Goal: Information Seeking & Learning: Find specific fact

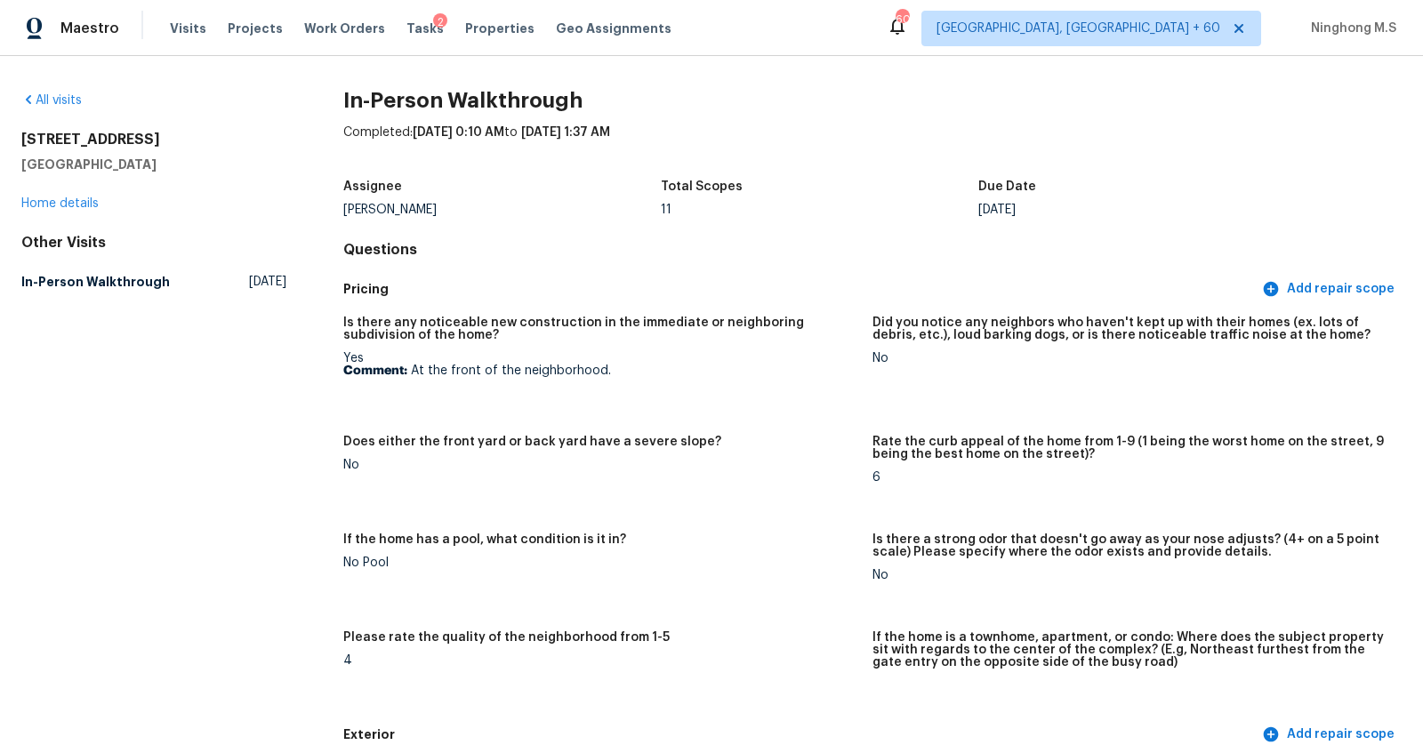
click at [198, 37] on div "Visits Projects Work Orders Tasks 2 Properties Geo Assignments" at bounding box center [431, 29] width 523 height 36
click at [187, 26] on span "Visits" at bounding box center [188, 29] width 36 height 18
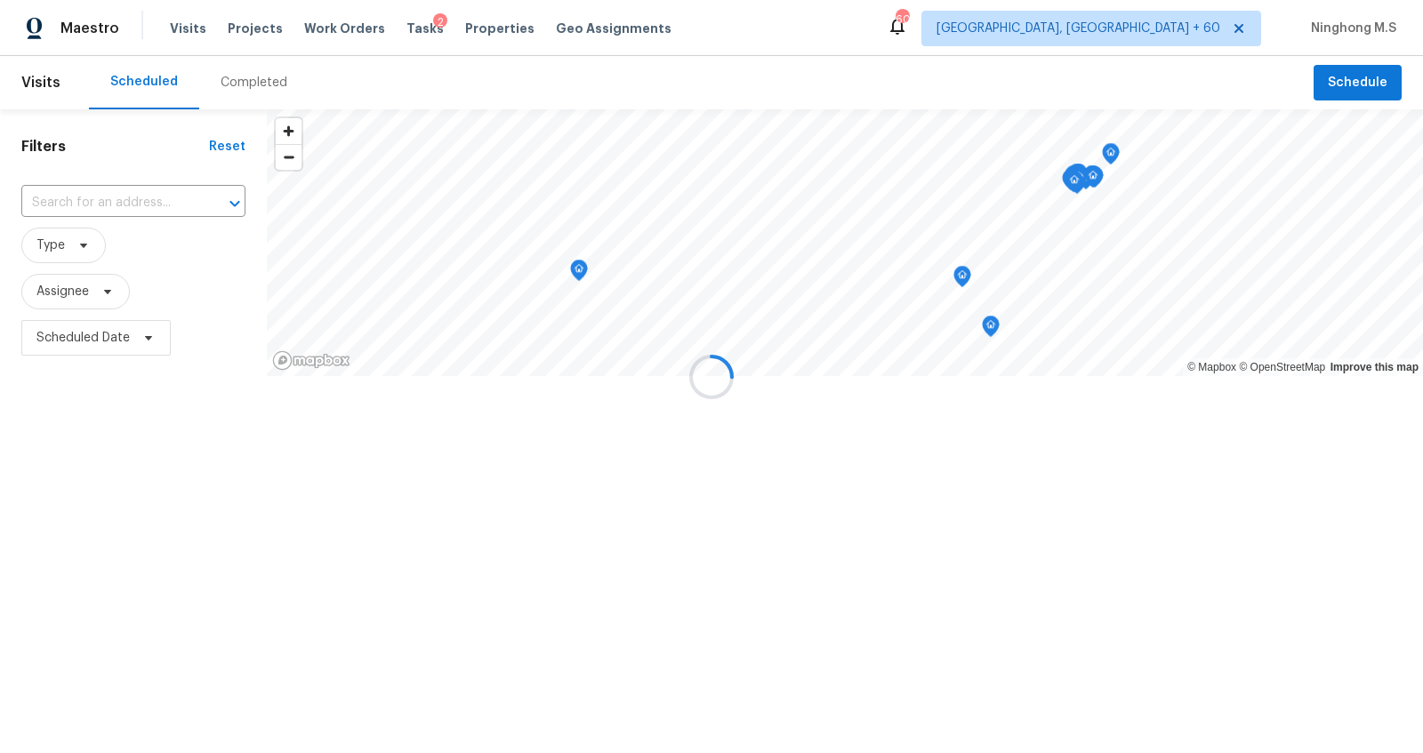
click at [263, 82] on div at bounding box center [711, 376] width 1423 height 753
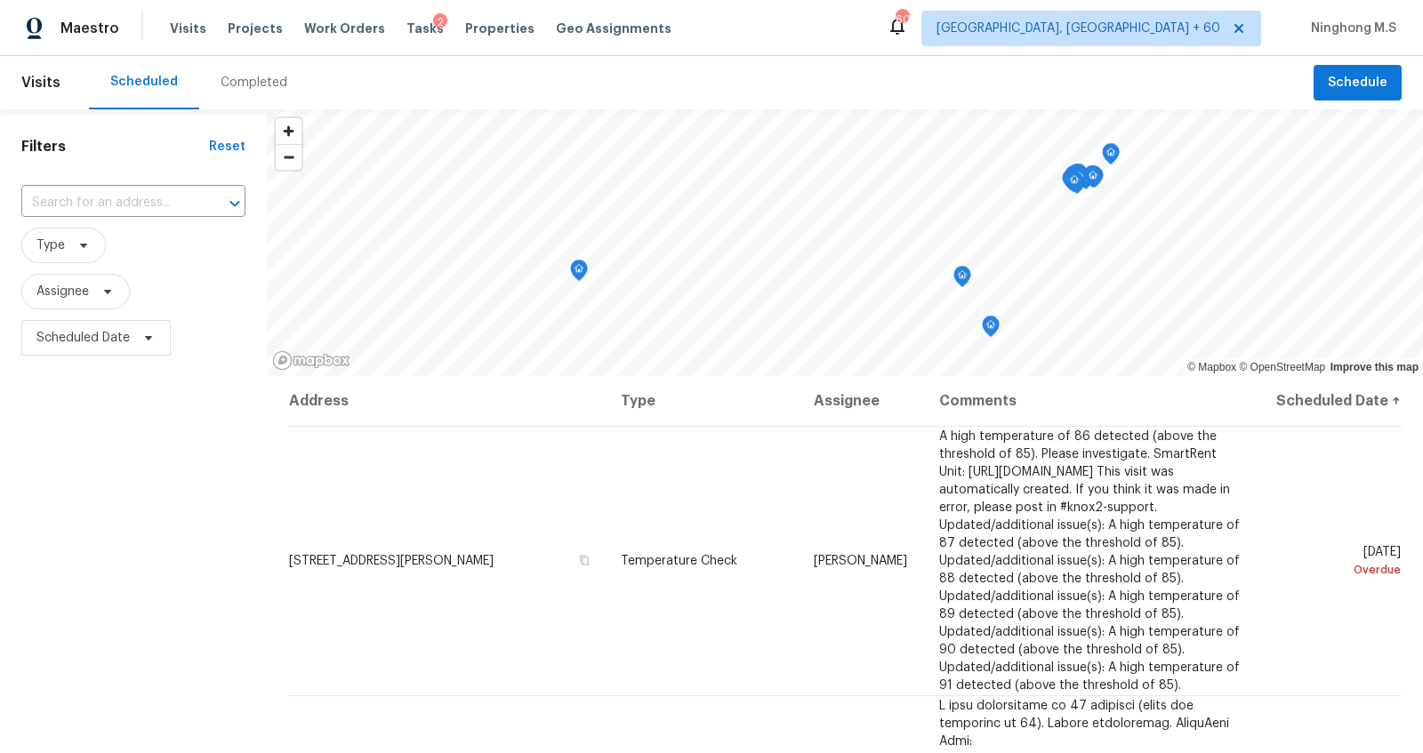
click at [259, 84] on div "Completed" at bounding box center [253, 83] width 67 height 18
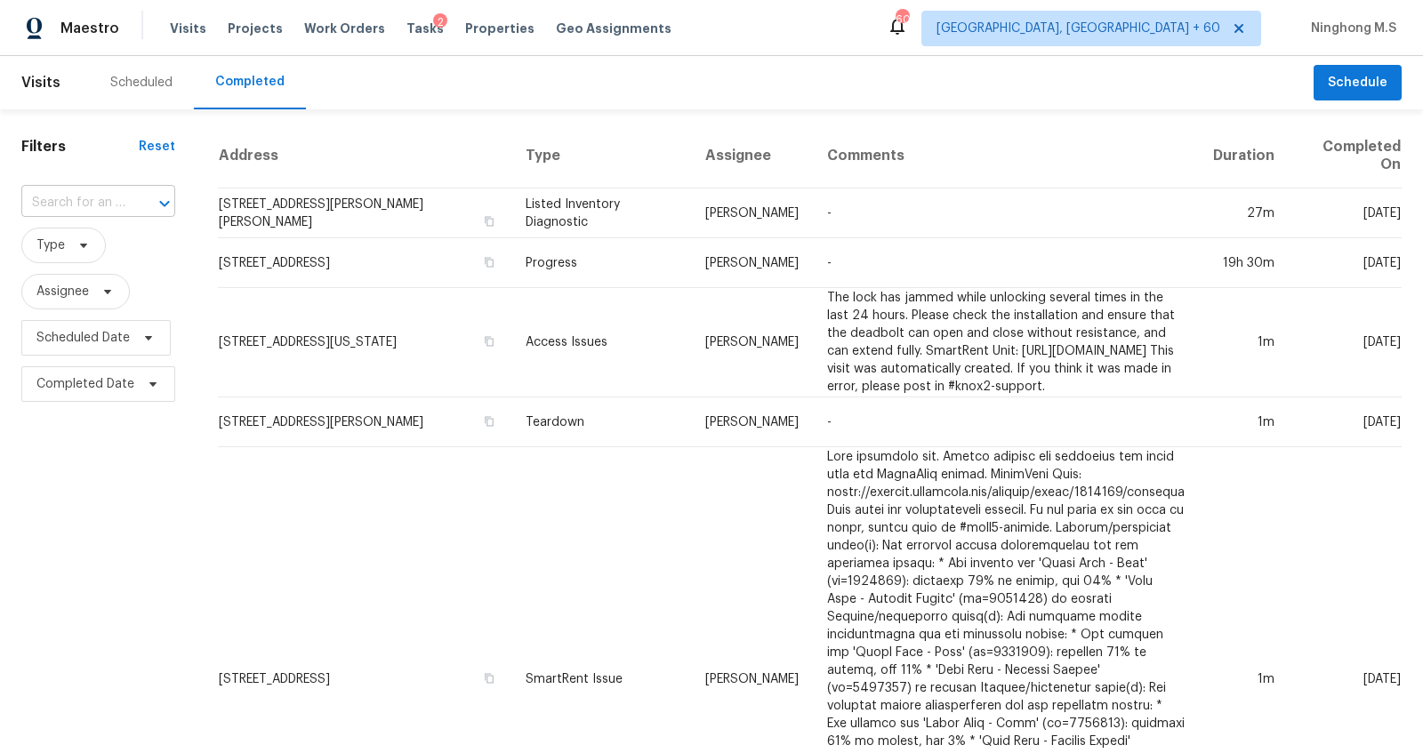
click at [116, 199] on input "text" at bounding box center [73, 203] width 104 height 28
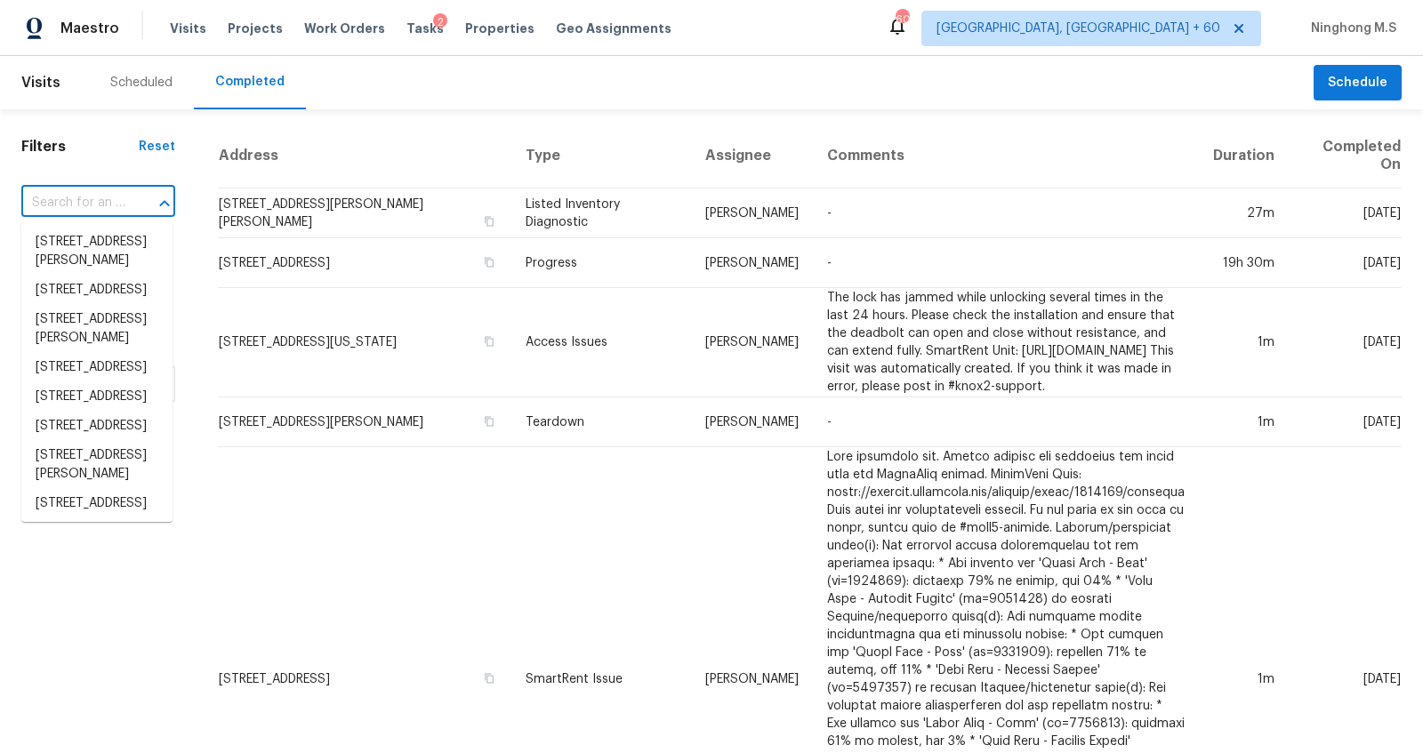
paste input "[STREET_ADDRESS][PERSON_NAME]"
type input "[STREET_ADDRESS][PERSON_NAME]"
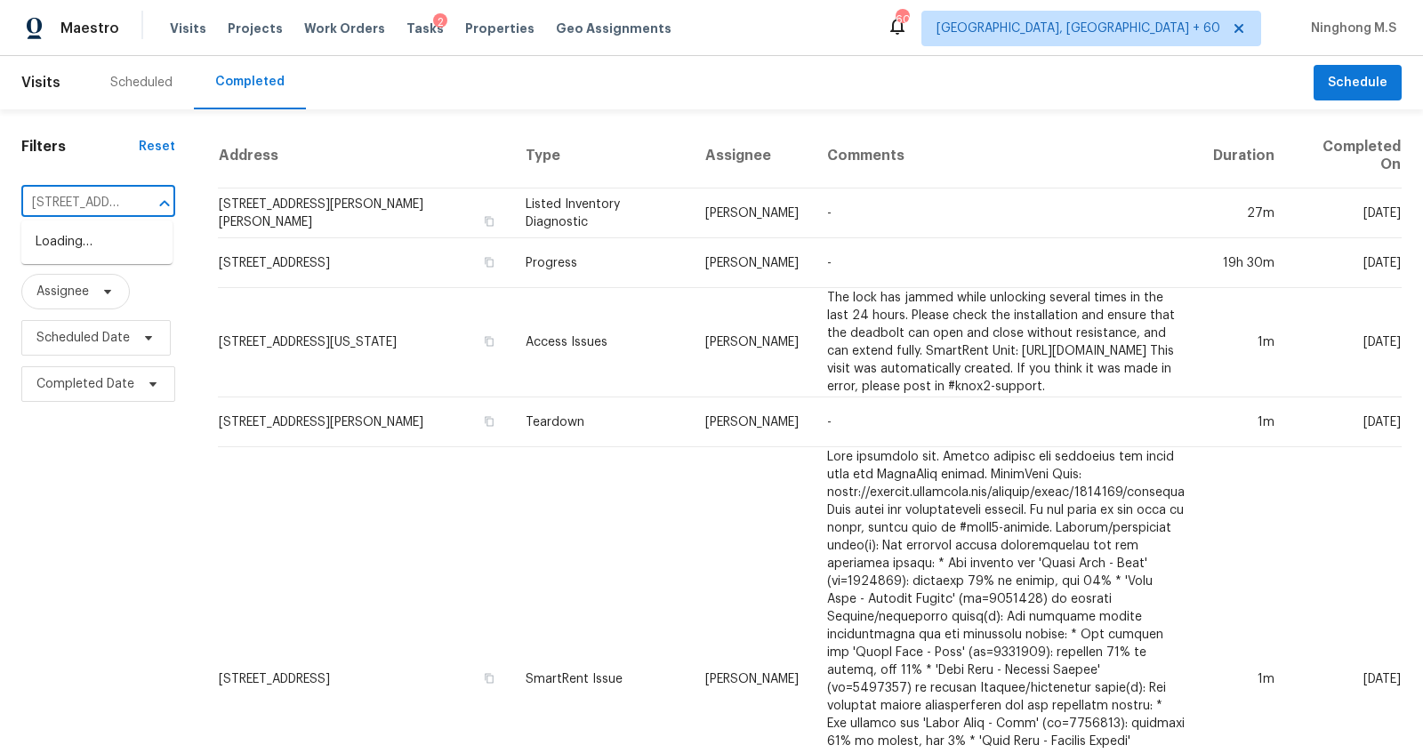
scroll to position [0, 157]
click at [107, 251] on li "[STREET_ADDRESS][PERSON_NAME]" at bounding box center [96, 252] width 151 height 48
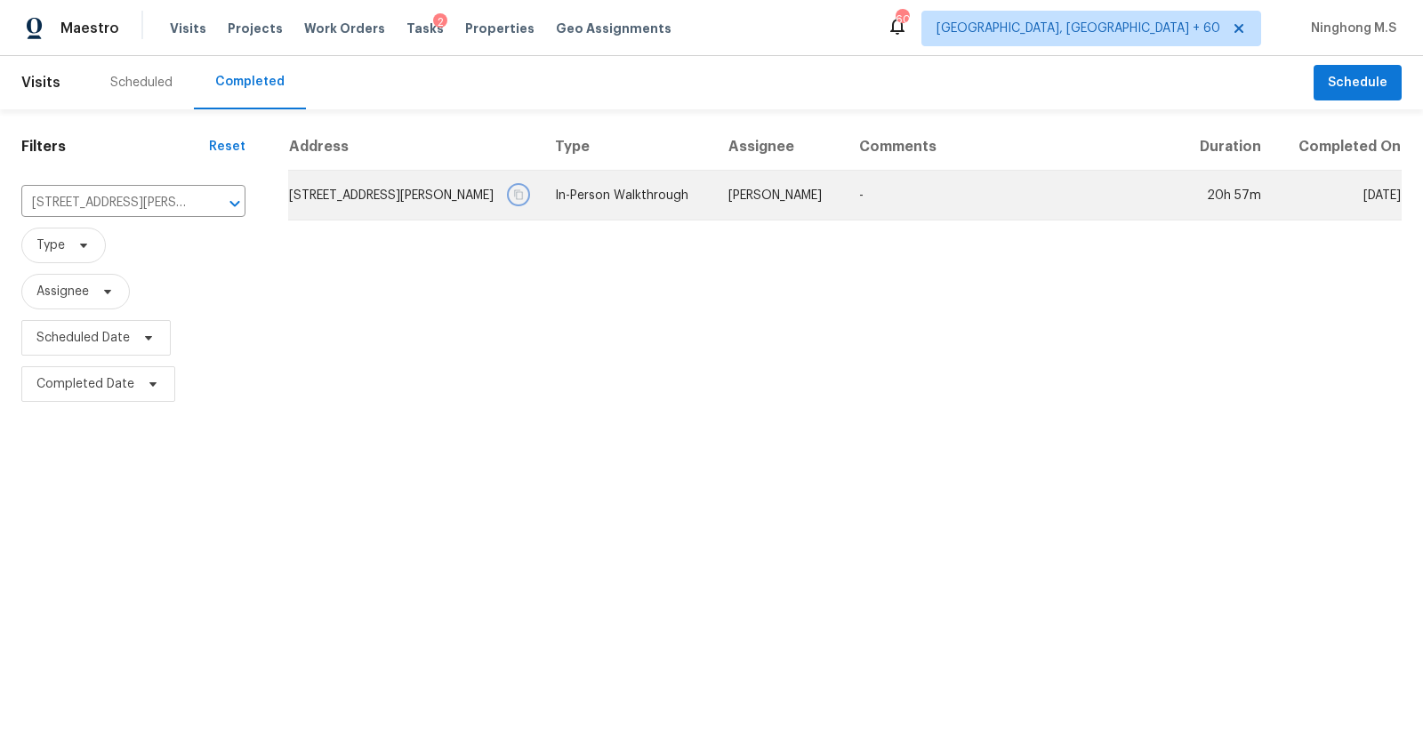
click at [524, 189] on icon "button" at bounding box center [519, 194] width 9 height 10
click at [616, 194] on td "In-Person Walkthrough" at bounding box center [627, 196] width 173 height 50
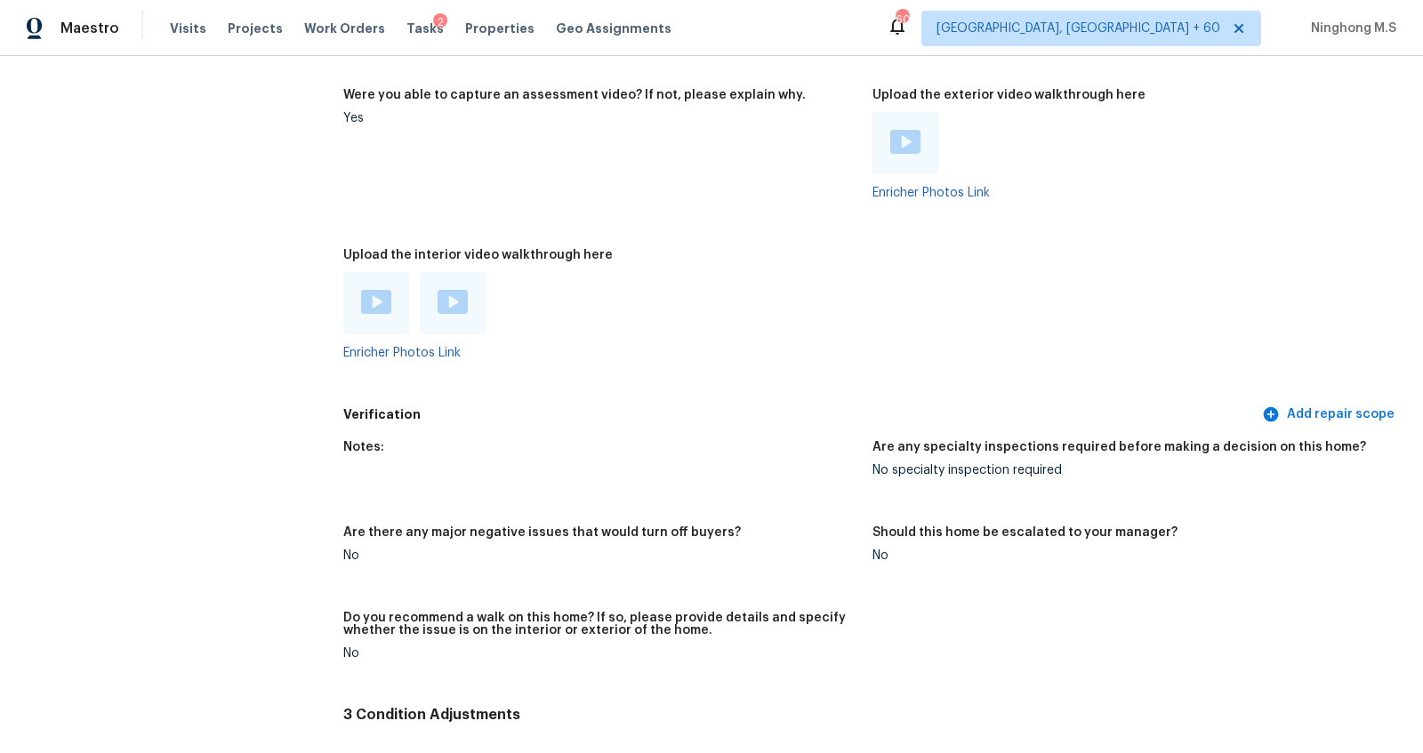
scroll to position [3474, 0]
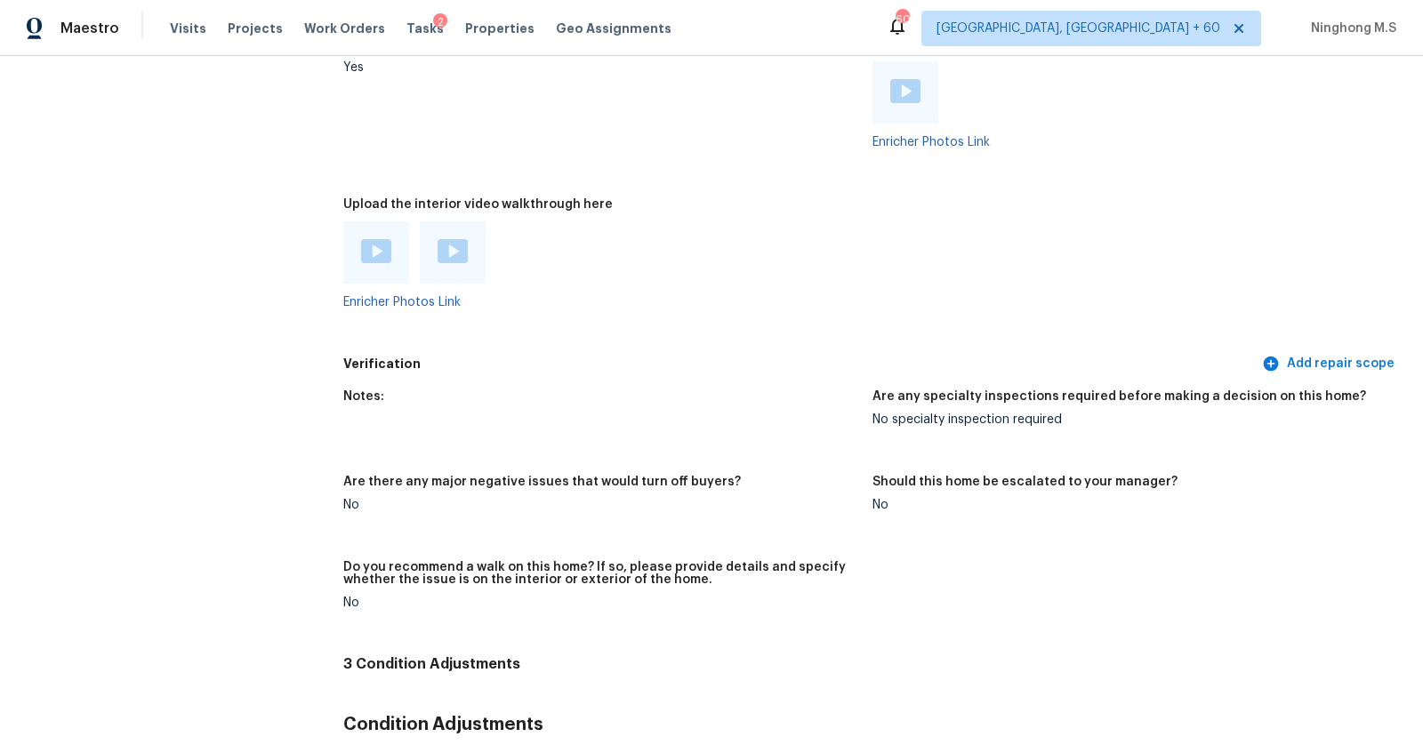
click at [449, 258] on img at bounding box center [452, 251] width 30 height 24
click at [373, 257] on img at bounding box center [376, 251] width 30 height 24
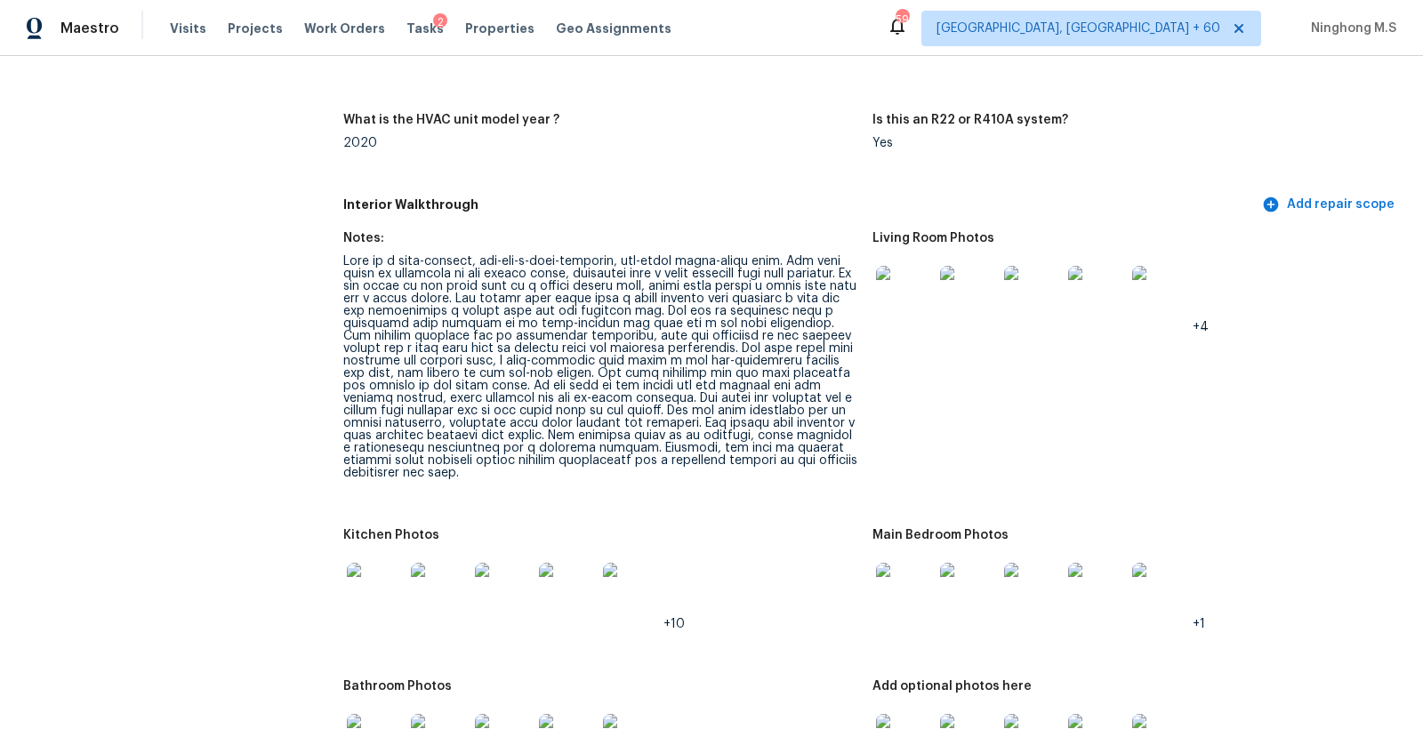
scroll to position [1797, 0]
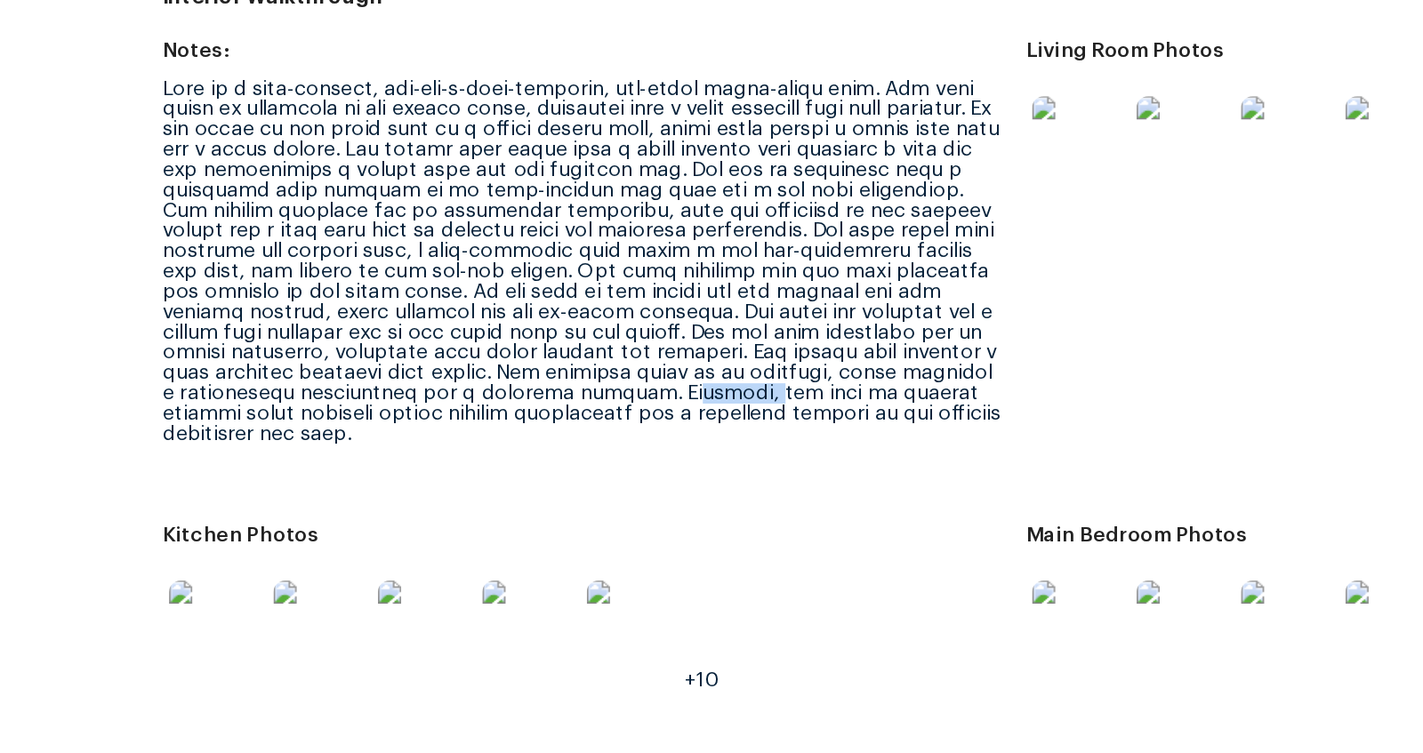
drag, startPoint x: 733, startPoint y: 433, endPoint x: 774, endPoint y: 433, distance: 41.8
click at [774, 433] on div at bounding box center [600, 355] width 515 height 224
drag, startPoint x: 783, startPoint y: 434, endPoint x: 808, endPoint y: 434, distance: 24.9
click at [804, 434] on div at bounding box center [600, 355] width 515 height 224
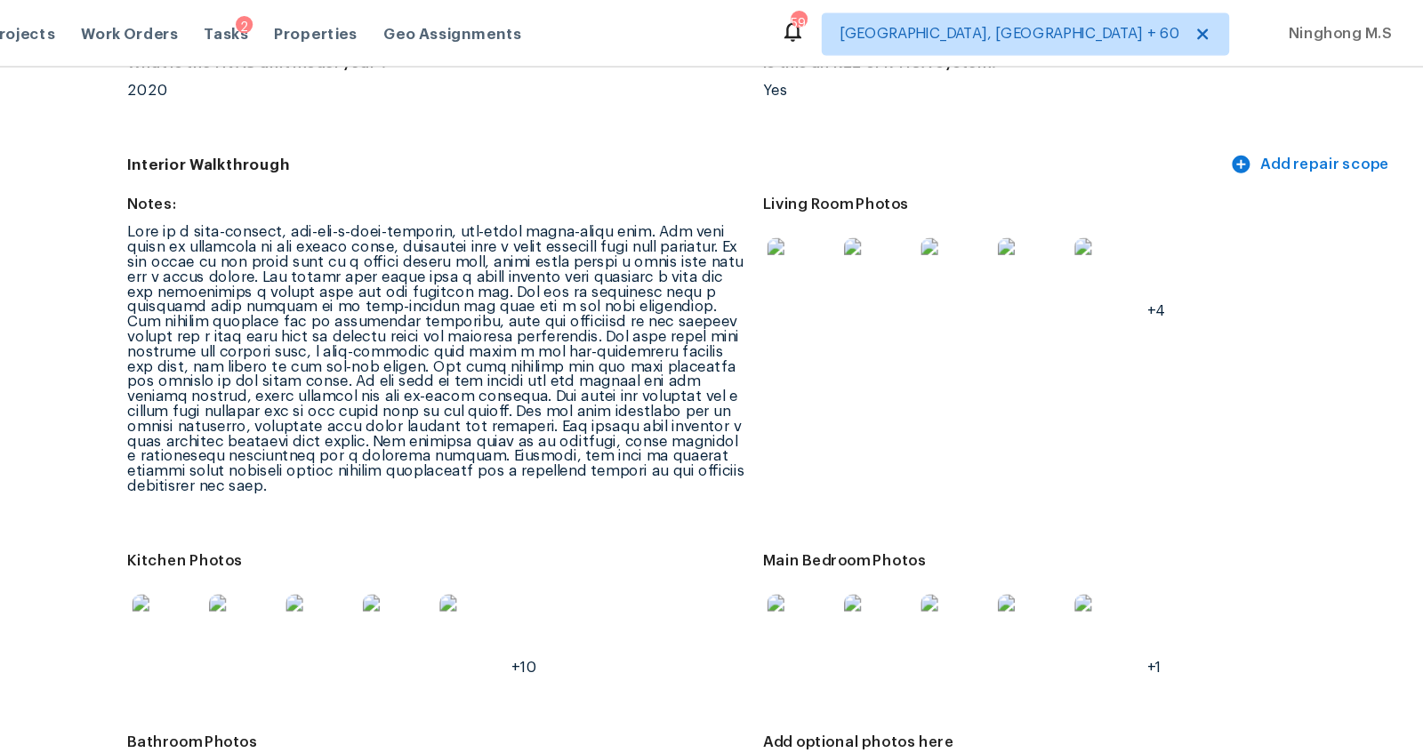
scroll to position [0, 0]
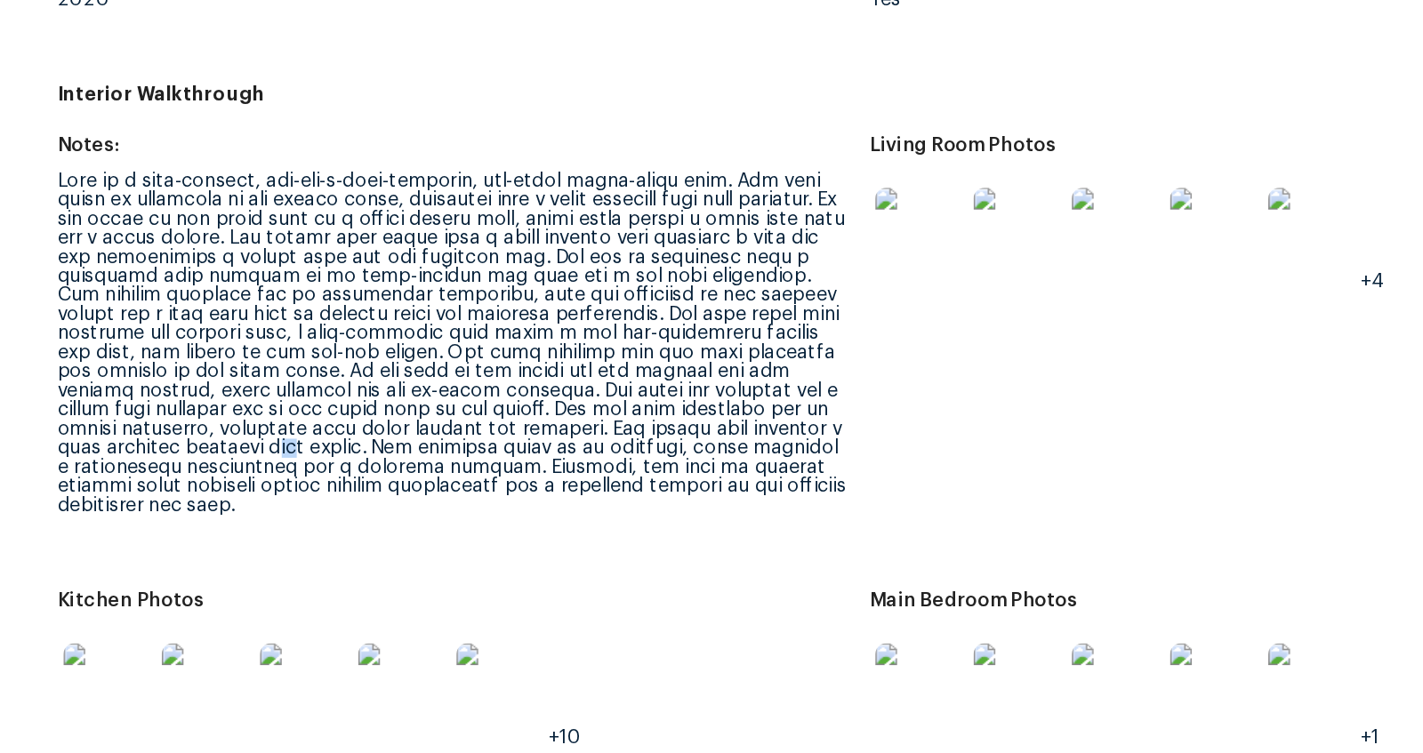
drag, startPoint x: 575, startPoint y: 367, endPoint x: 565, endPoint y: 366, distance: 10.7
click at [565, 366] on div at bounding box center [600, 300] width 515 height 224
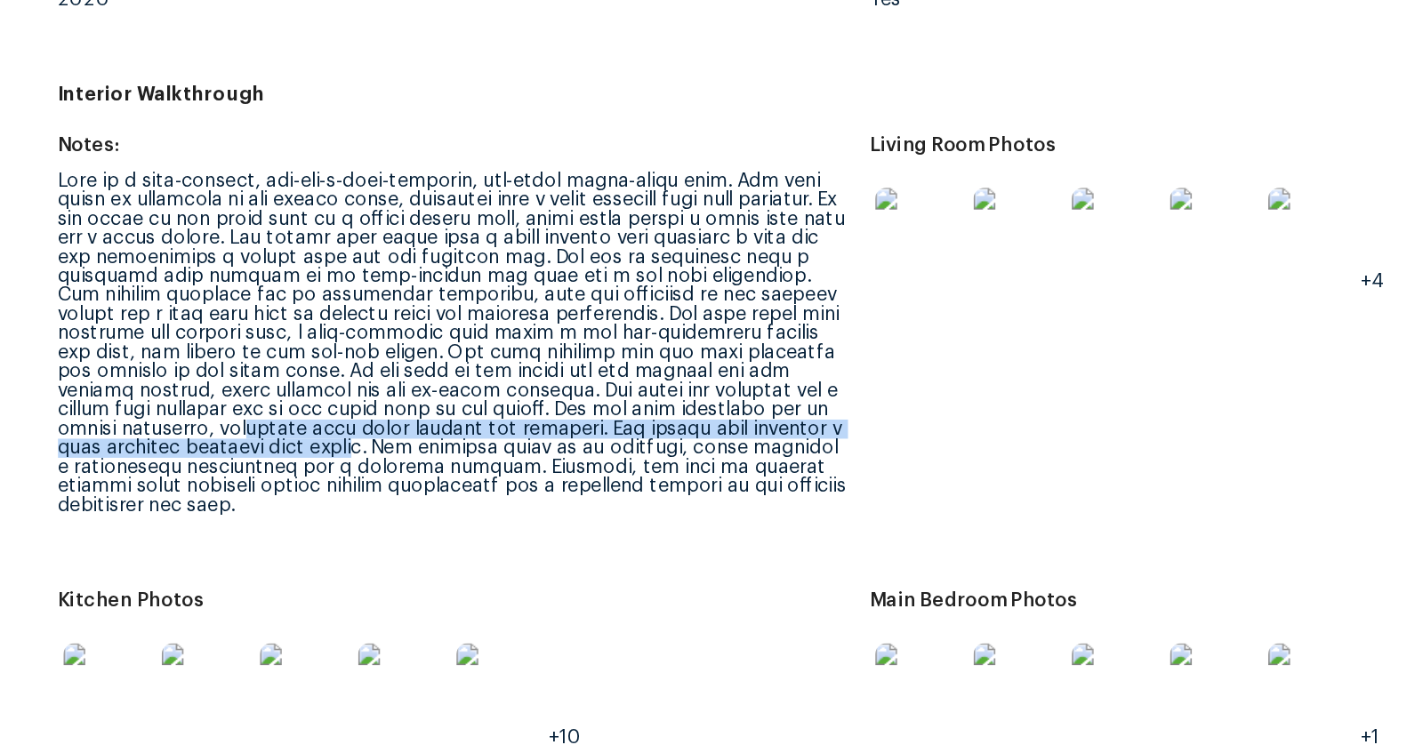
drag, startPoint x: 620, startPoint y: 370, endPoint x: 569, endPoint y: 358, distance: 52.0
click at [569, 358] on div at bounding box center [600, 300] width 515 height 224
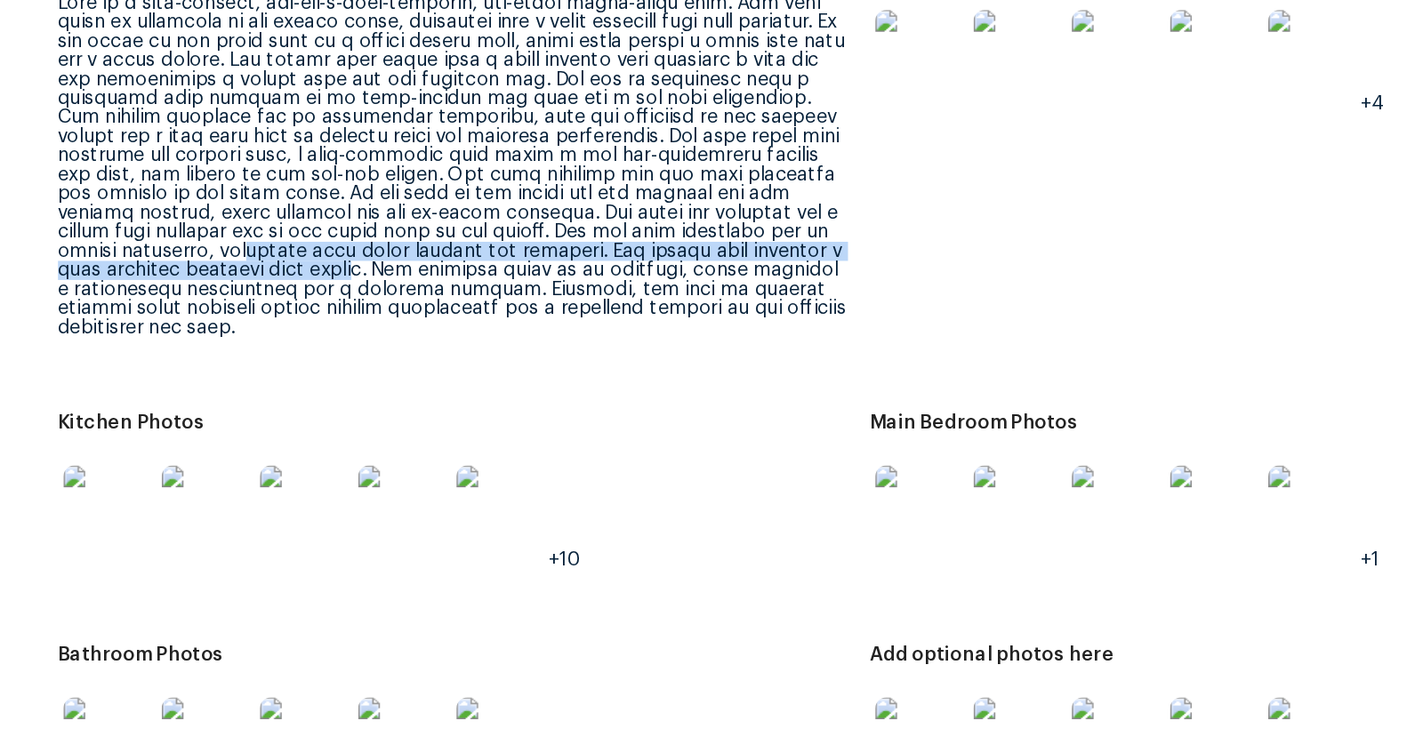
scroll to position [2018, 0]
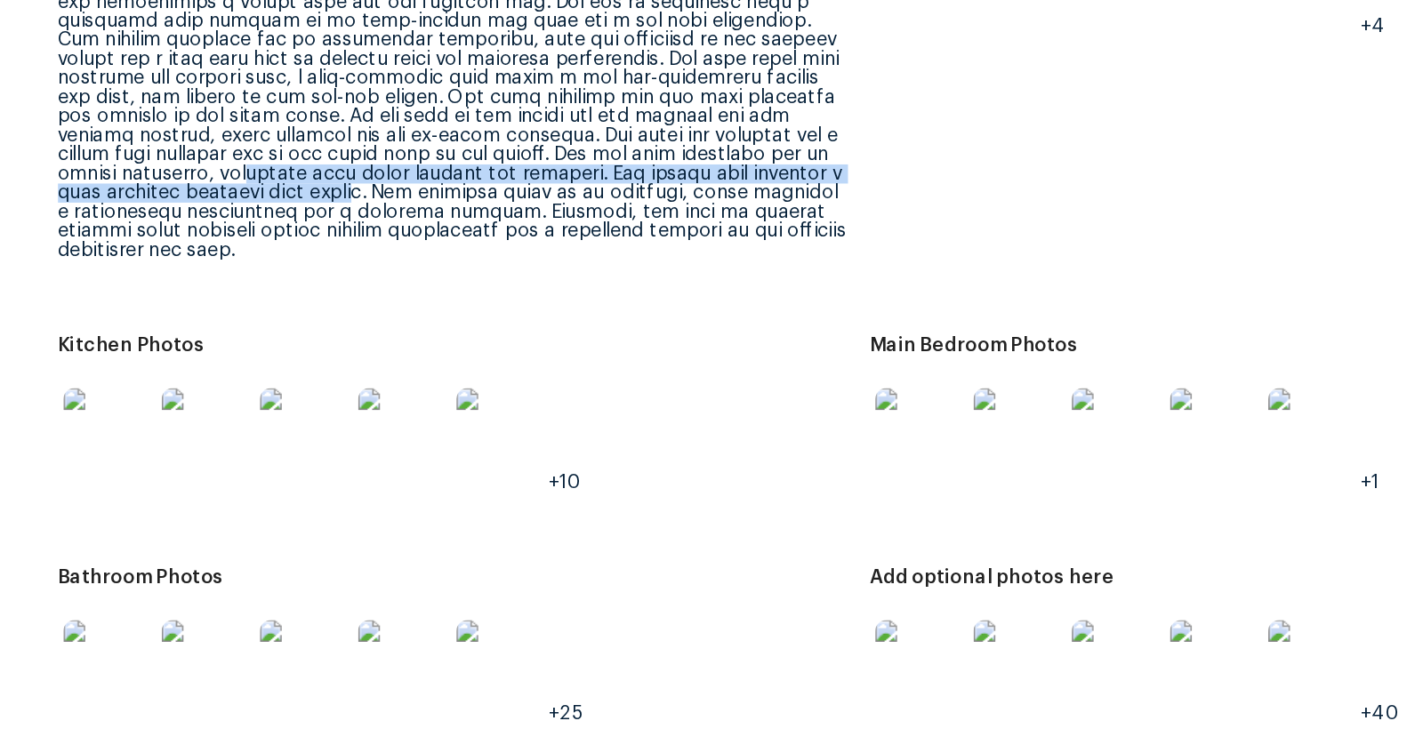
click at [965, 353] on img at bounding box center [968, 357] width 57 height 57
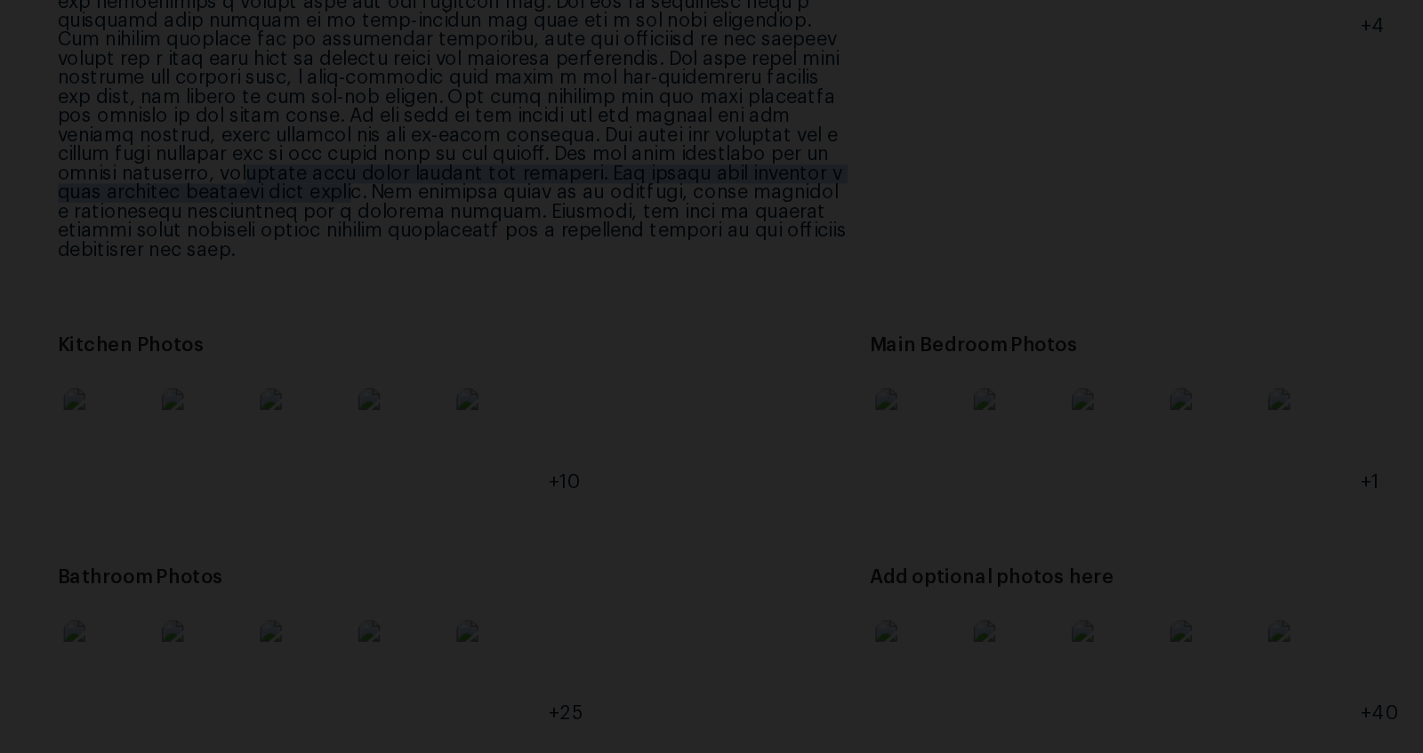
scroll to position [0, 0]
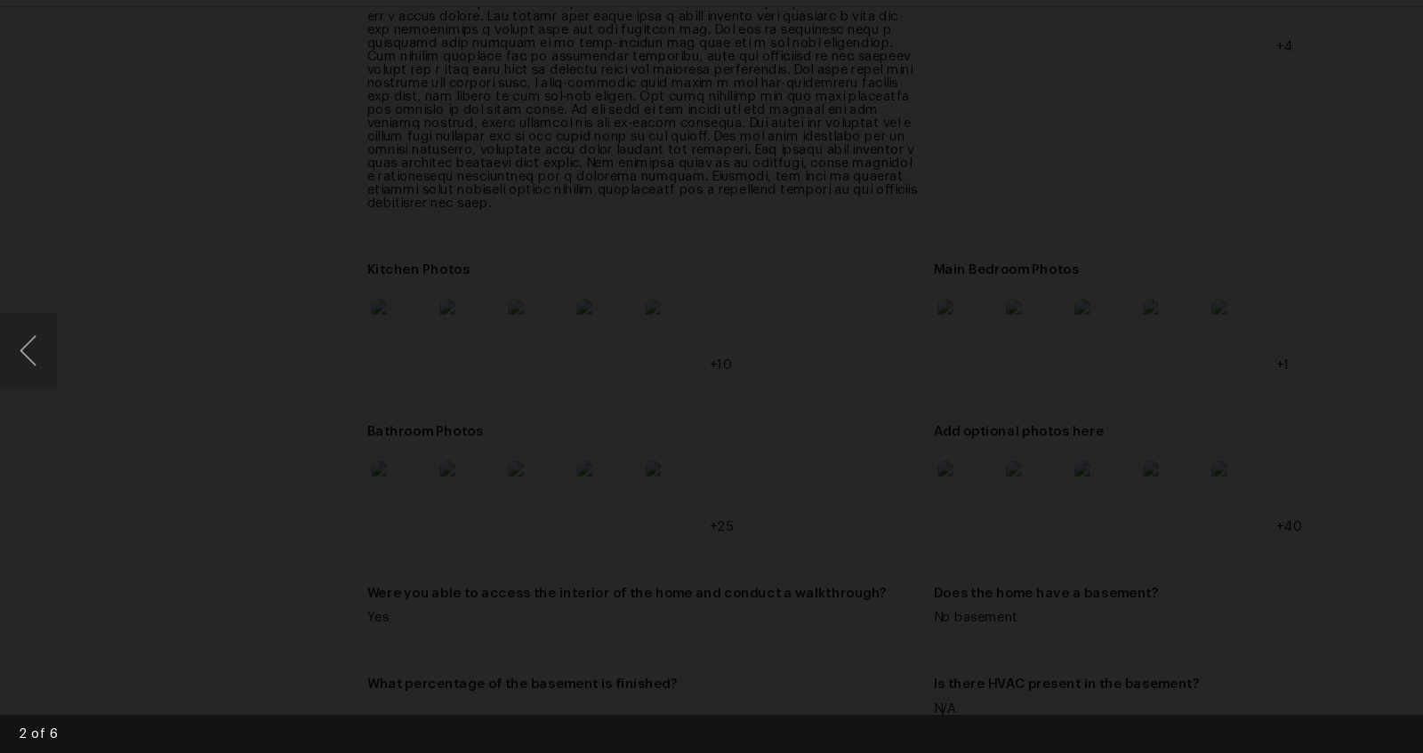
click at [0, 119] on div "Lightbox" at bounding box center [711, 376] width 1423 height 753
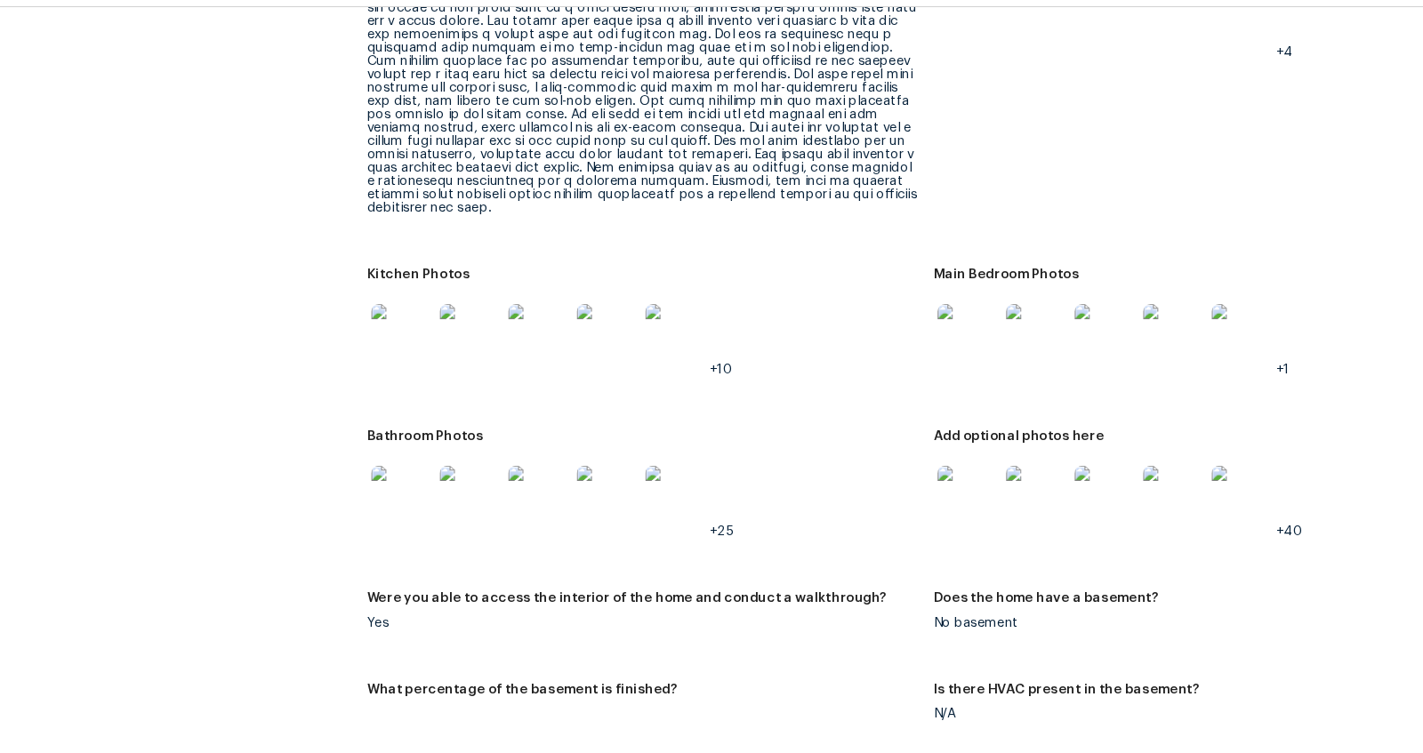
scroll to position [2012, 0]
drag, startPoint x: 635, startPoint y: 198, endPoint x: 768, endPoint y: 205, distance: 133.6
click at [768, 207] on div at bounding box center [600, 140] width 515 height 224
drag, startPoint x: 837, startPoint y: 209, endPoint x: 694, endPoint y: 209, distance: 143.1
click at [694, 209] on div at bounding box center [600, 140] width 515 height 224
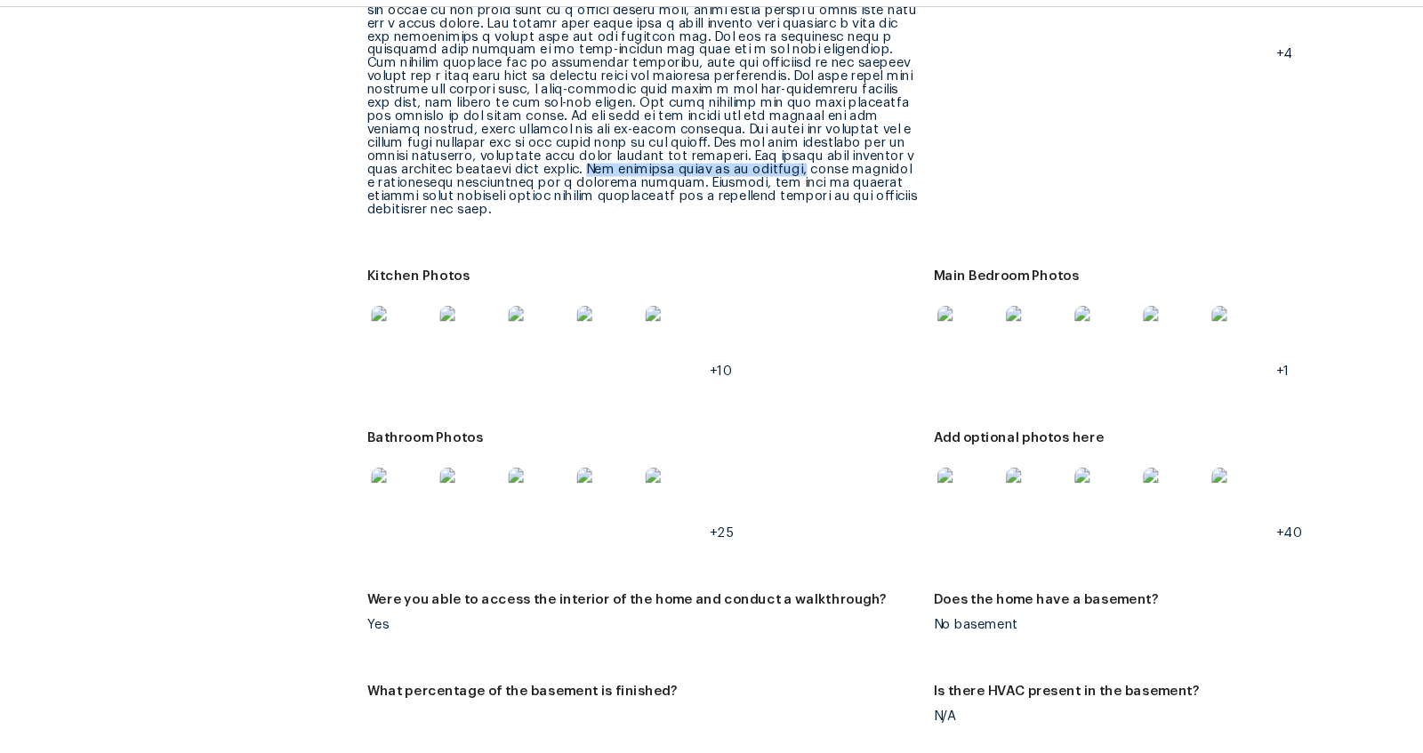
drag, startPoint x: 633, startPoint y: 208, endPoint x: 833, endPoint y: 209, distance: 200.1
click at [833, 209] on div at bounding box center [600, 140] width 515 height 224
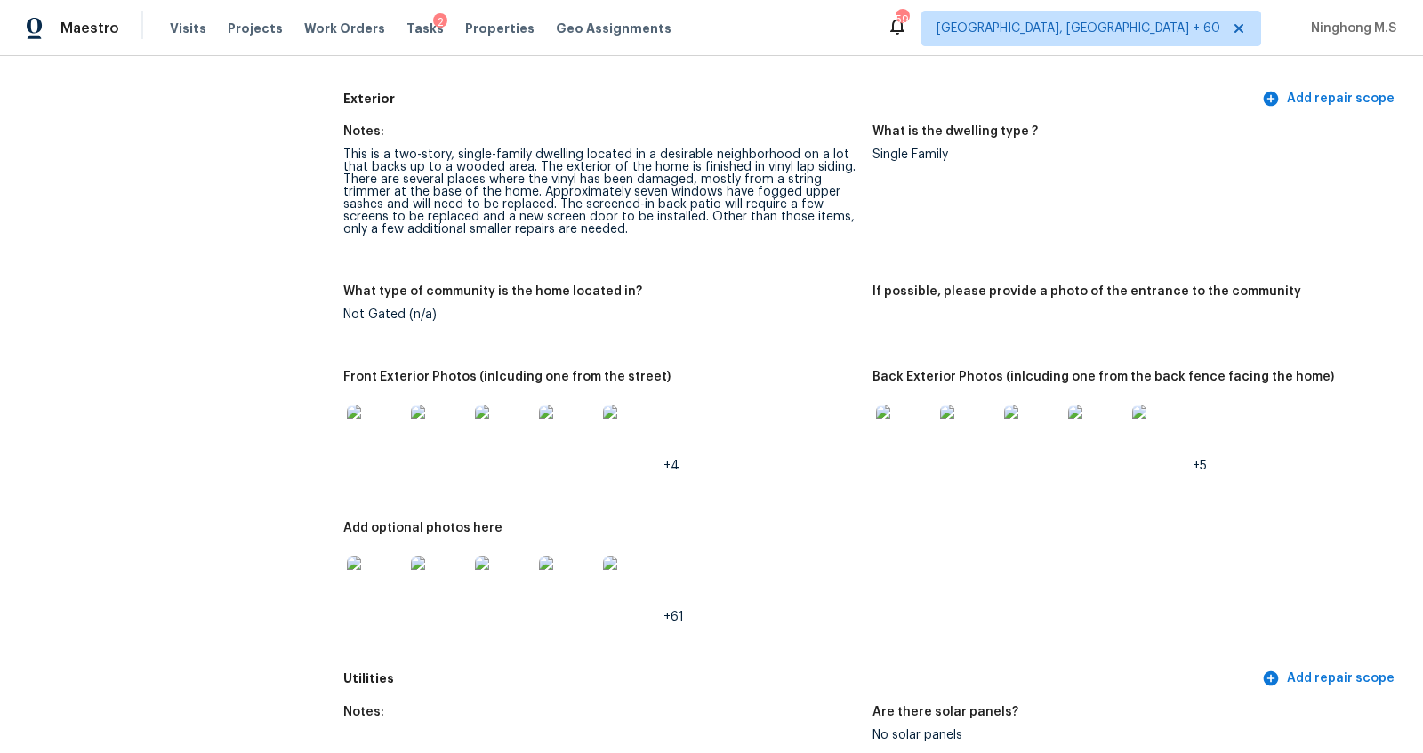
scroll to position [517, 0]
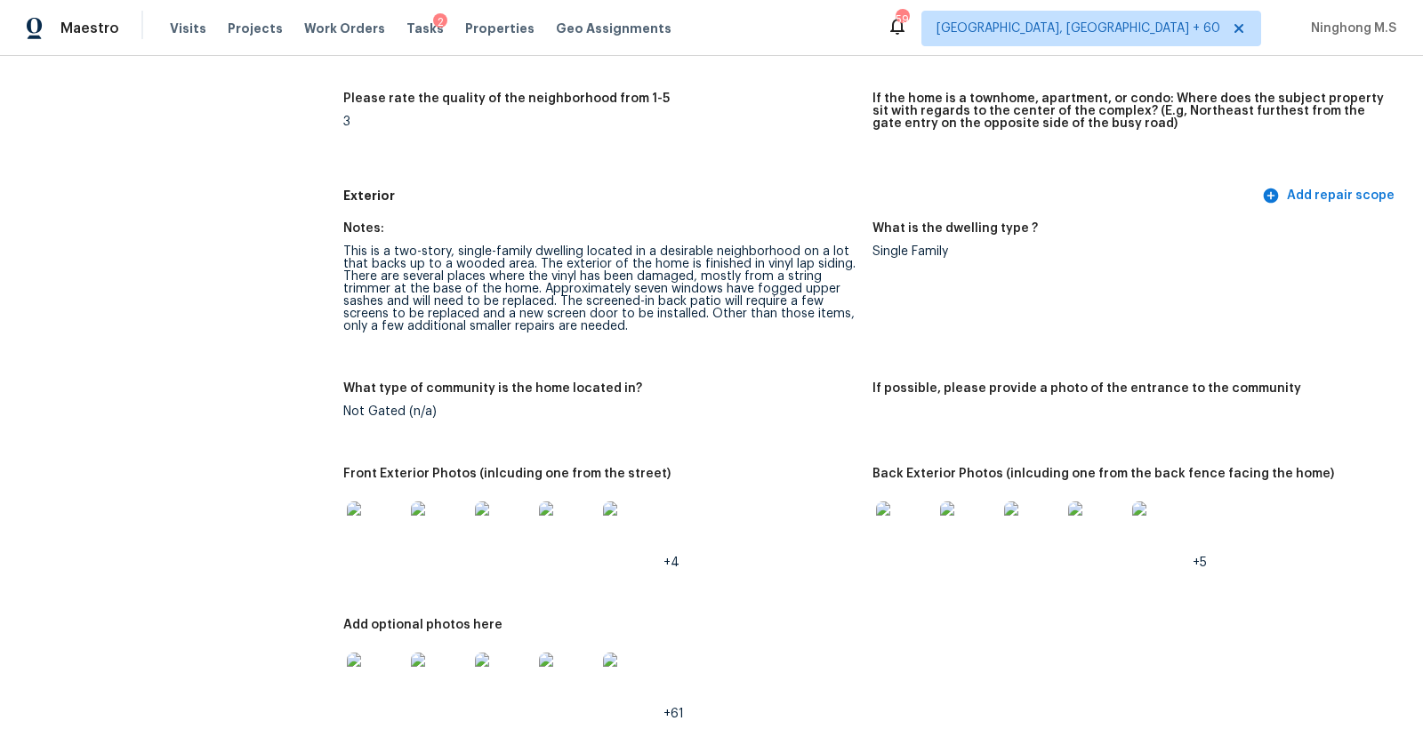
click at [918, 532] on img at bounding box center [904, 529] width 57 height 57
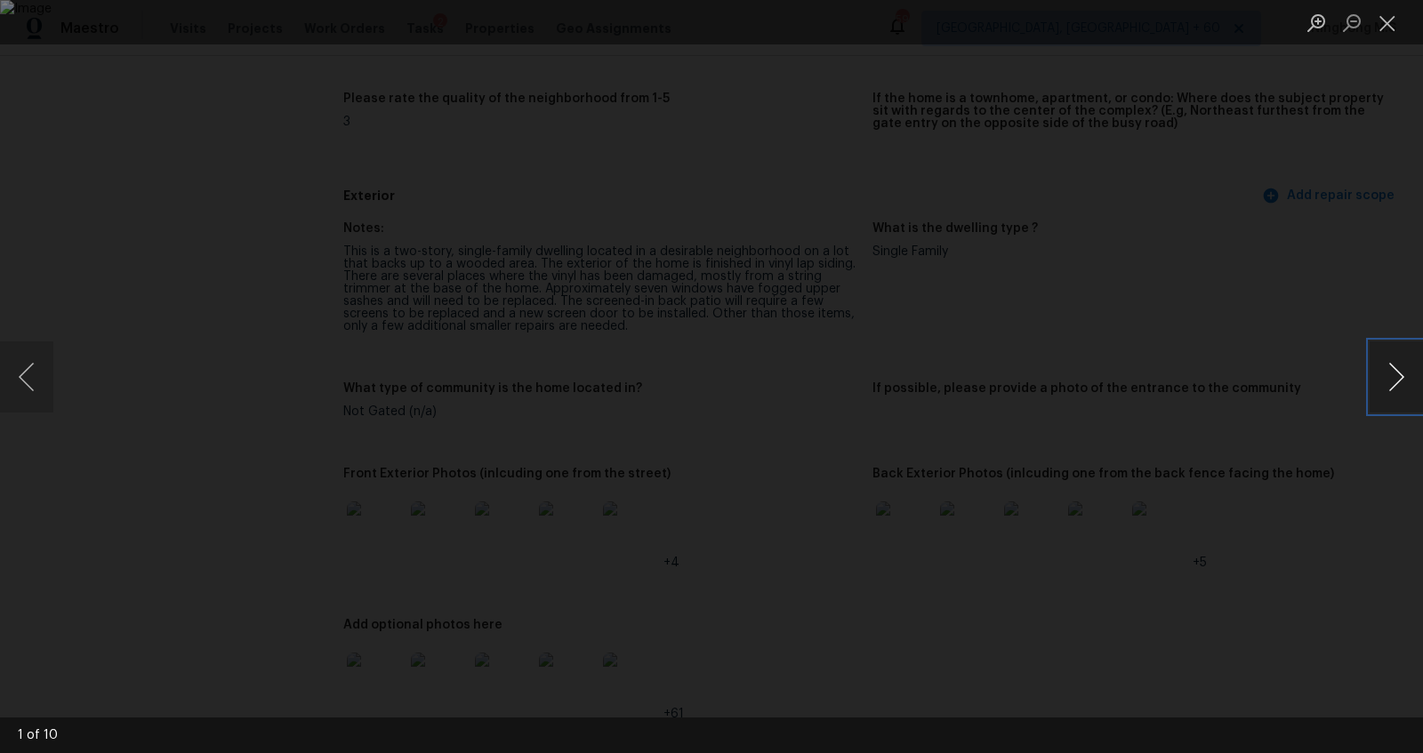
click at [1385, 386] on button "Next image" at bounding box center [1395, 376] width 53 height 71
click at [1387, 27] on button "Close lightbox" at bounding box center [1387, 22] width 36 height 31
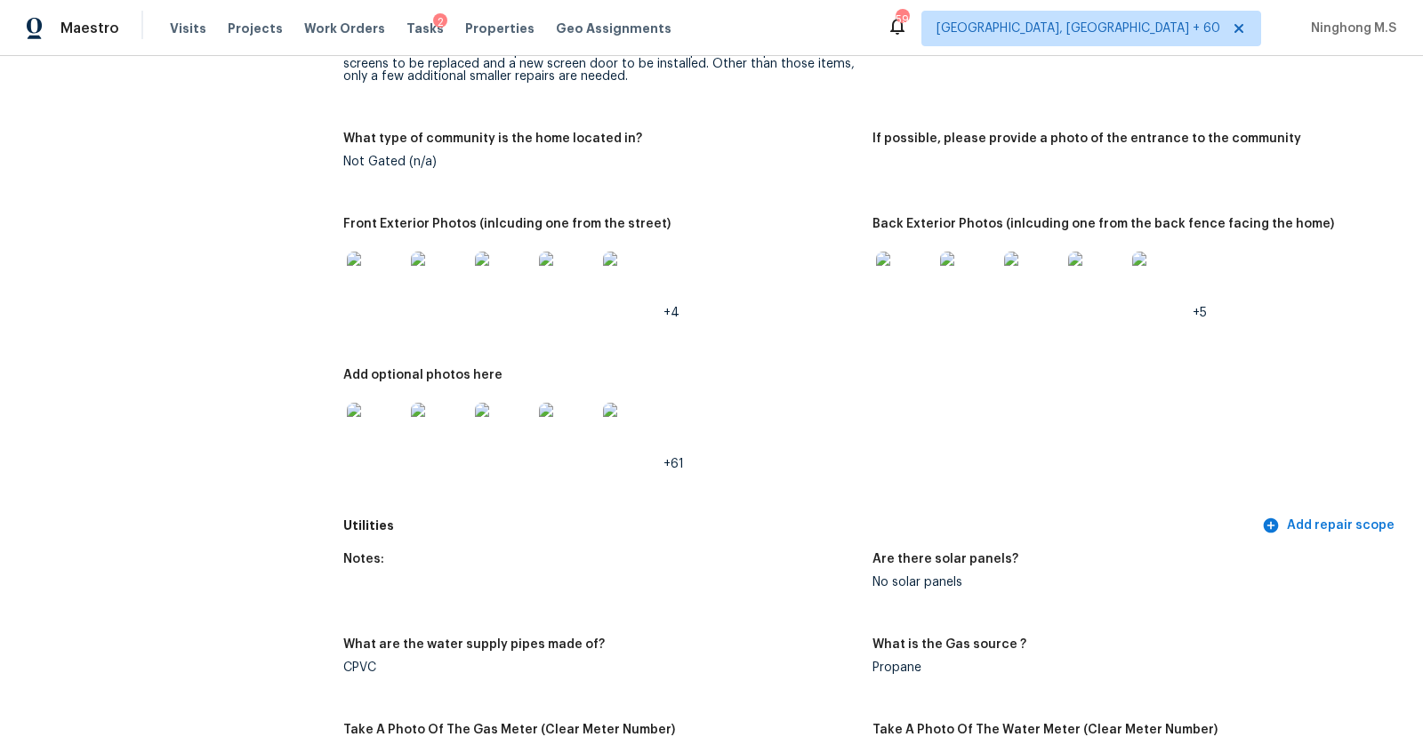
scroll to position [0, 0]
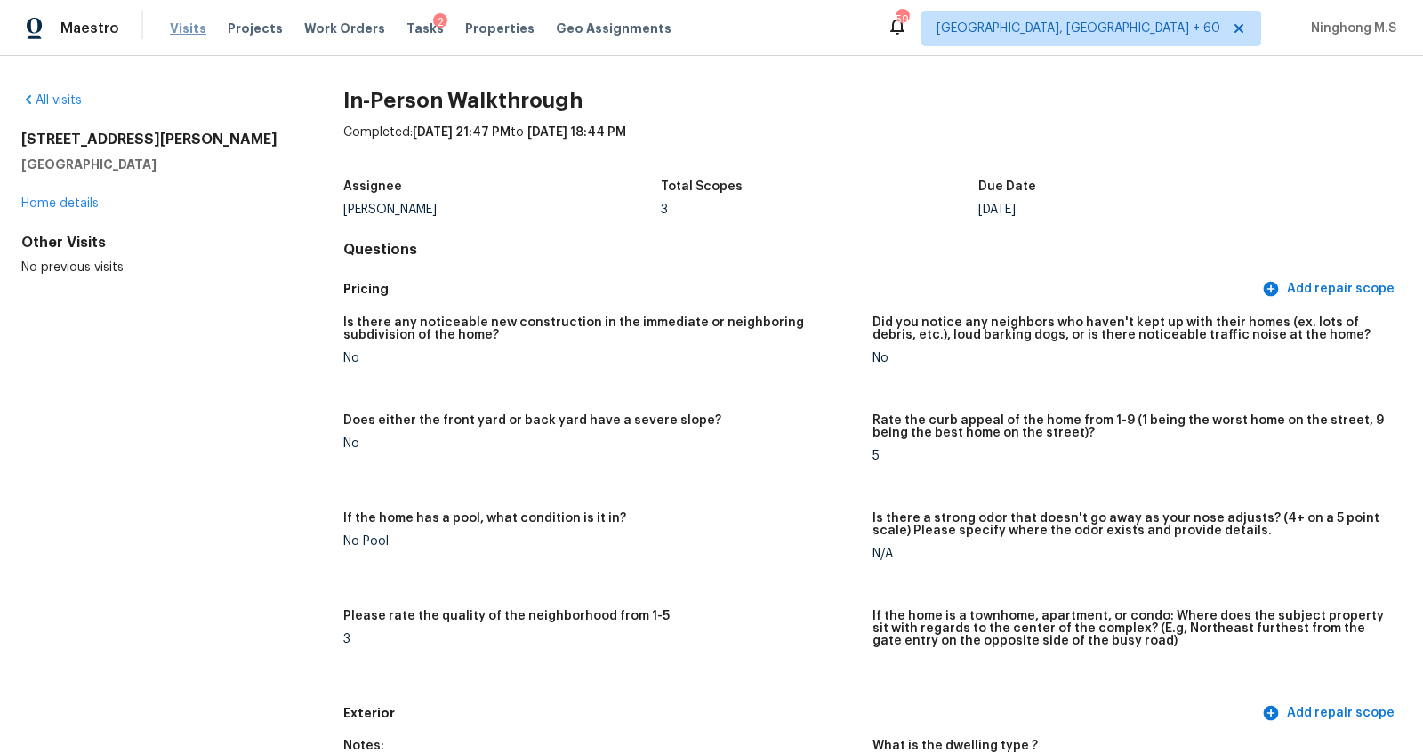
click at [175, 25] on span "Visits" at bounding box center [188, 29] width 36 height 18
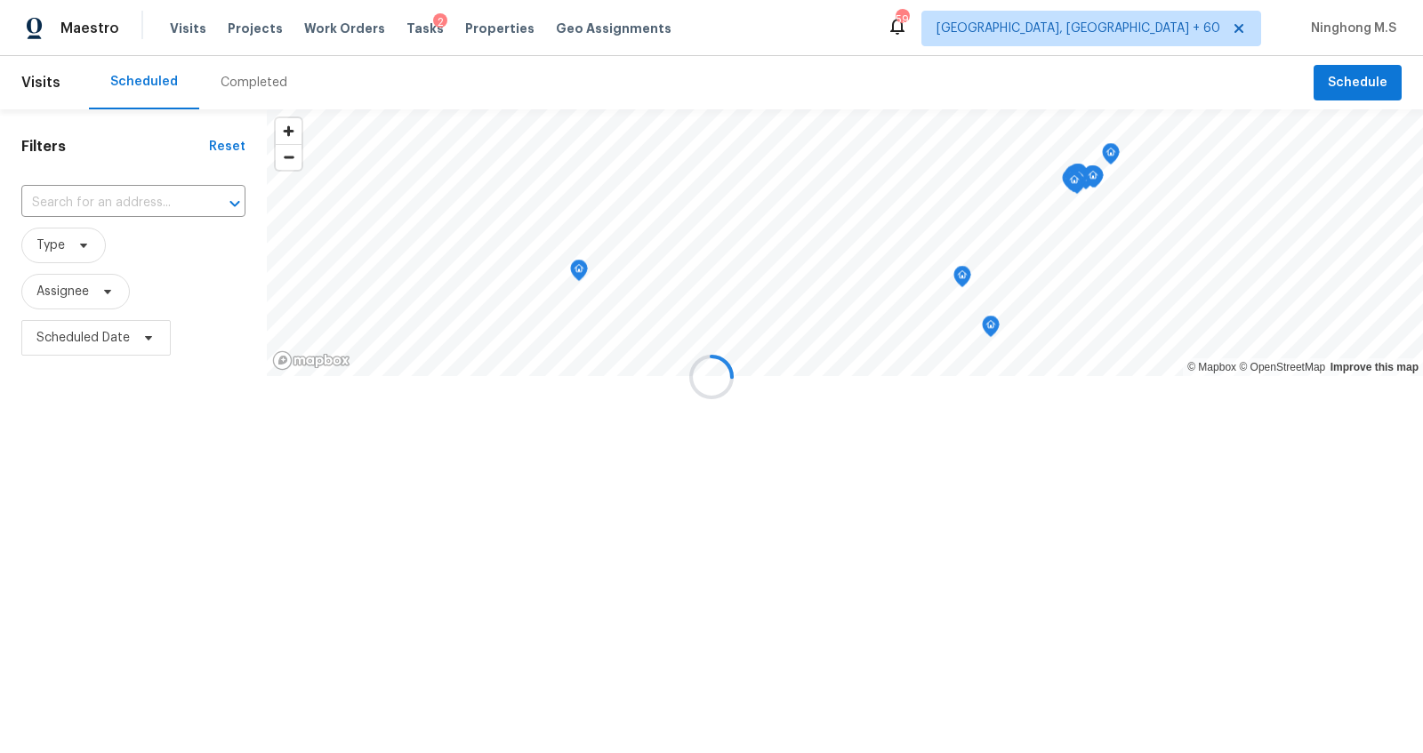
click at [261, 87] on div at bounding box center [711, 376] width 1423 height 753
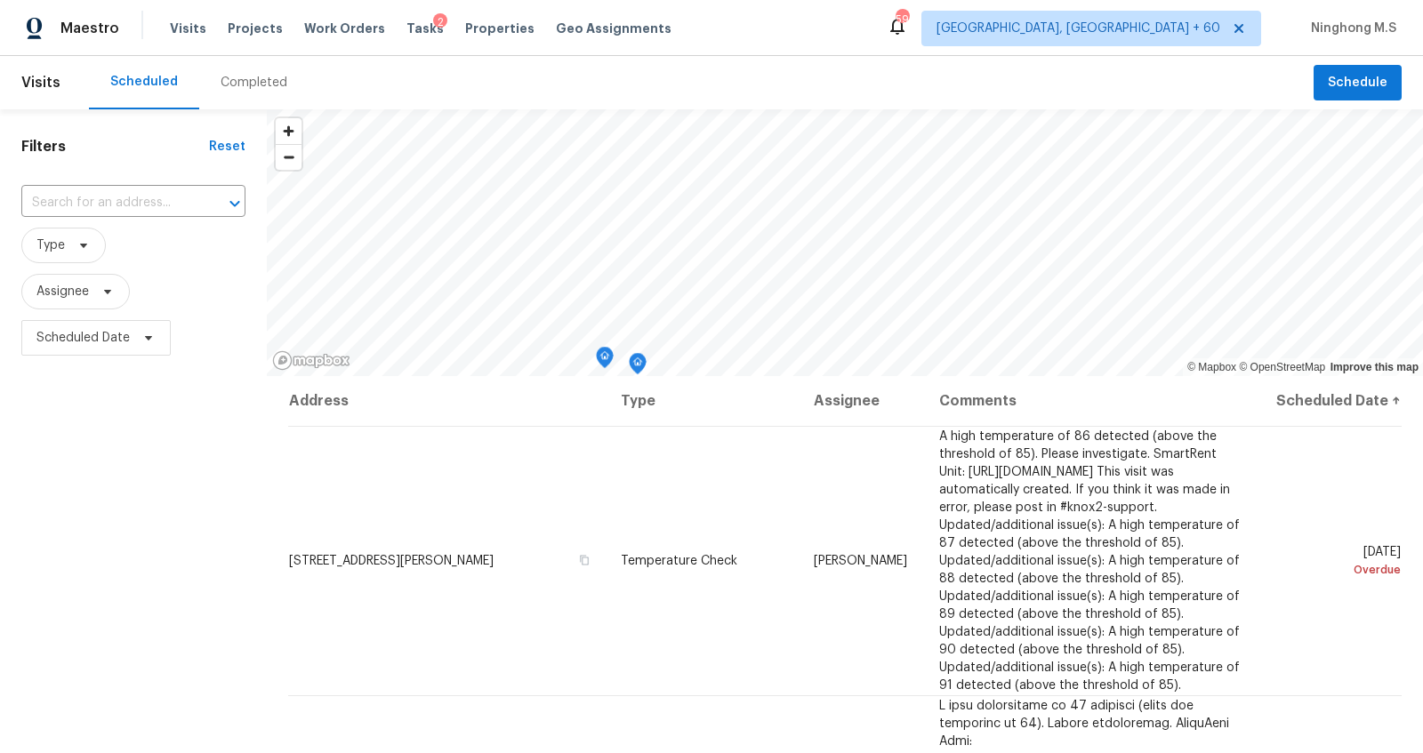
click at [261, 86] on div "Completed" at bounding box center [253, 83] width 67 height 18
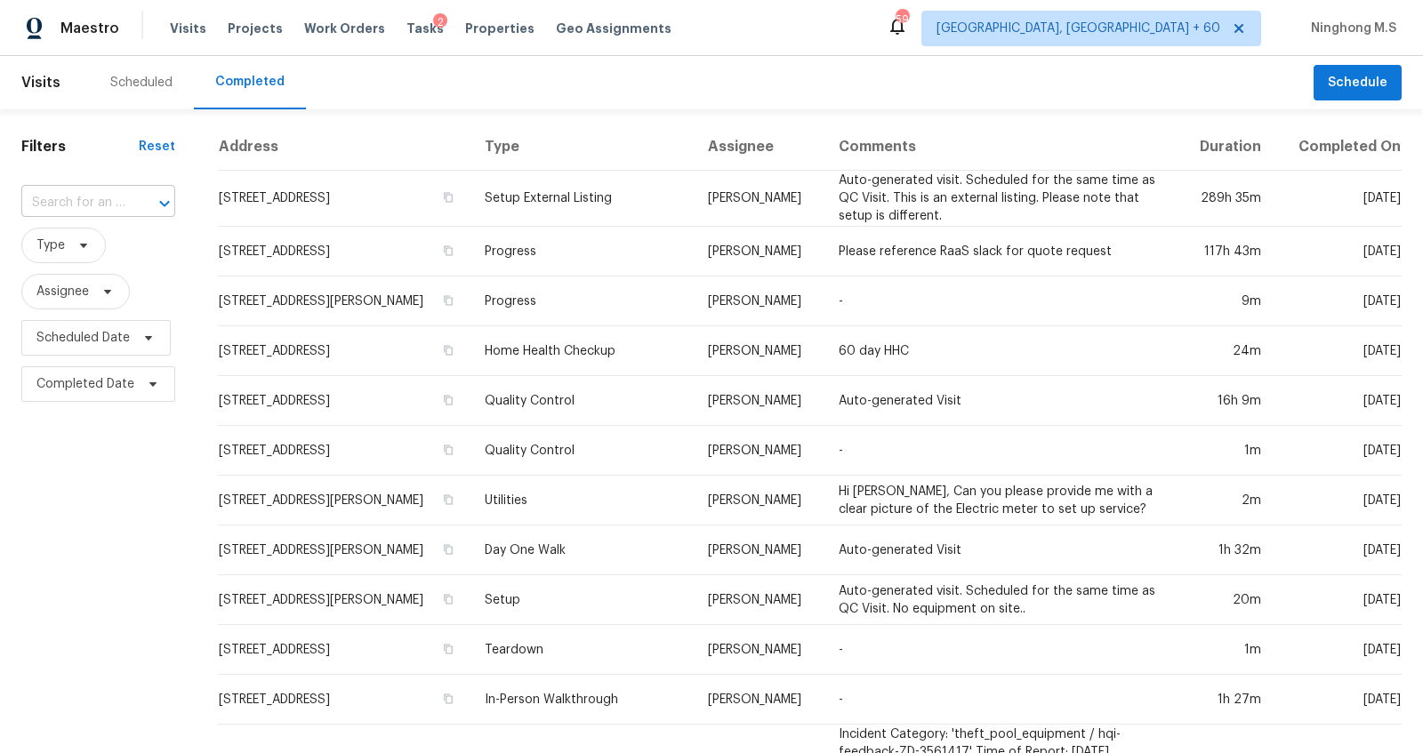
click at [132, 199] on div at bounding box center [152, 203] width 46 height 25
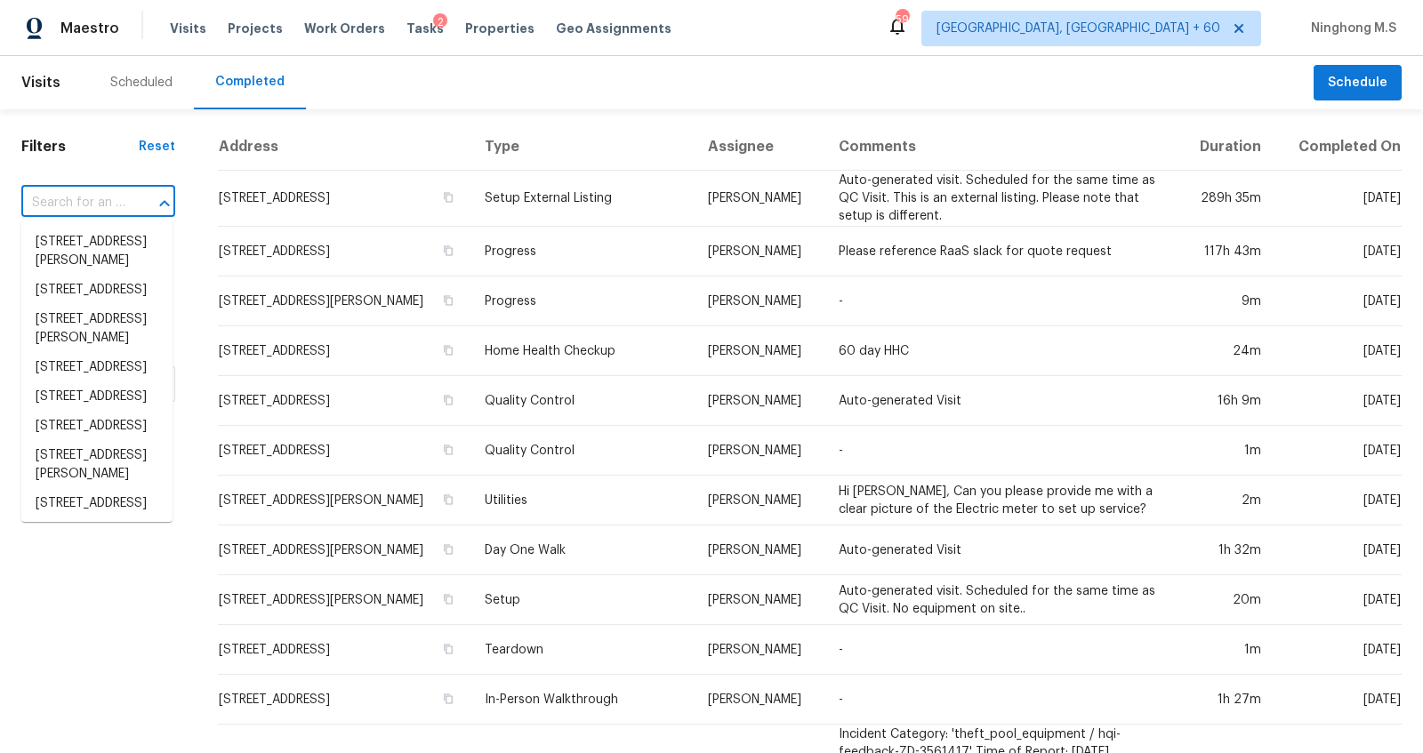
paste input "[STREET_ADDRESS]"
type input "[STREET_ADDRESS]"
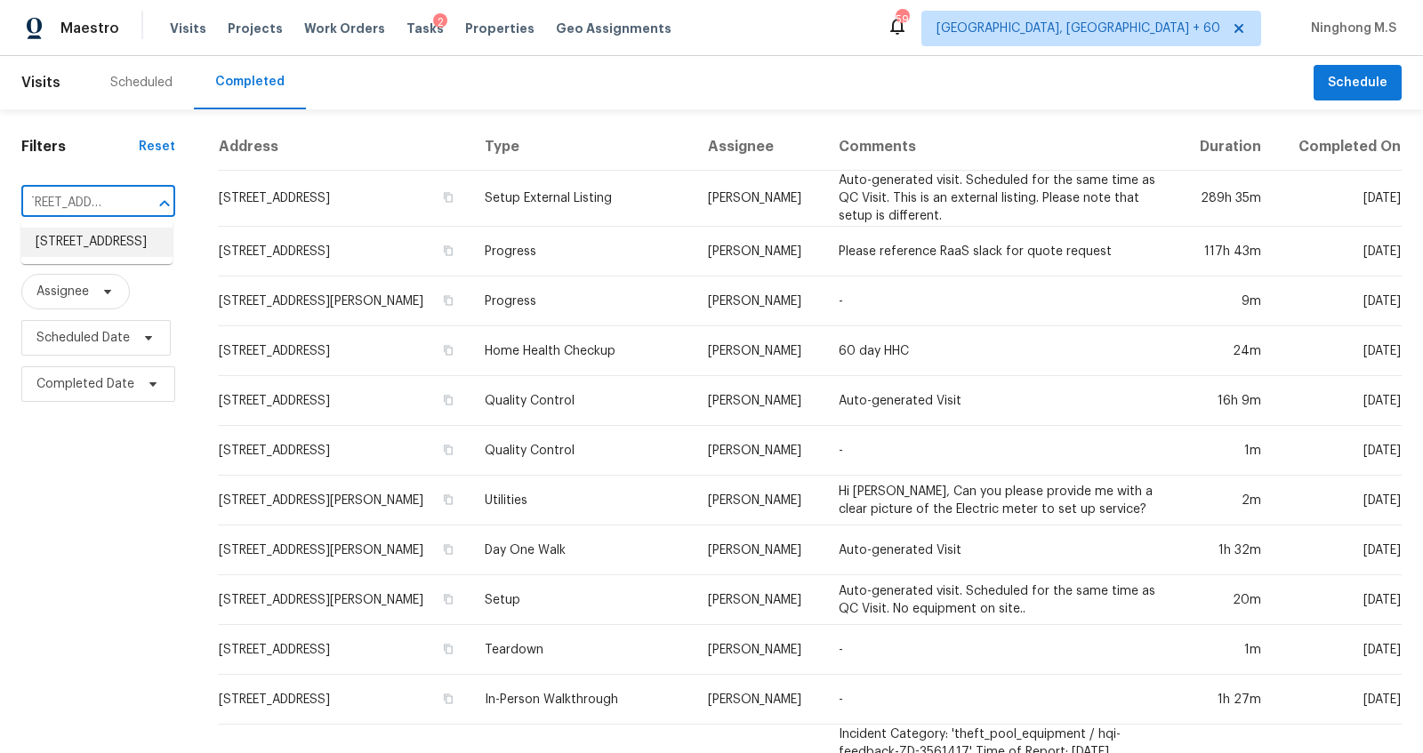
click at [102, 240] on li "[STREET_ADDRESS]" at bounding box center [96, 242] width 151 height 29
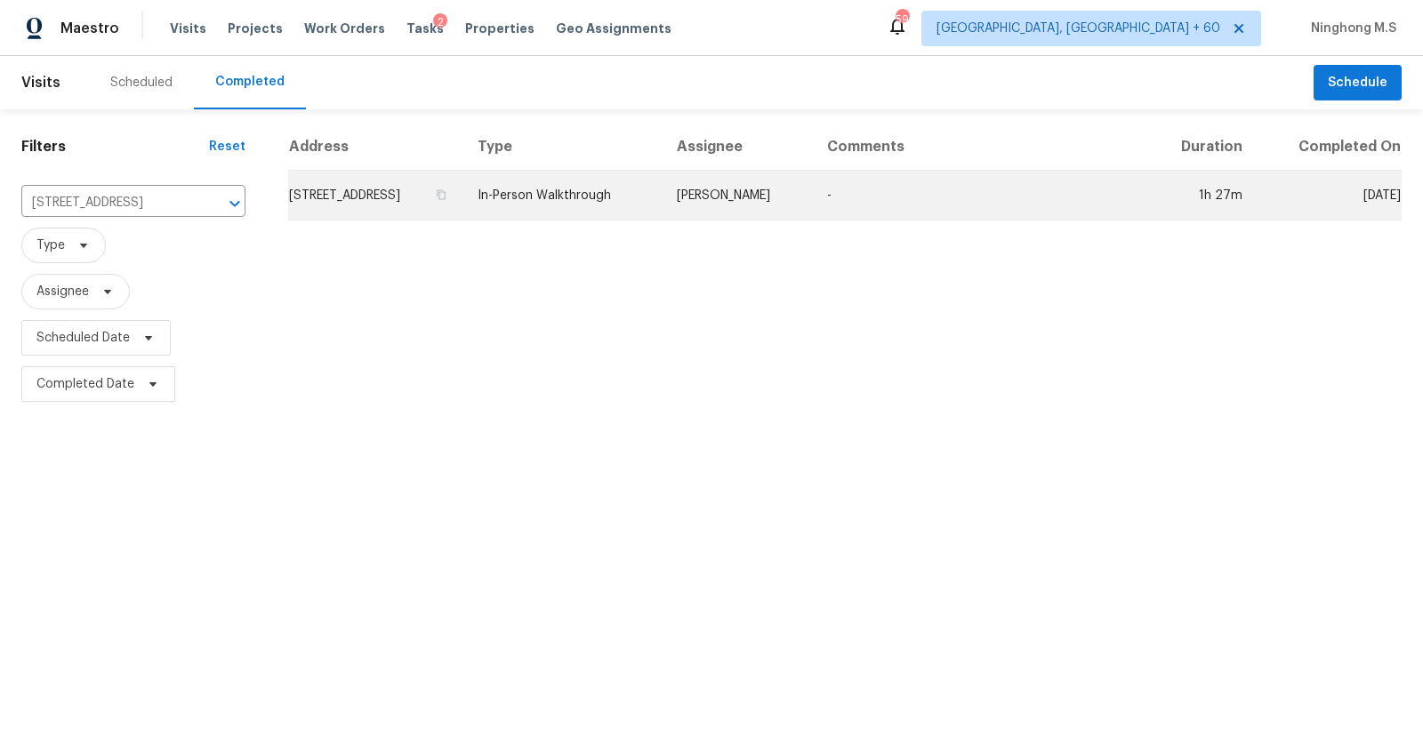
click at [630, 200] on td "In-Person Walkthrough" at bounding box center [562, 196] width 199 height 50
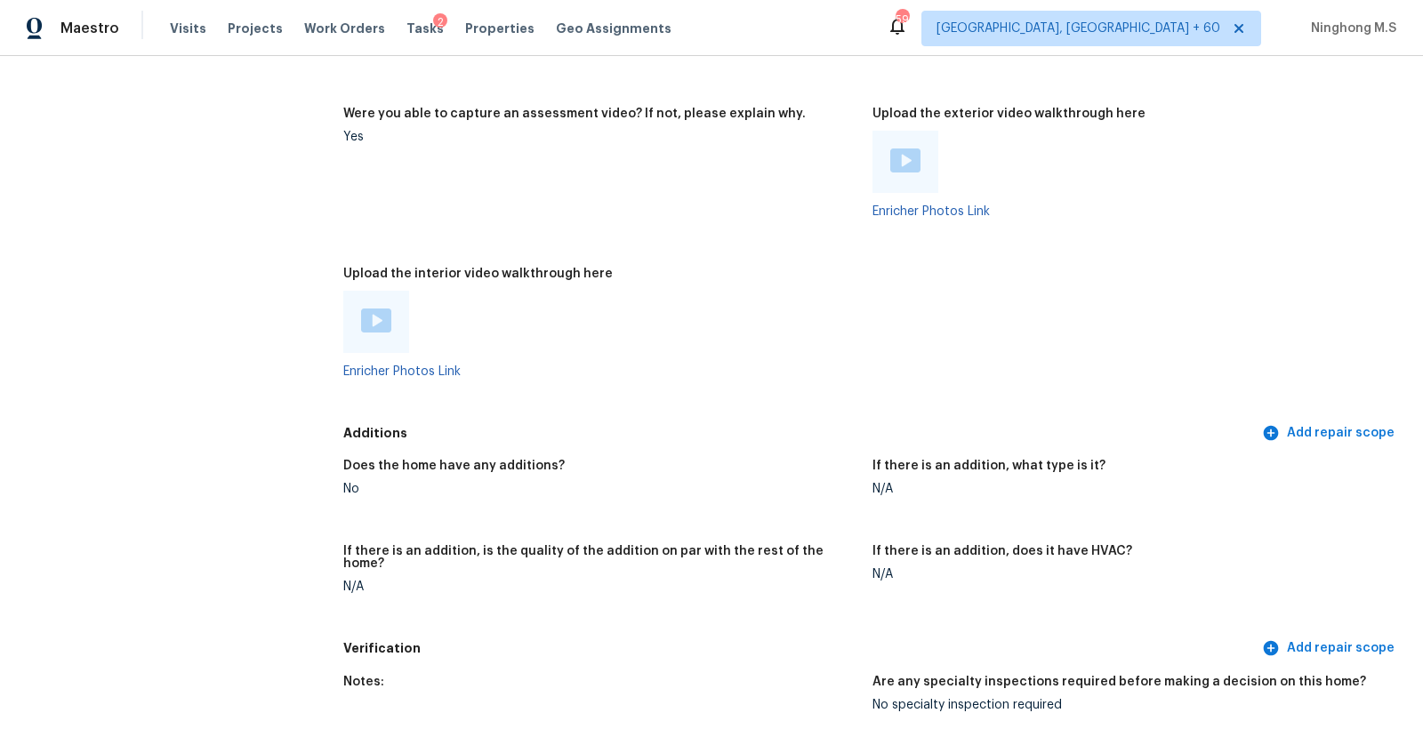
scroll to position [3468, 0]
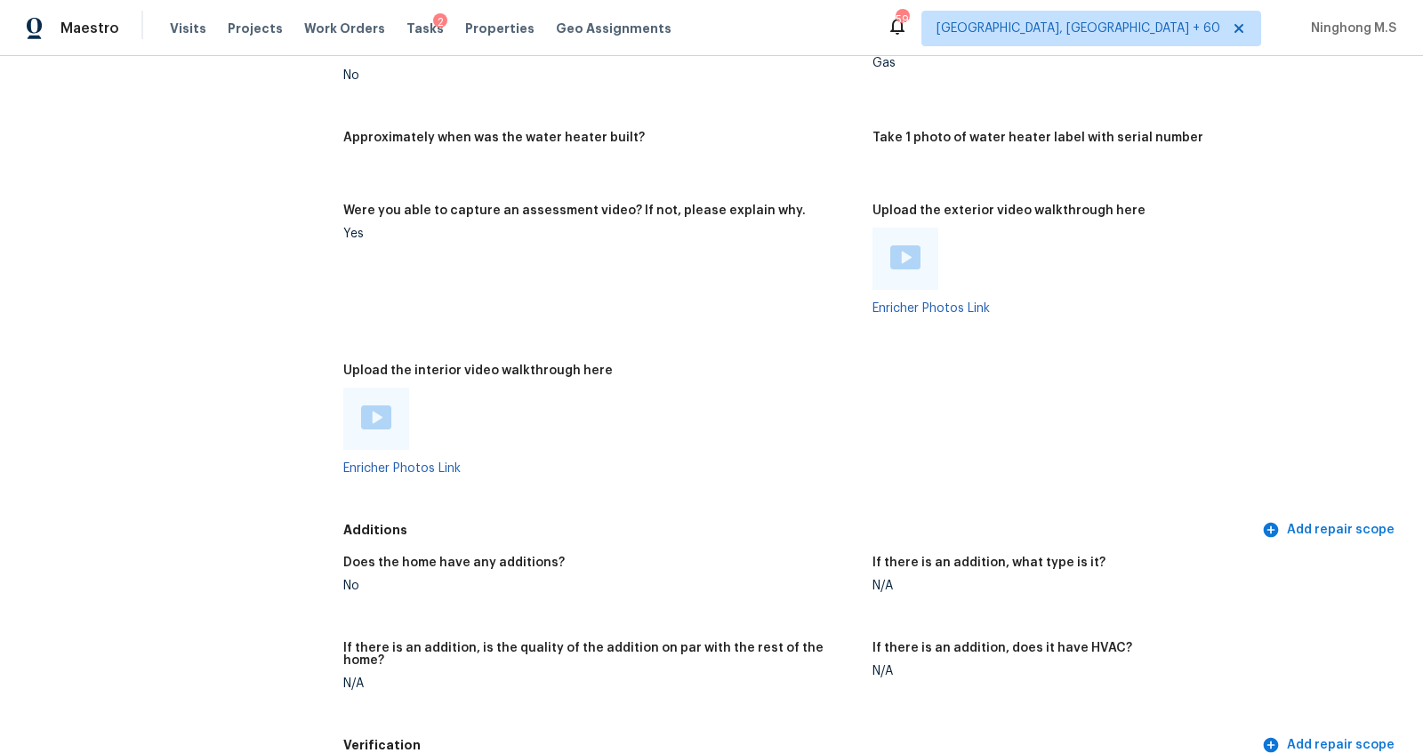
click at [381, 421] on img at bounding box center [376, 417] width 30 height 24
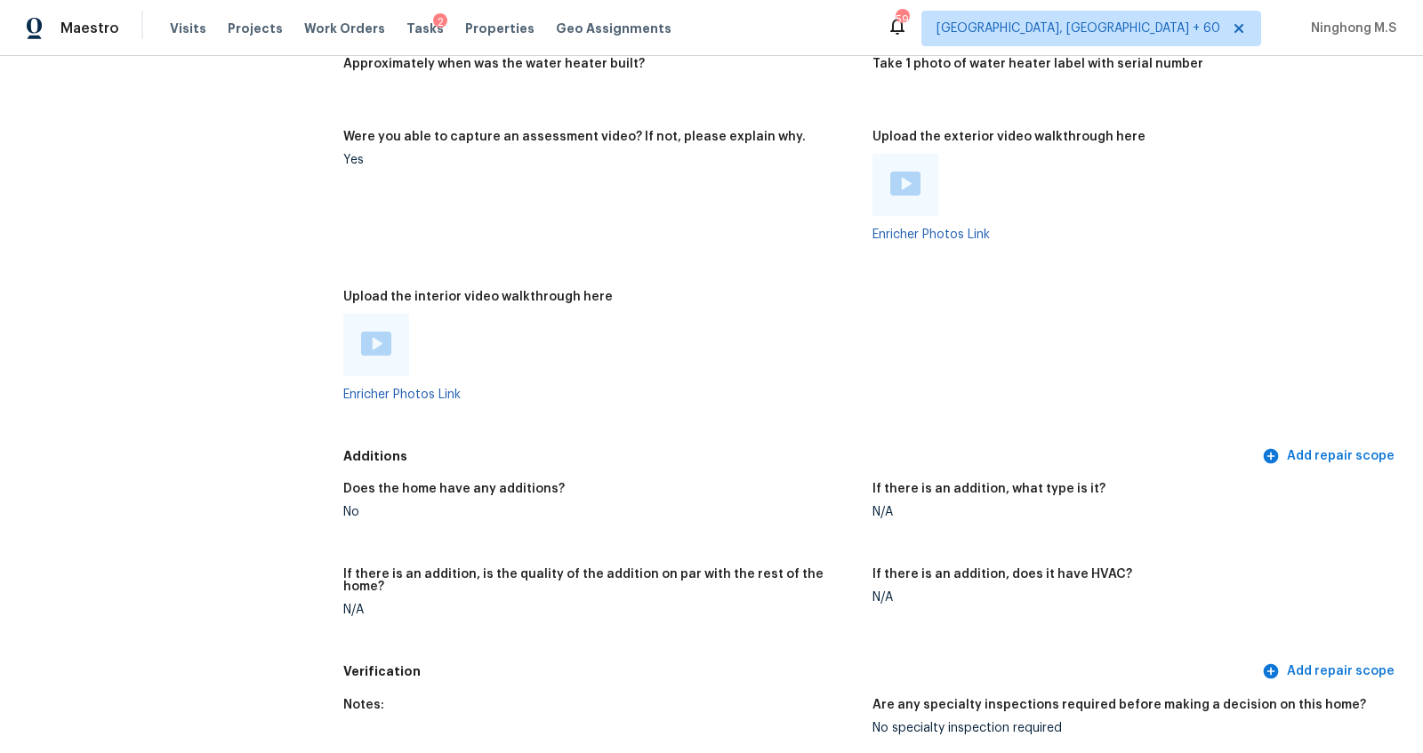
scroll to position [3264, 0]
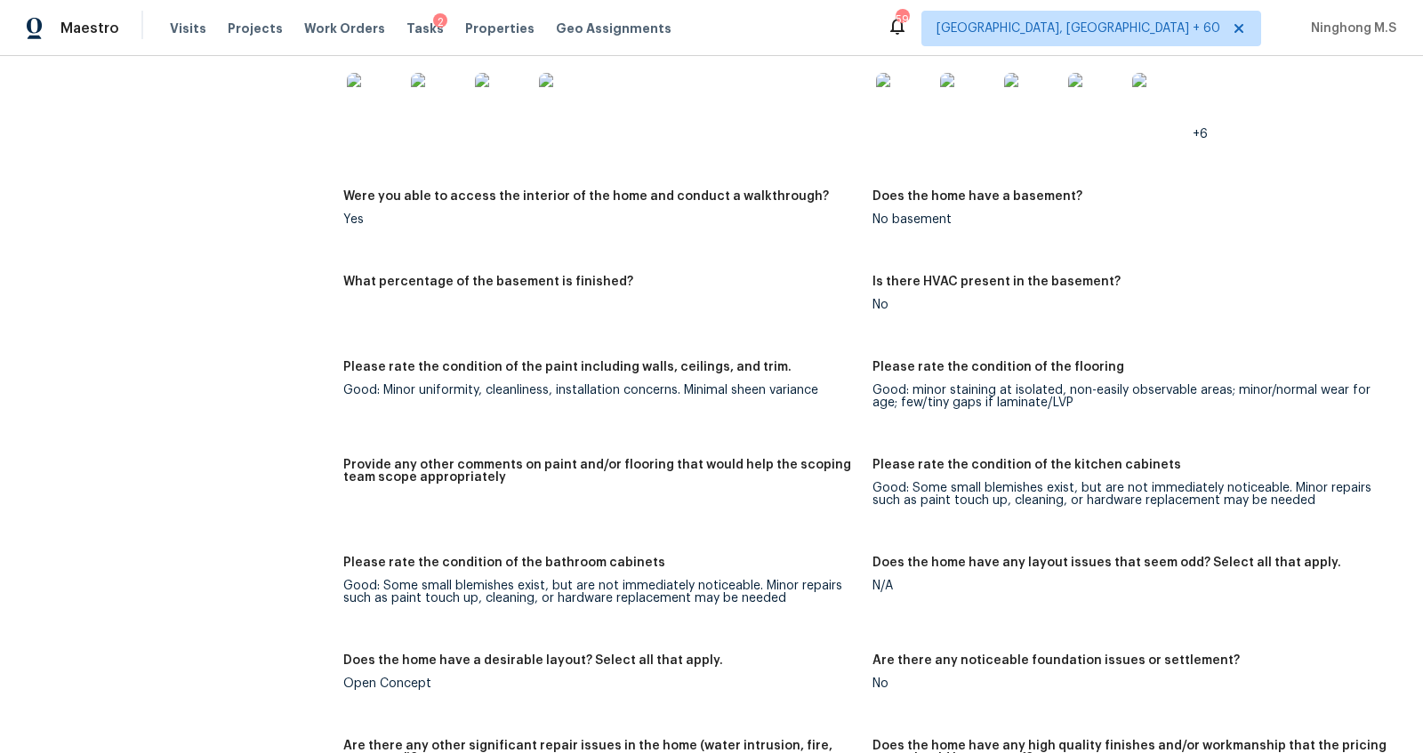
scroll to position [2682, 0]
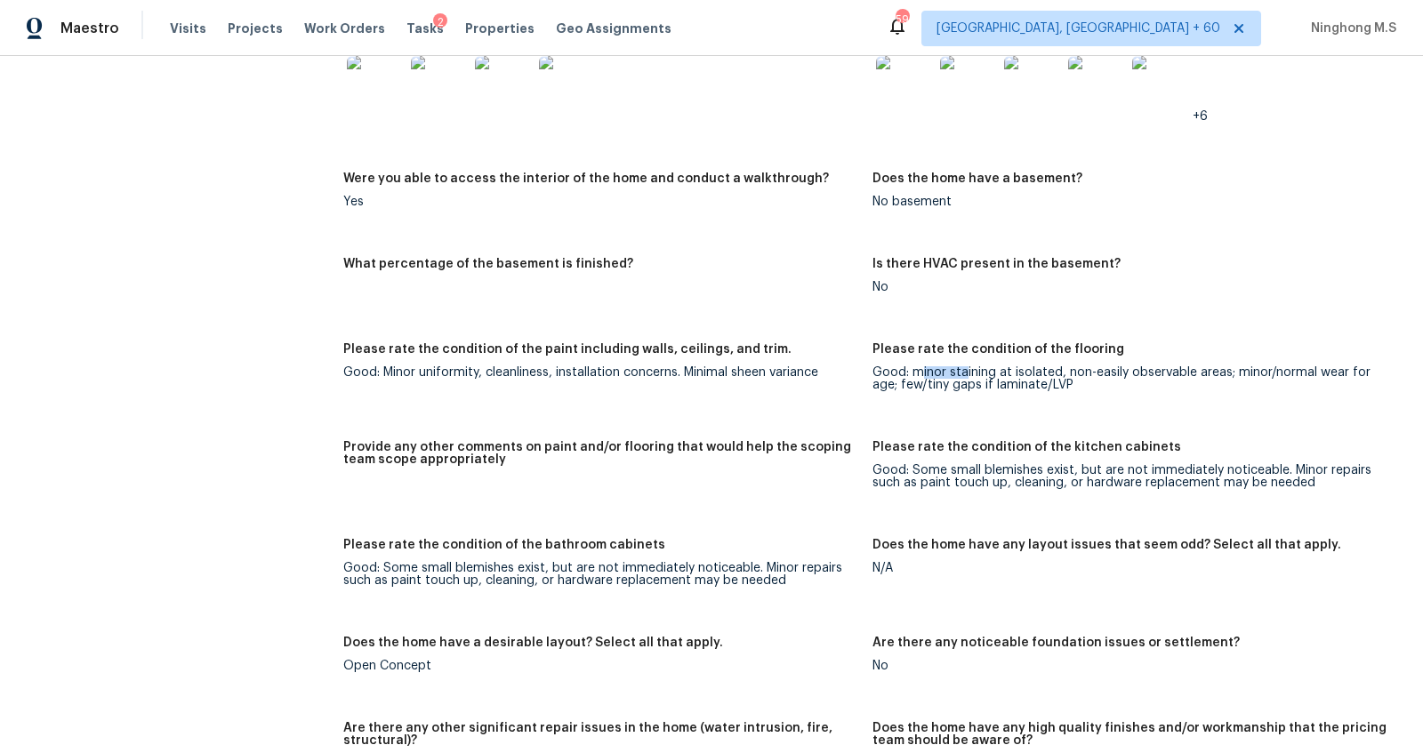
drag, startPoint x: 918, startPoint y: 372, endPoint x: 975, endPoint y: 372, distance: 56.9
click at [970, 372] on div "Good: minor staining at isolated, non-easily observable areas; minor/normal wea…" at bounding box center [1129, 378] width 515 height 25
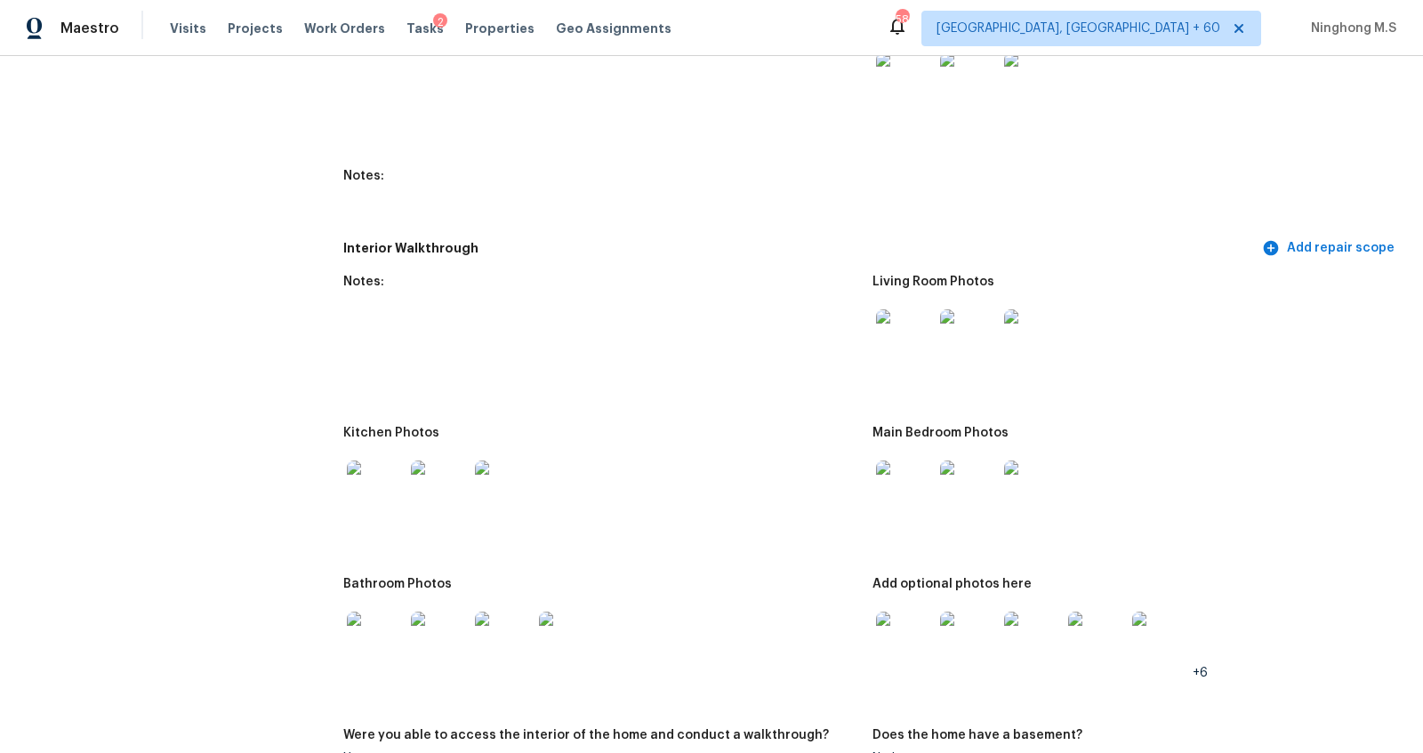
scroll to position [2061, 0]
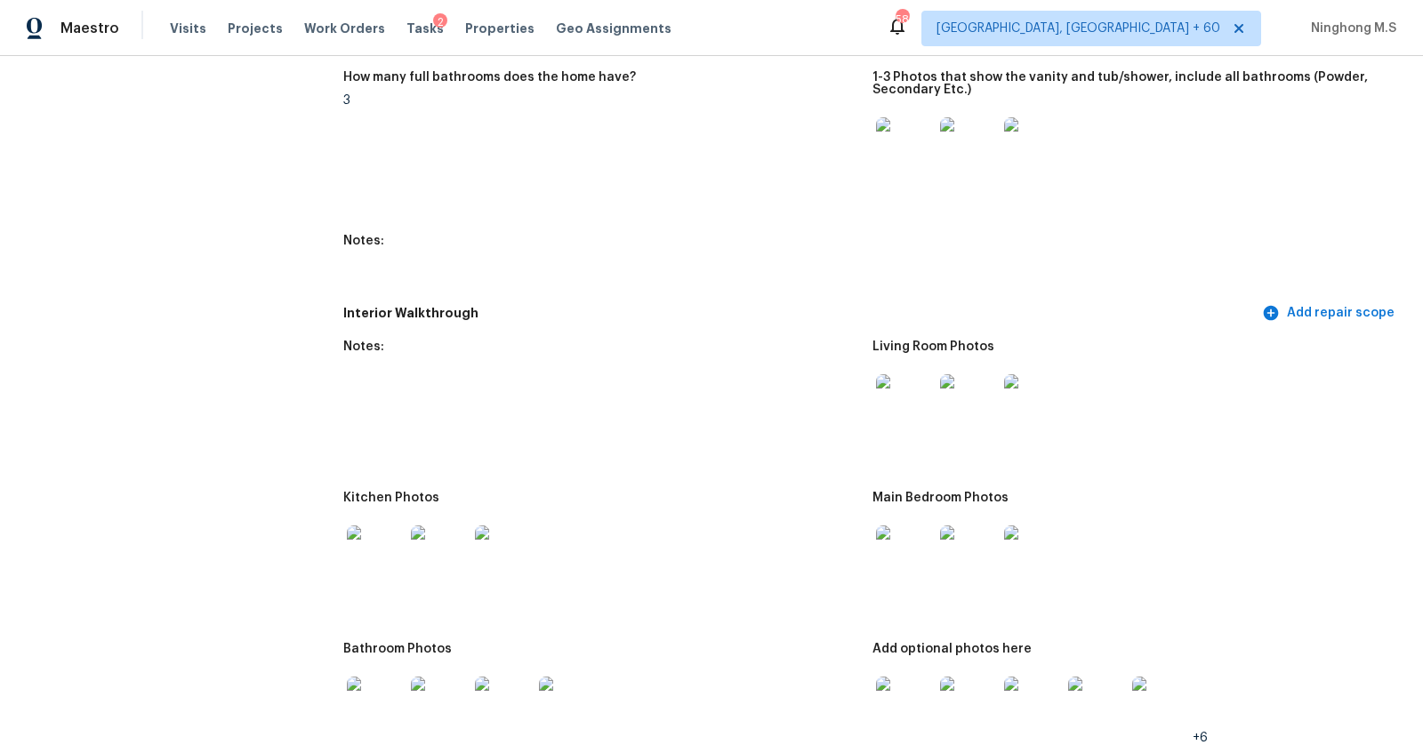
click at [203, 30] on div "Visits Projects Work Orders Tasks 2 Properties Geo Assignments" at bounding box center [431, 29] width 523 height 36
click at [184, 31] on span "Visits" at bounding box center [188, 29] width 36 height 18
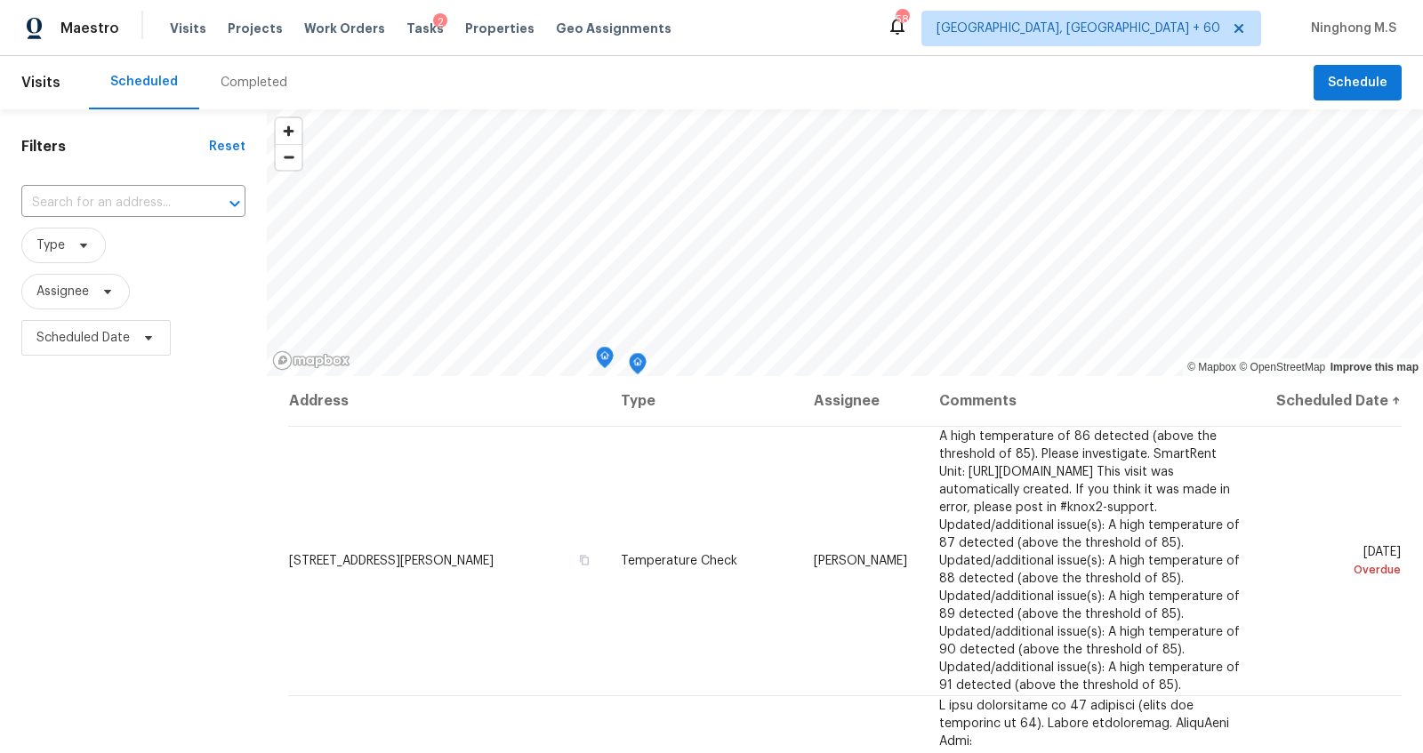
click at [248, 78] on div "Completed" at bounding box center [253, 83] width 67 height 18
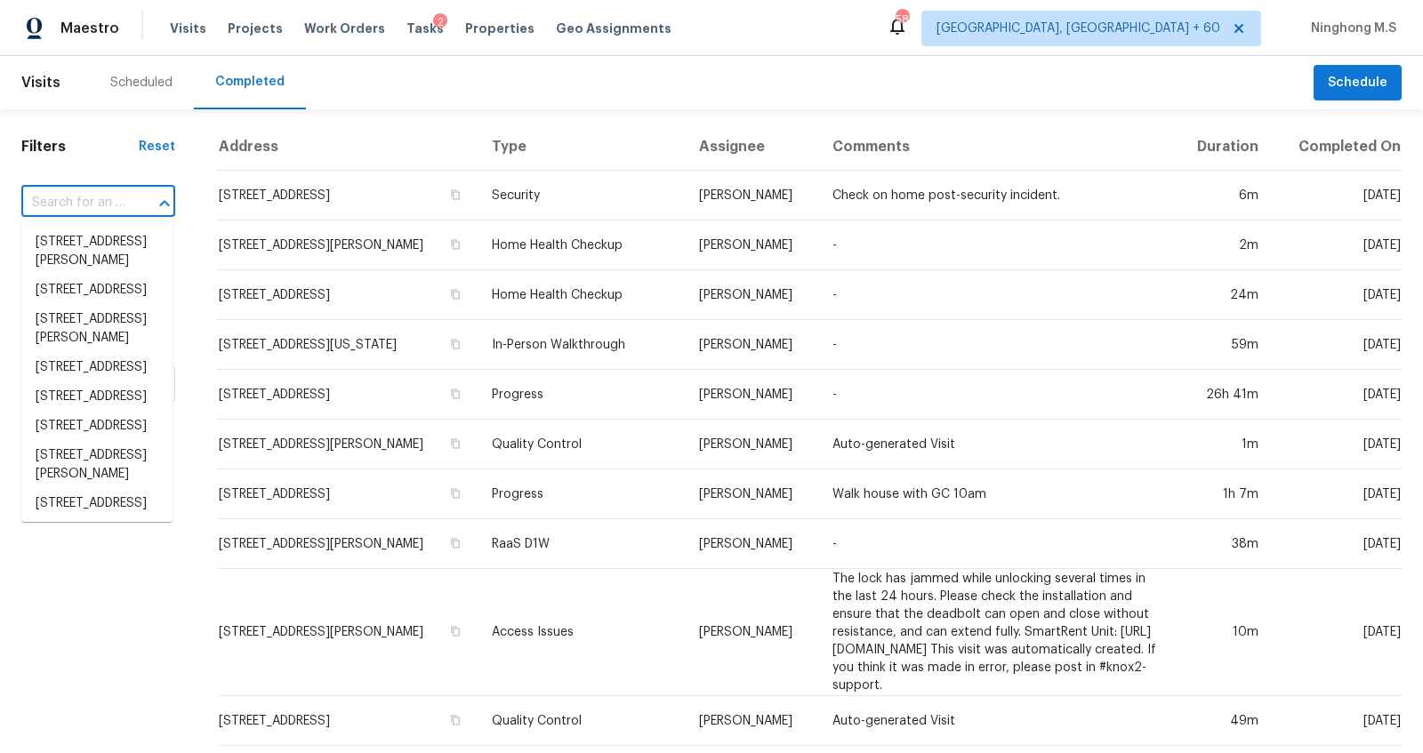
click at [95, 207] on input "text" at bounding box center [73, 203] width 104 height 28
paste input "[STREET_ADDRESS][PERSON_NAME]"
type input "[STREET_ADDRESS][PERSON_NAME]"
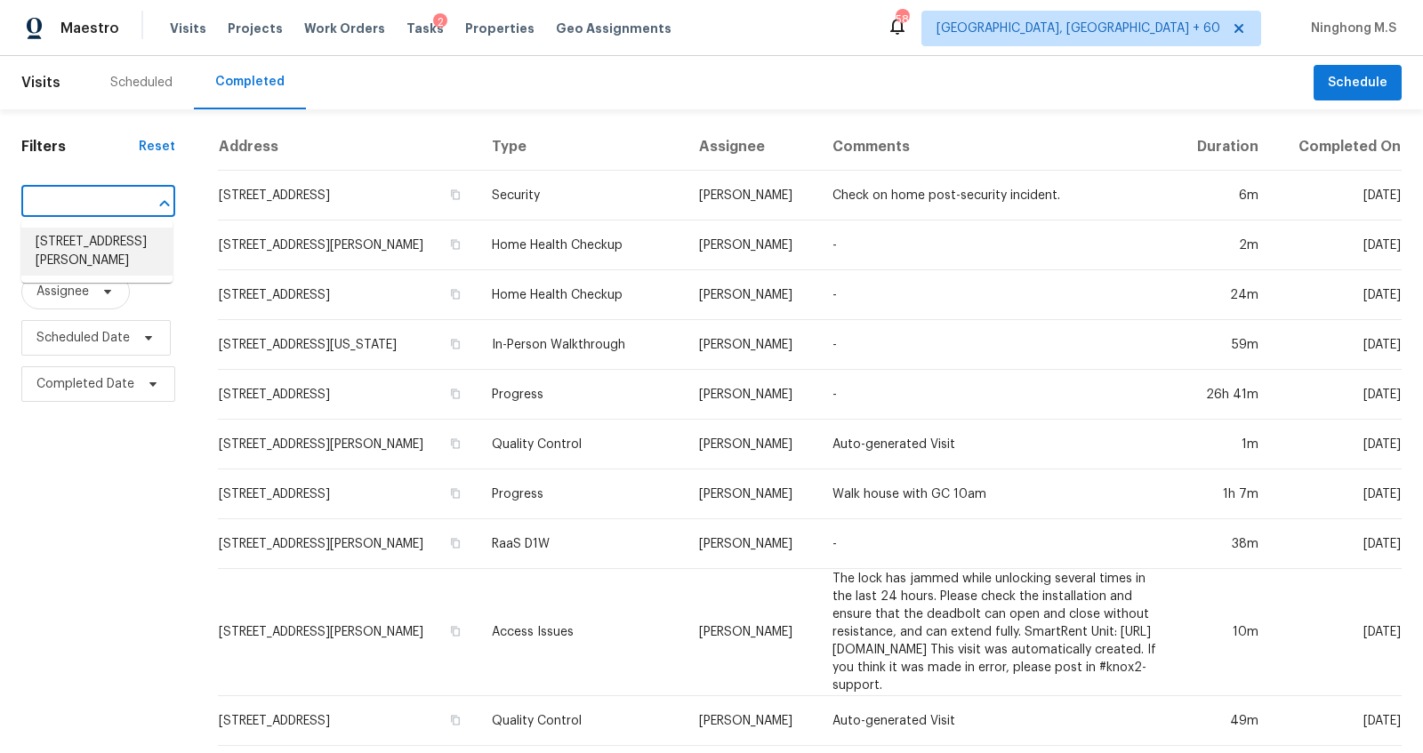
click at [101, 242] on li "[STREET_ADDRESS][PERSON_NAME]" at bounding box center [96, 252] width 151 height 48
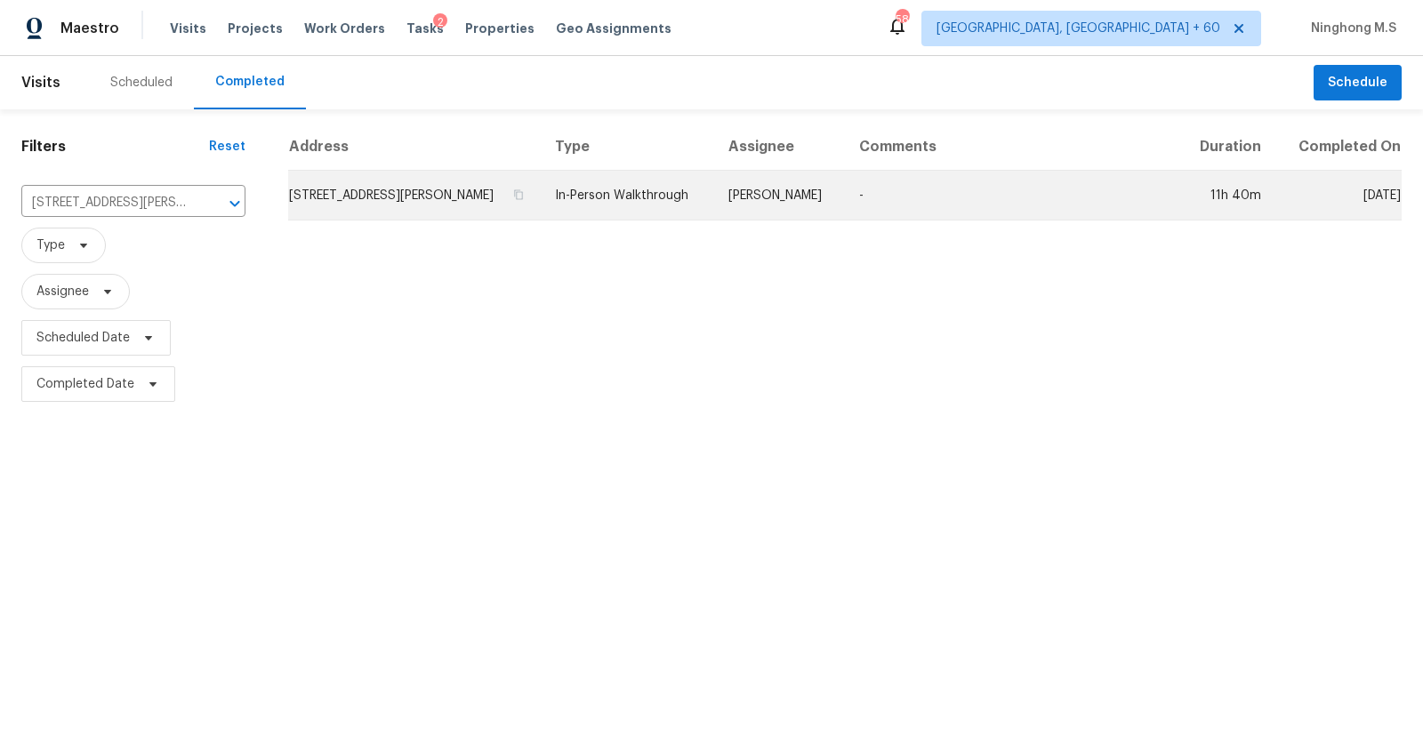
click at [590, 177] on td "In-Person Walkthrough" at bounding box center [627, 196] width 173 height 50
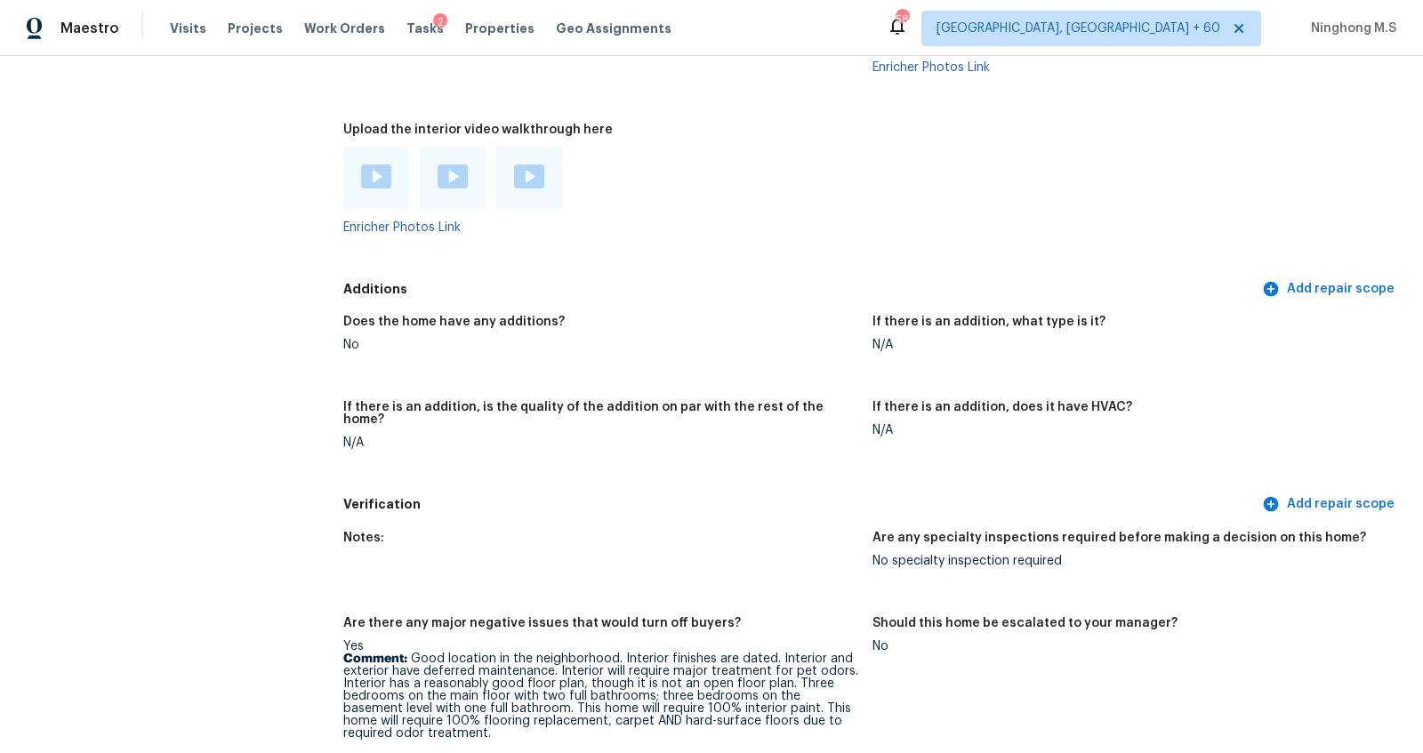
scroll to position [3593, 0]
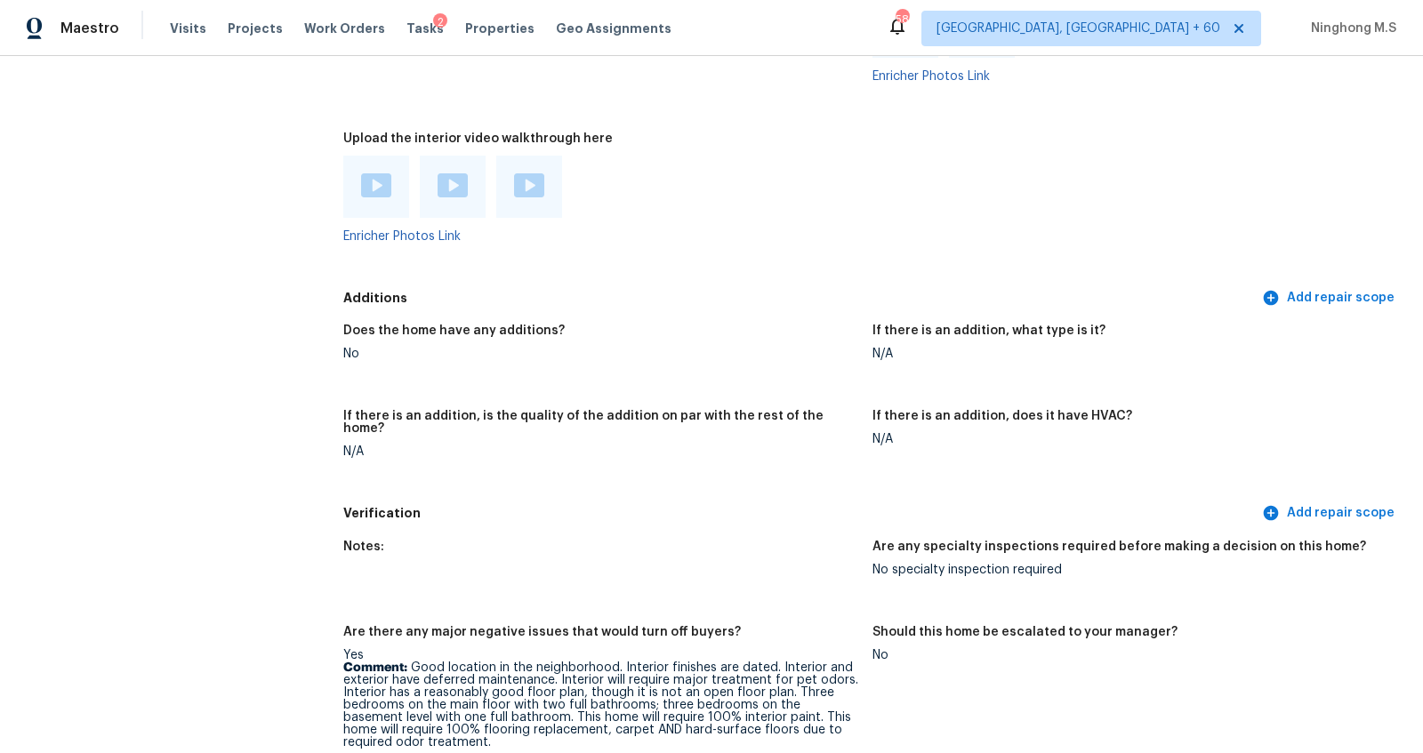
click at [361, 181] on img at bounding box center [376, 185] width 30 height 24
click at [448, 206] on div at bounding box center [453, 187] width 66 height 62
click at [448, 192] on img at bounding box center [452, 185] width 30 height 24
click at [533, 176] on img at bounding box center [529, 185] width 30 height 24
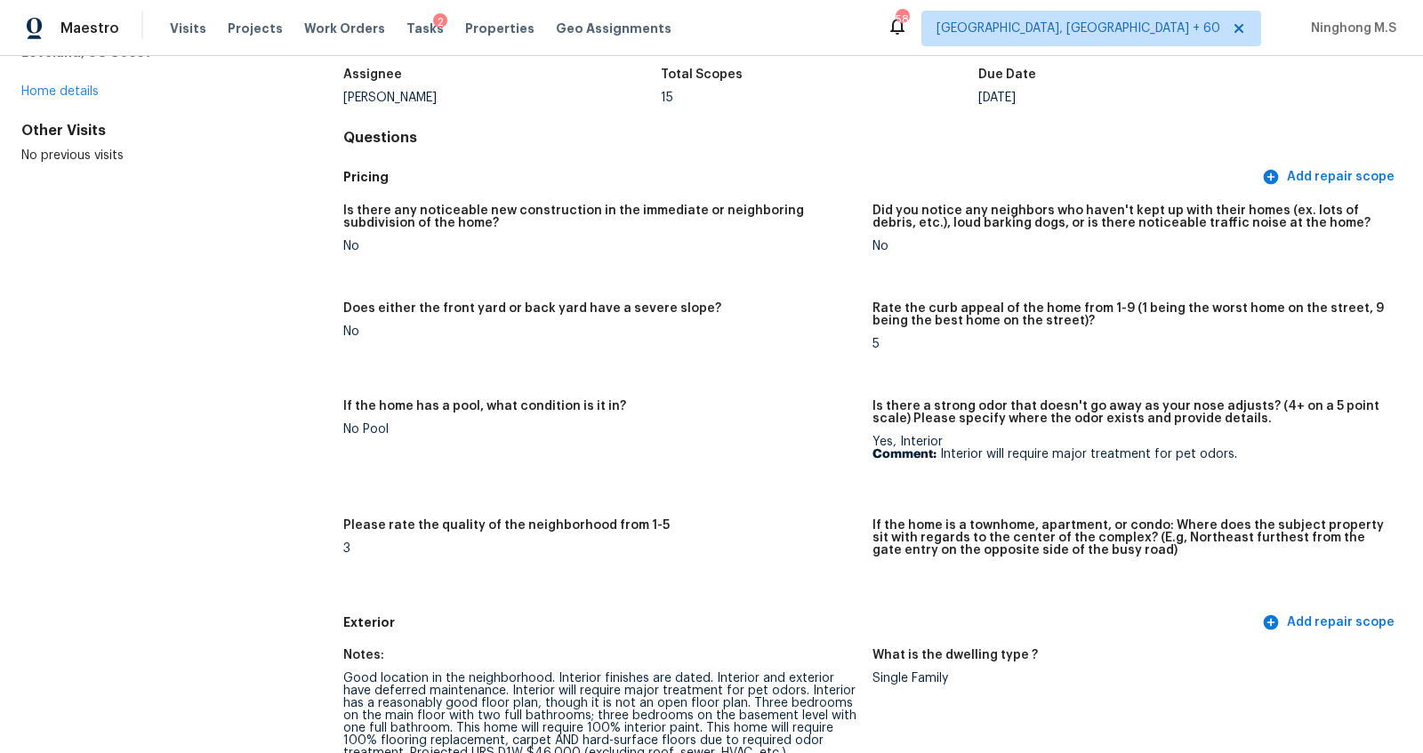
scroll to position [3855, 0]
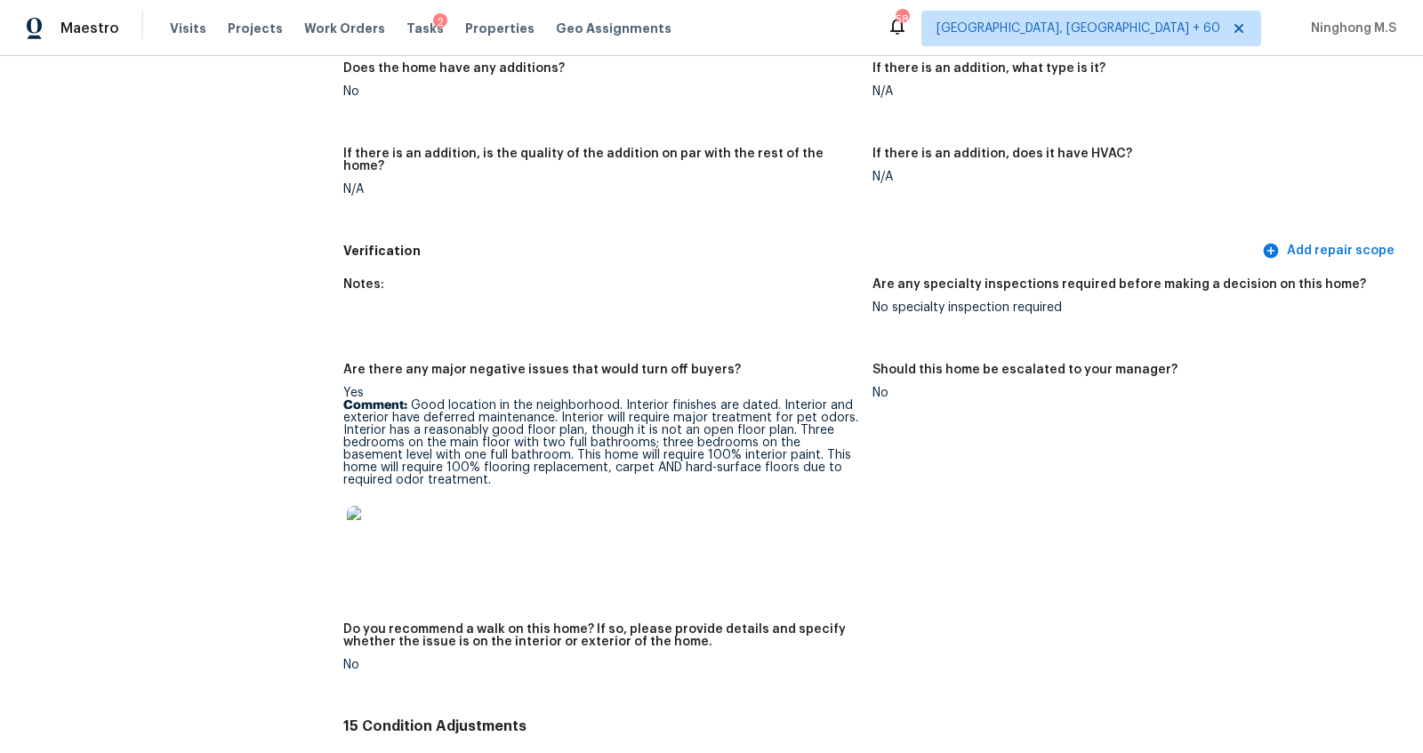
click at [363, 532] on img at bounding box center [375, 534] width 57 height 57
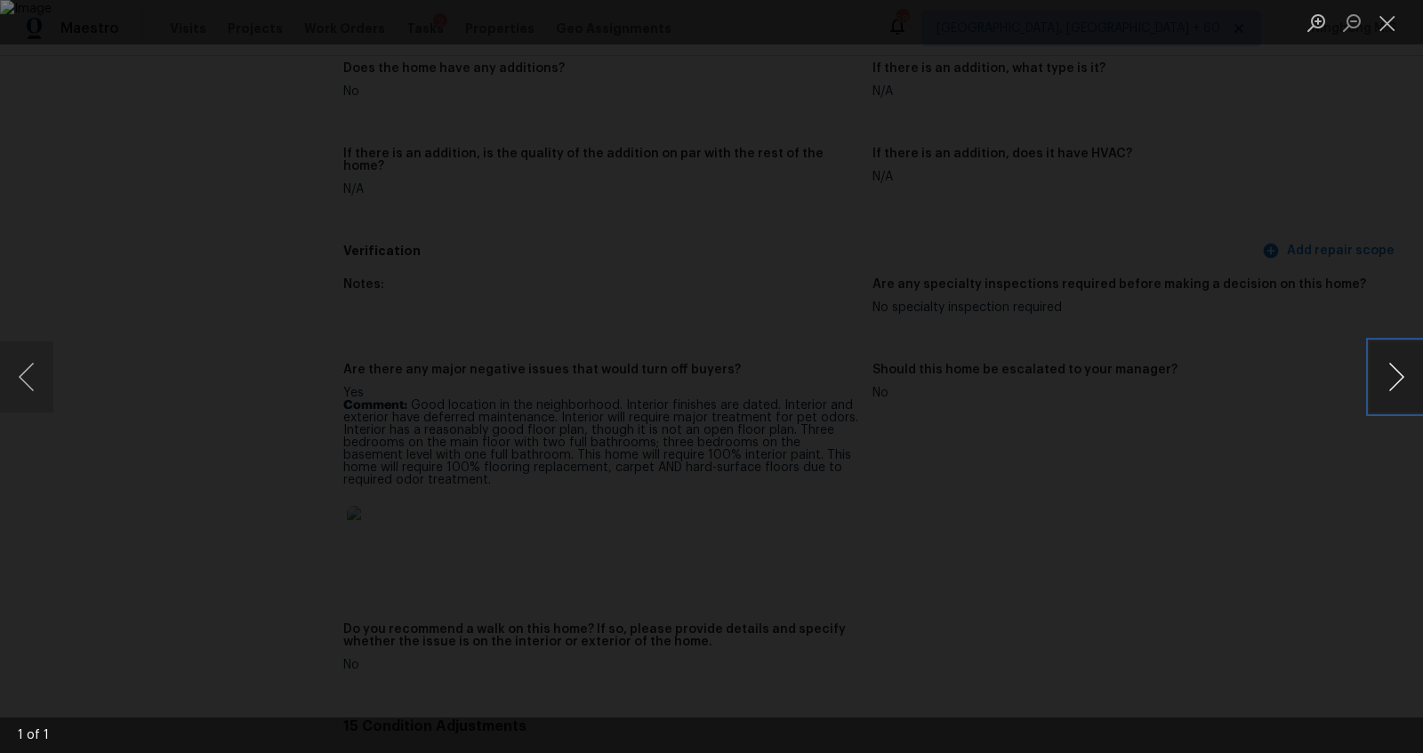
click at [1389, 380] on button "Next image" at bounding box center [1395, 376] width 53 height 71
click at [1387, 11] on button "Close lightbox" at bounding box center [1387, 22] width 36 height 31
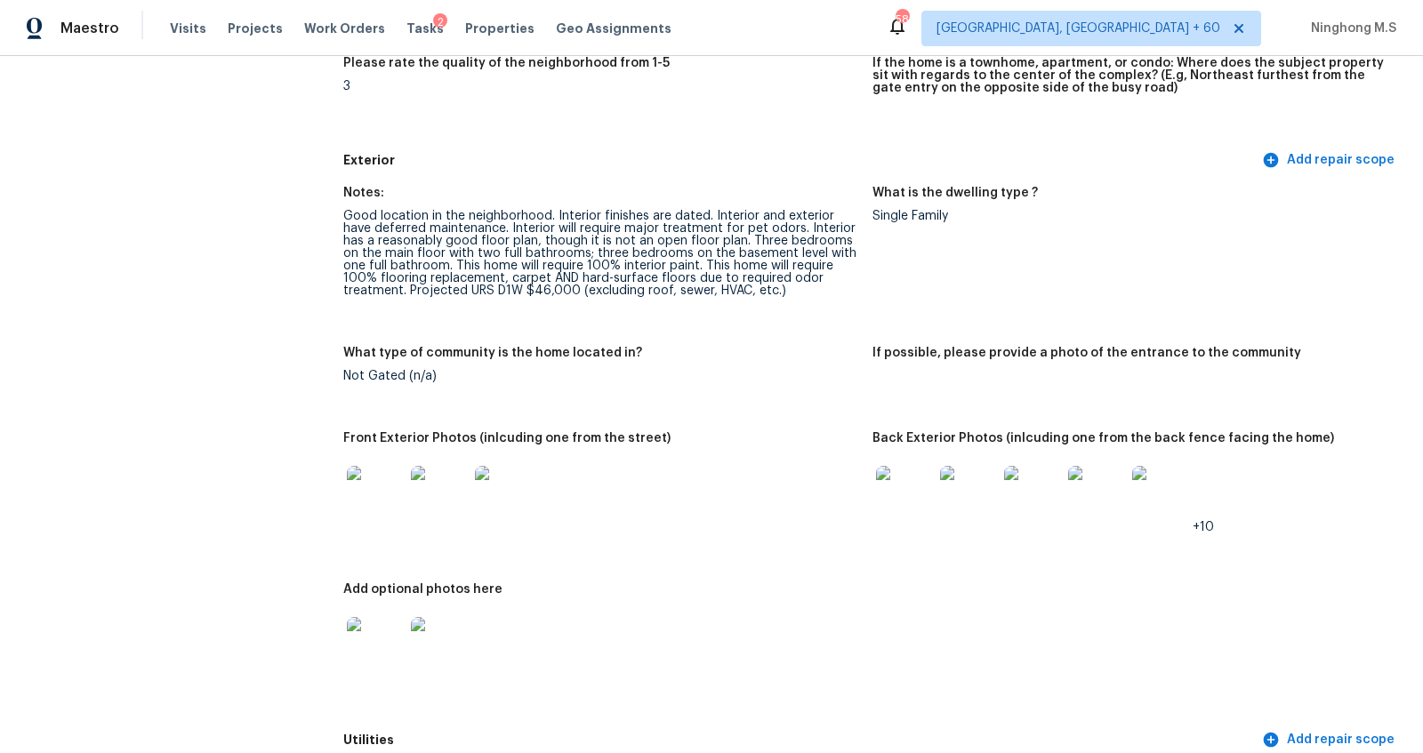
scroll to position [348, 0]
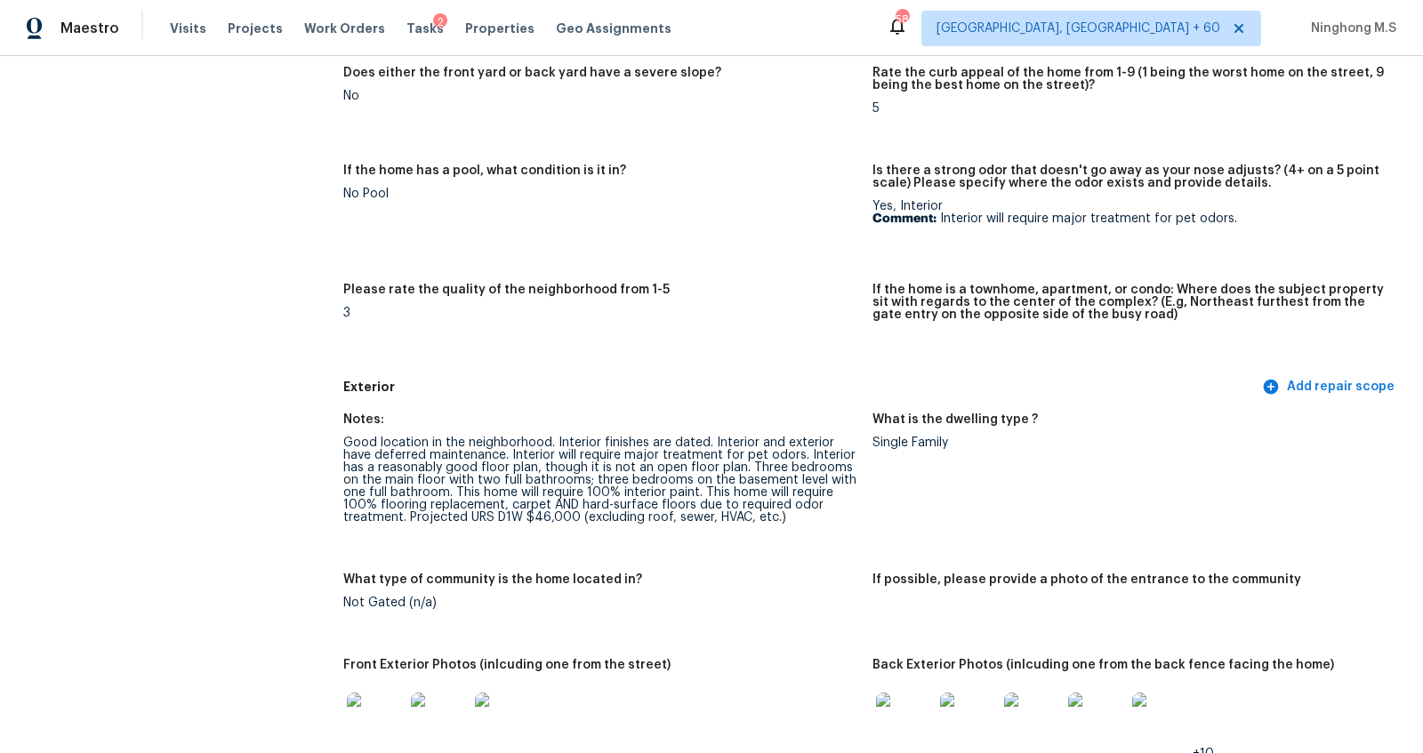
click at [953, 739] on img at bounding box center [968, 721] width 57 height 57
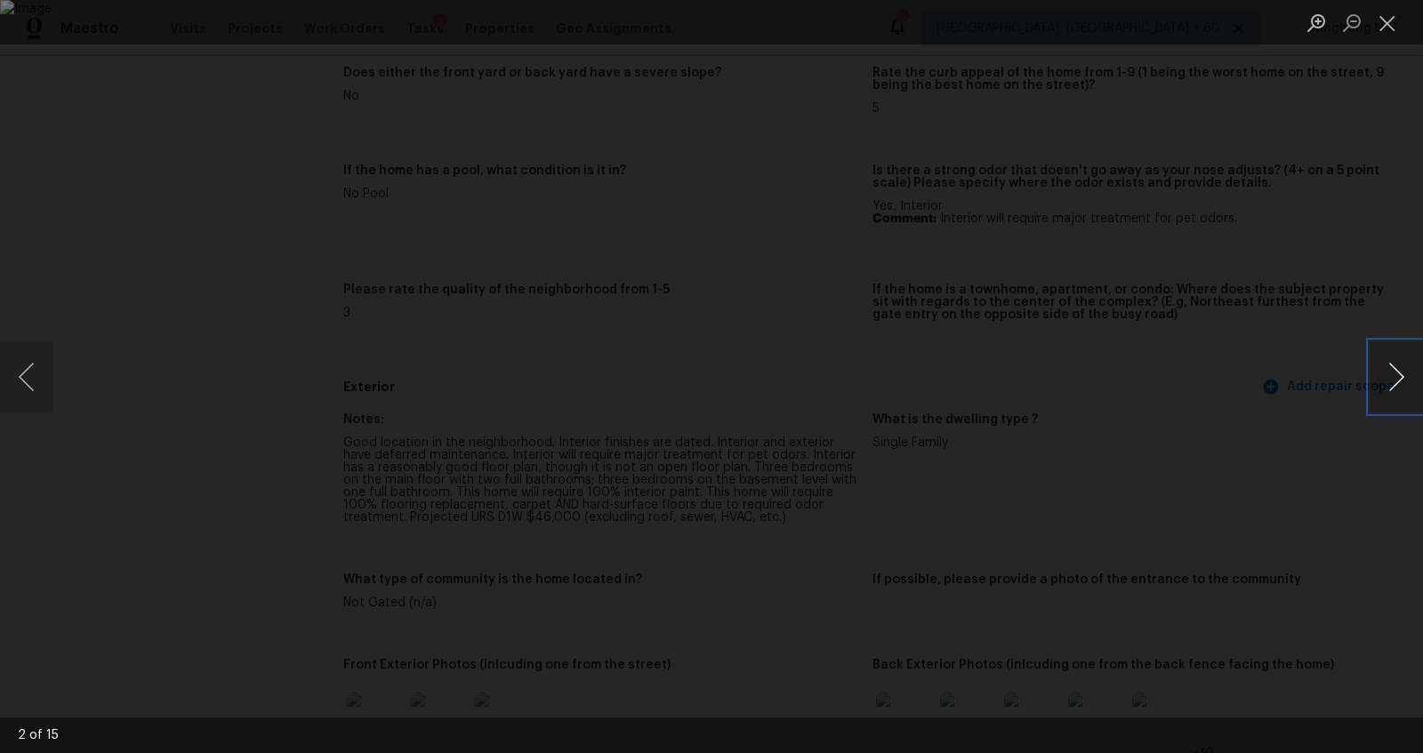
click at [1393, 374] on button "Next image" at bounding box center [1395, 376] width 53 height 71
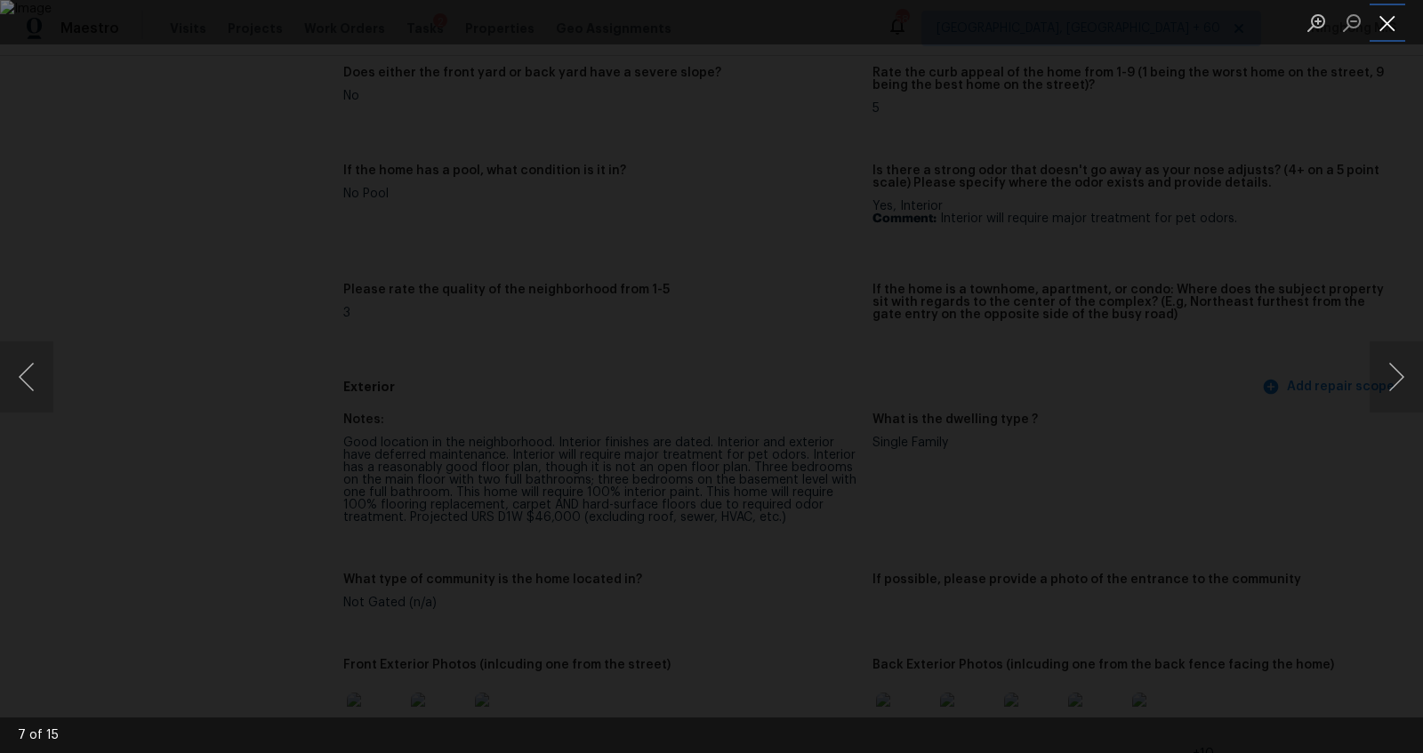
click at [1383, 20] on button "Close lightbox" at bounding box center [1387, 22] width 36 height 31
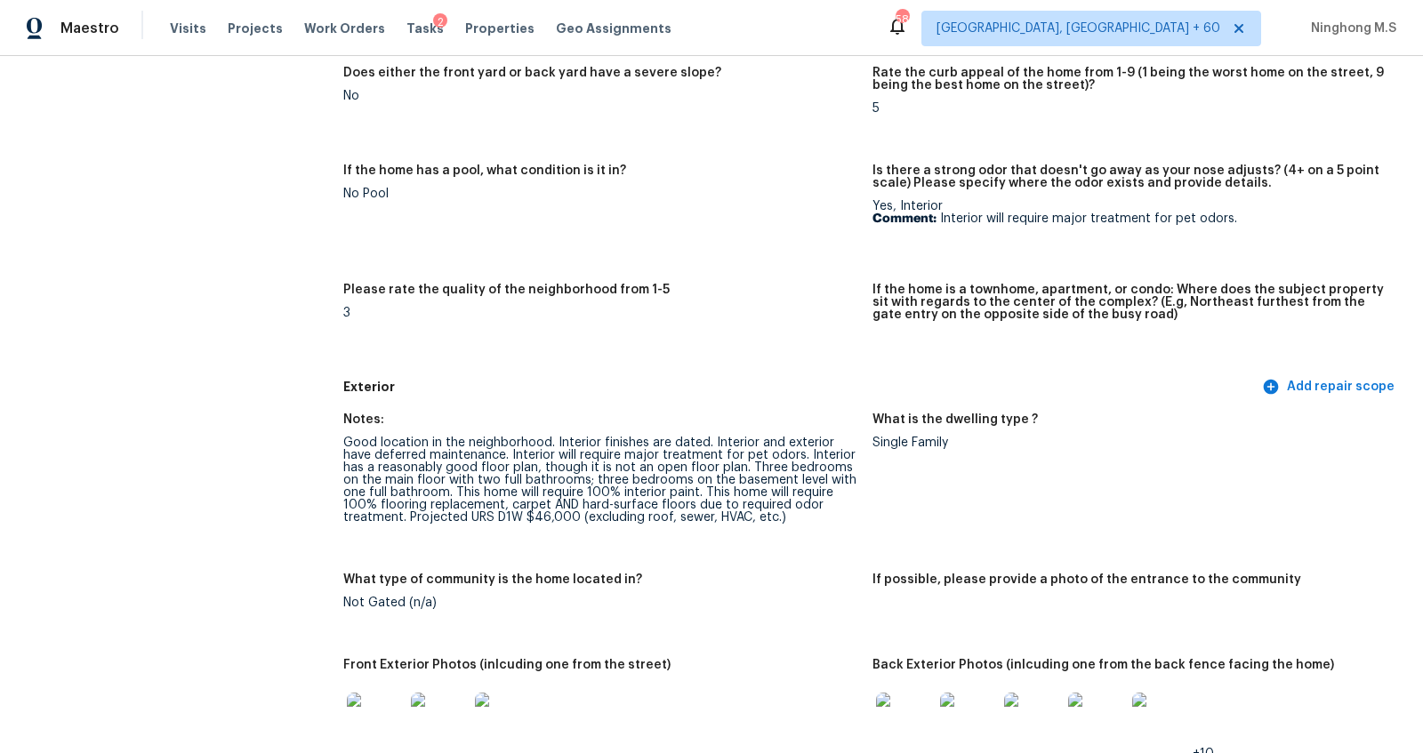
scroll to position [793, 0]
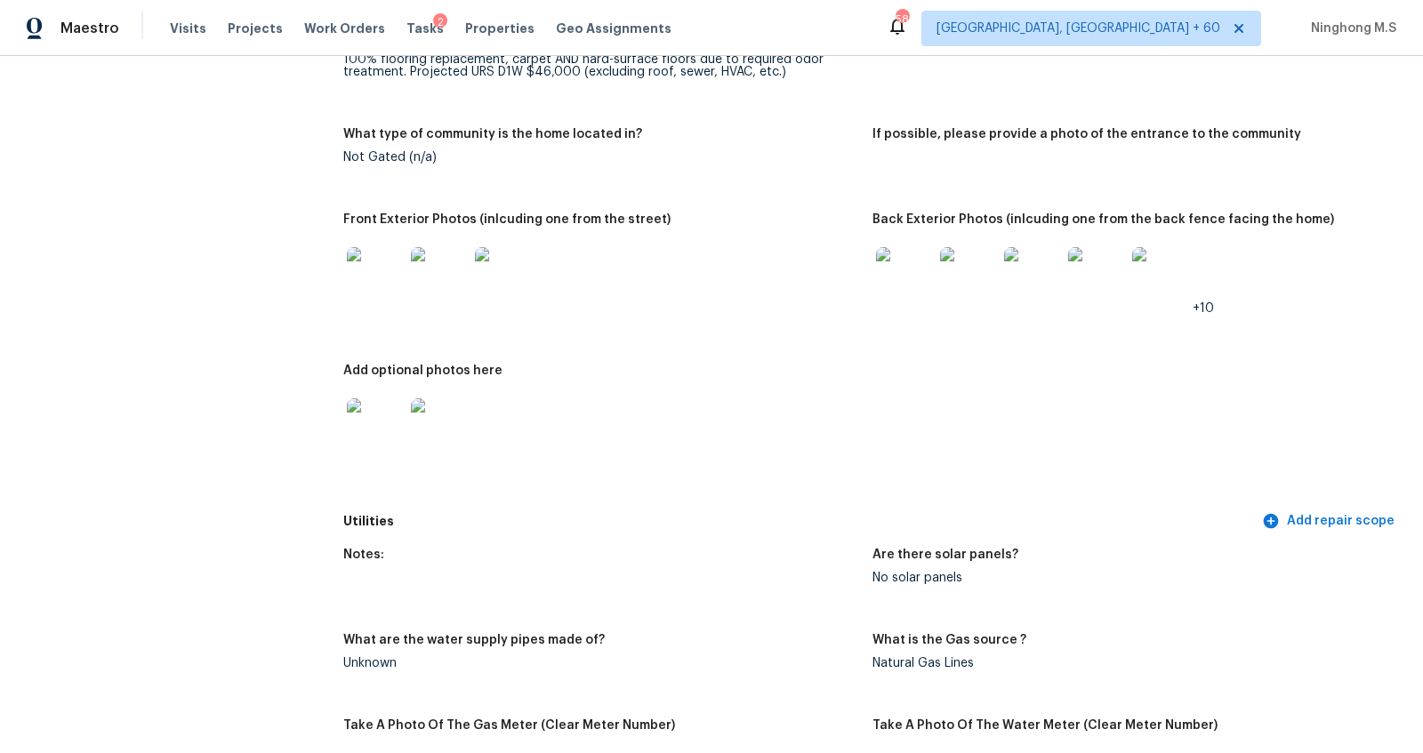
click at [916, 271] on img at bounding box center [904, 275] width 57 height 57
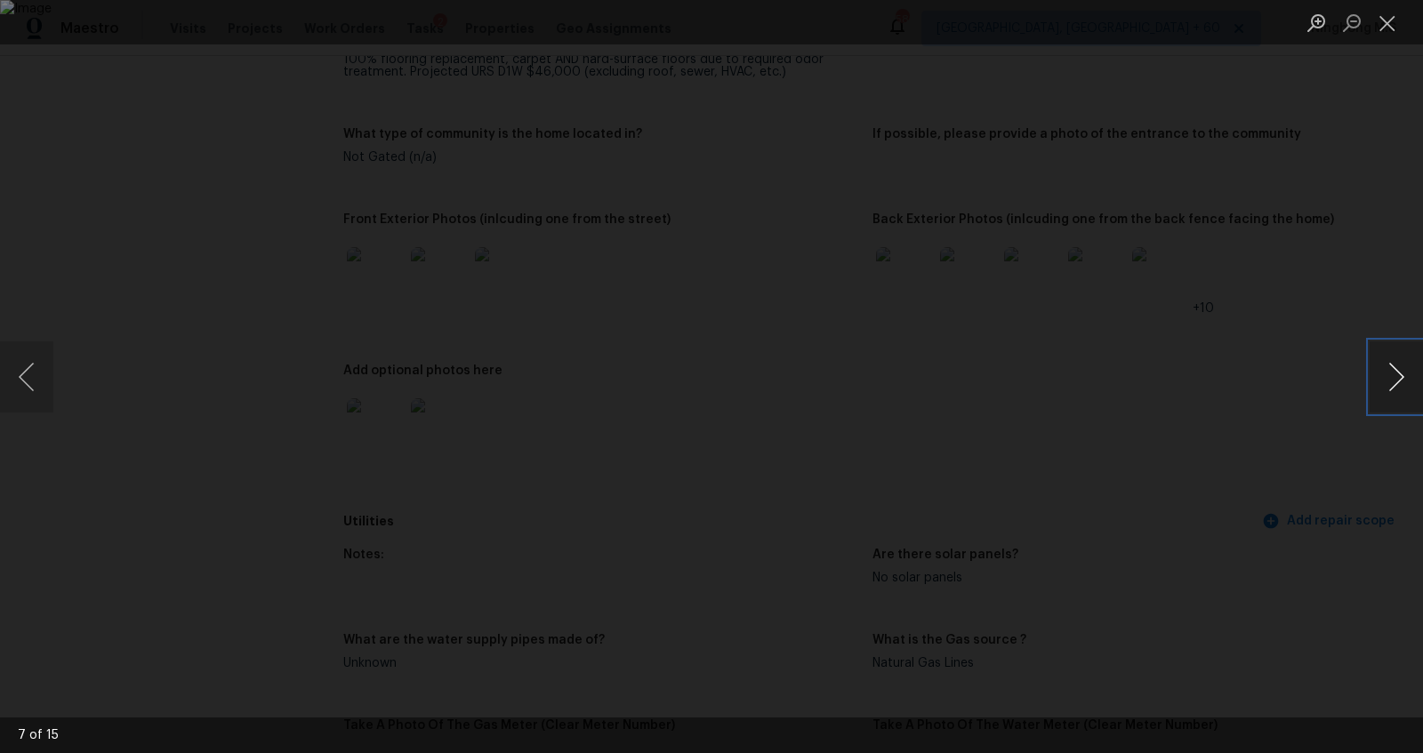
click at [1380, 365] on button "Next image" at bounding box center [1395, 376] width 53 height 71
click at [1384, 22] on button "Close lightbox" at bounding box center [1387, 22] width 36 height 31
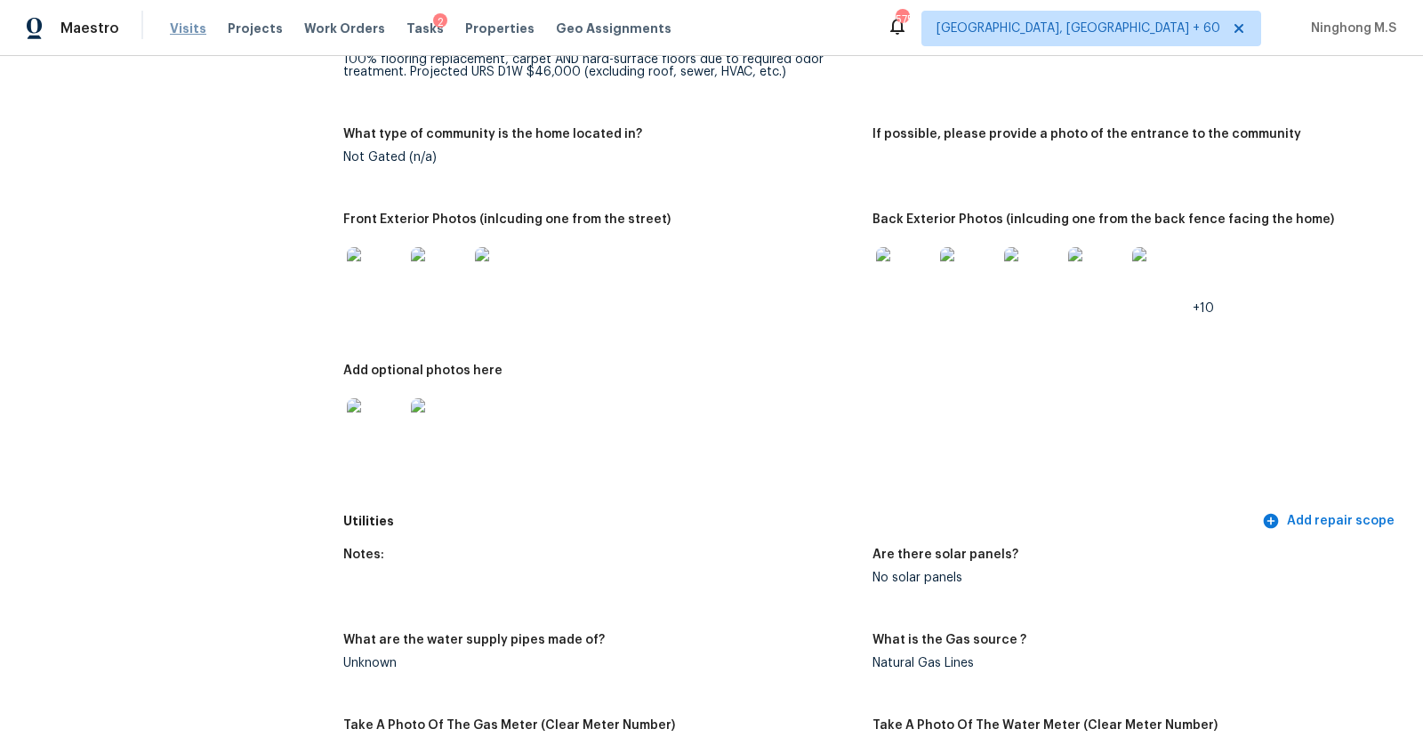
click at [185, 26] on span "Visits" at bounding box center [188, 29] width 36 height 18
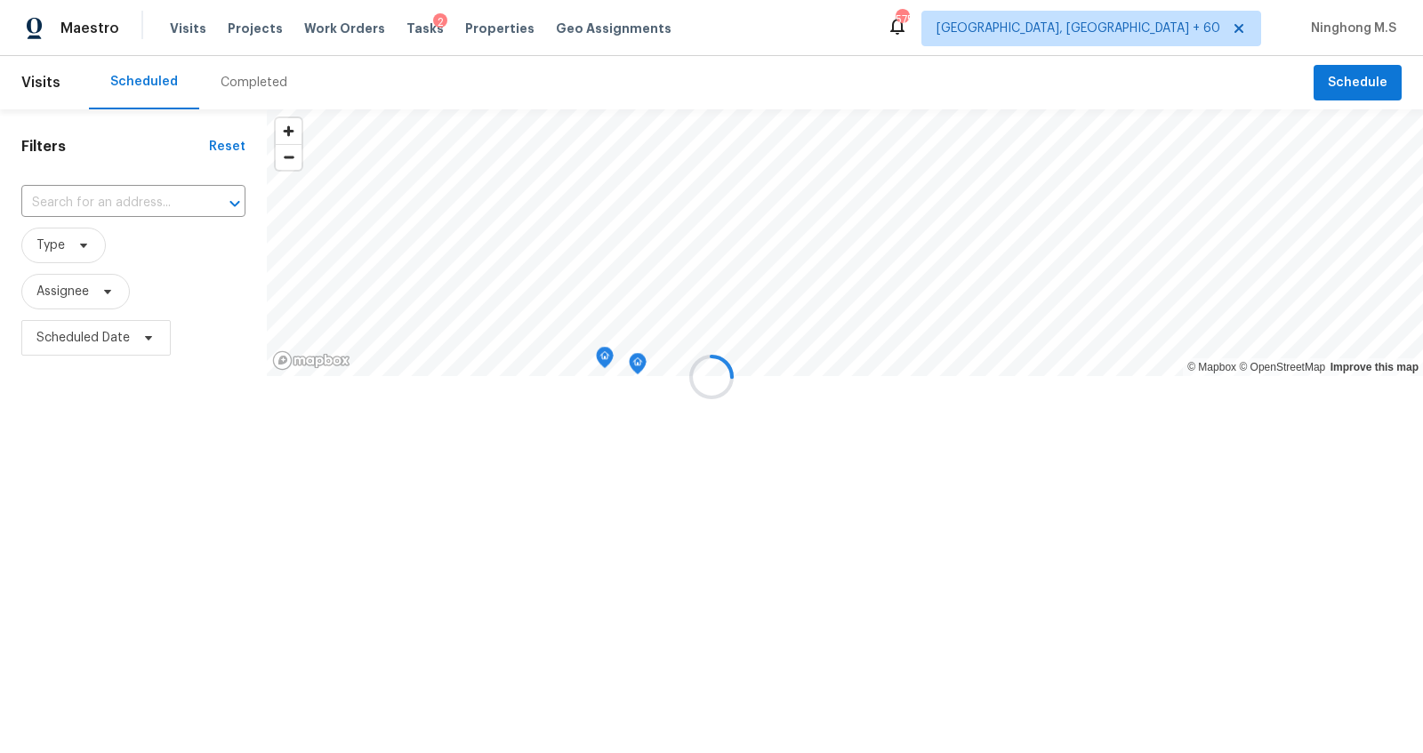
click at [246, 78] on div at bounding box center [711, 376] width 1423 height 753
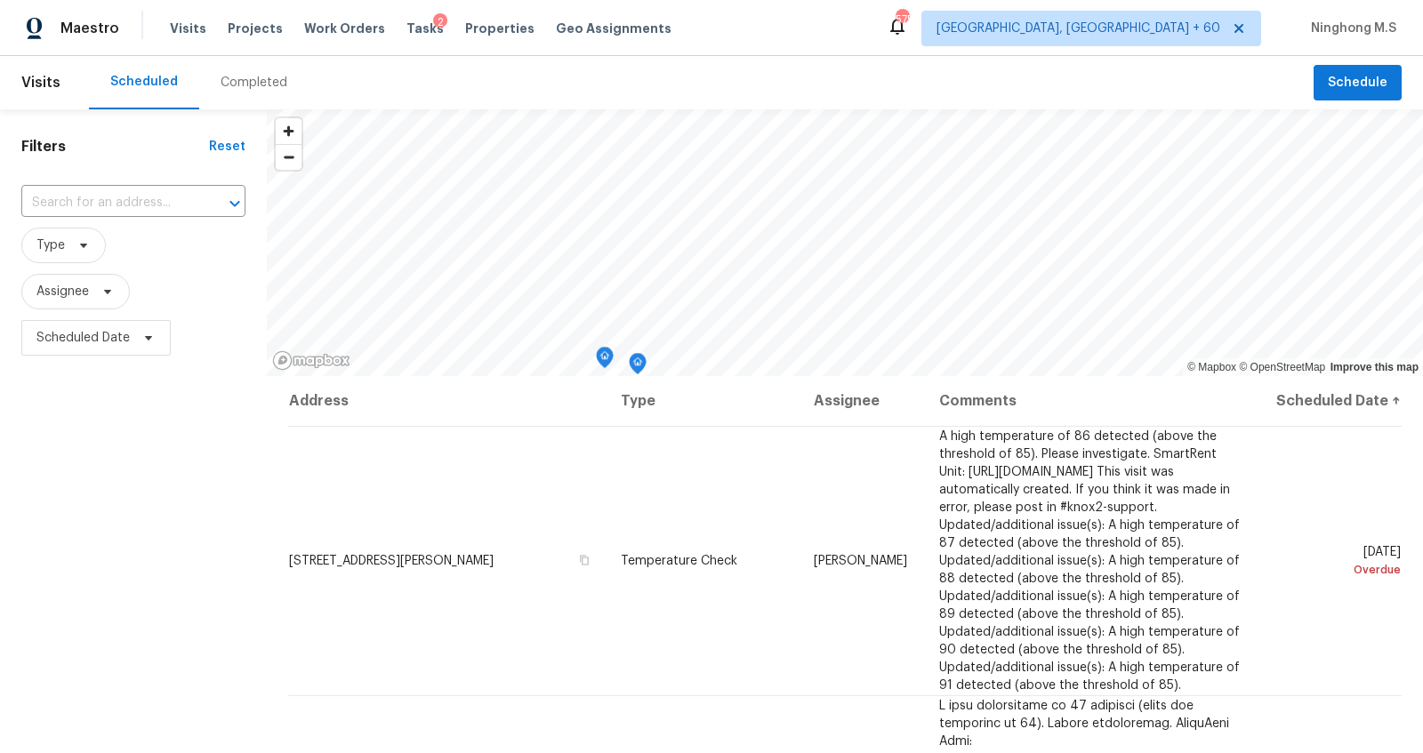
click at [246, 78] on div "Completed" at bounding box center [253, 83] width 67 height 18
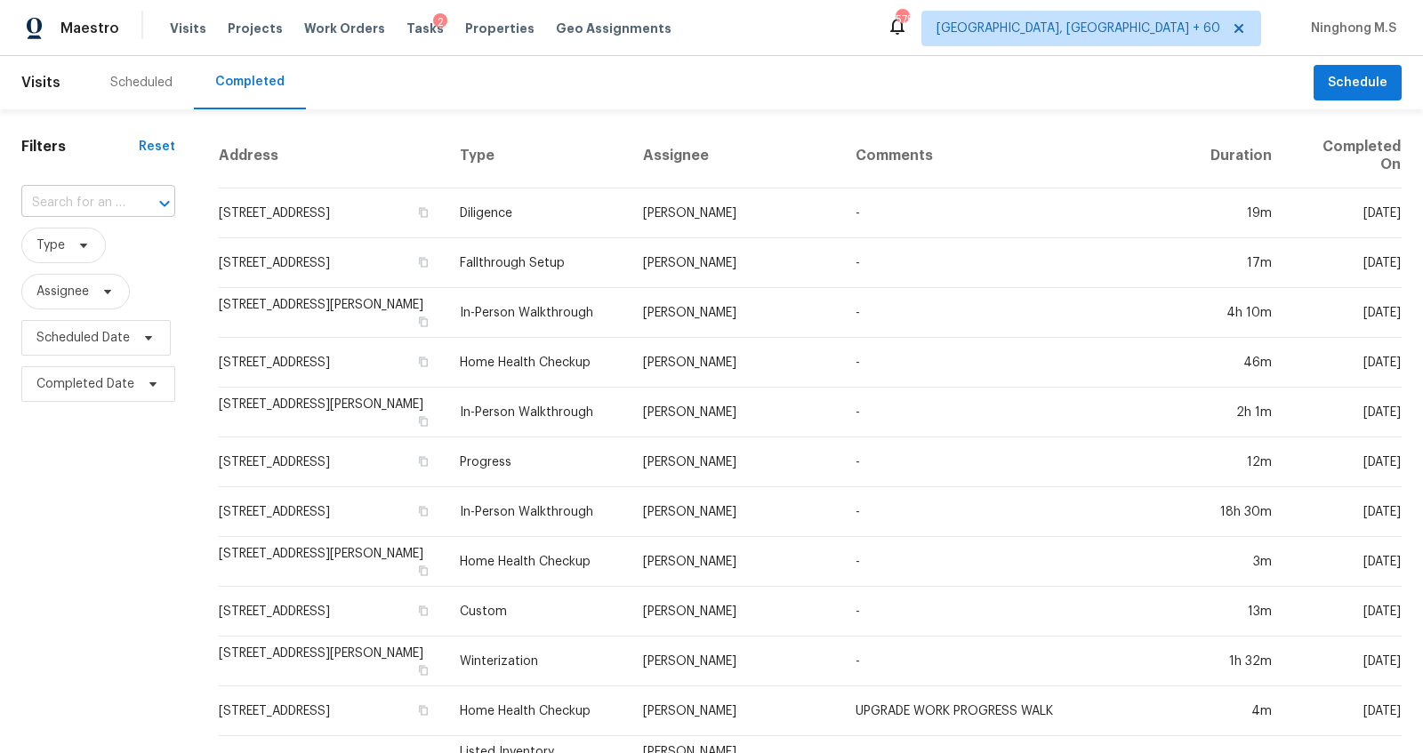
click at [132, 204] on div at bounding box center [152, 203] width 46 height 25
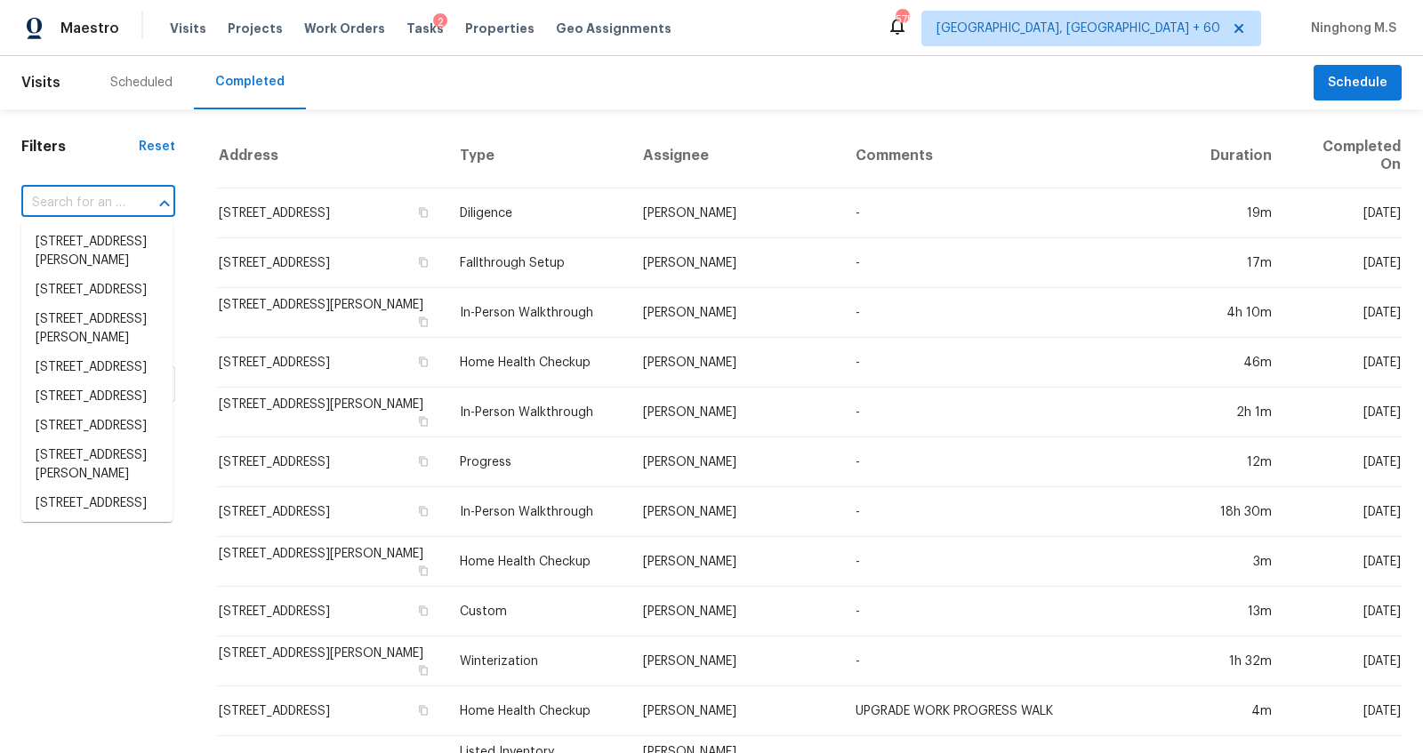
paste input "[STREET_ADDRESS]"
type input "[STREET_ADDRESS]"
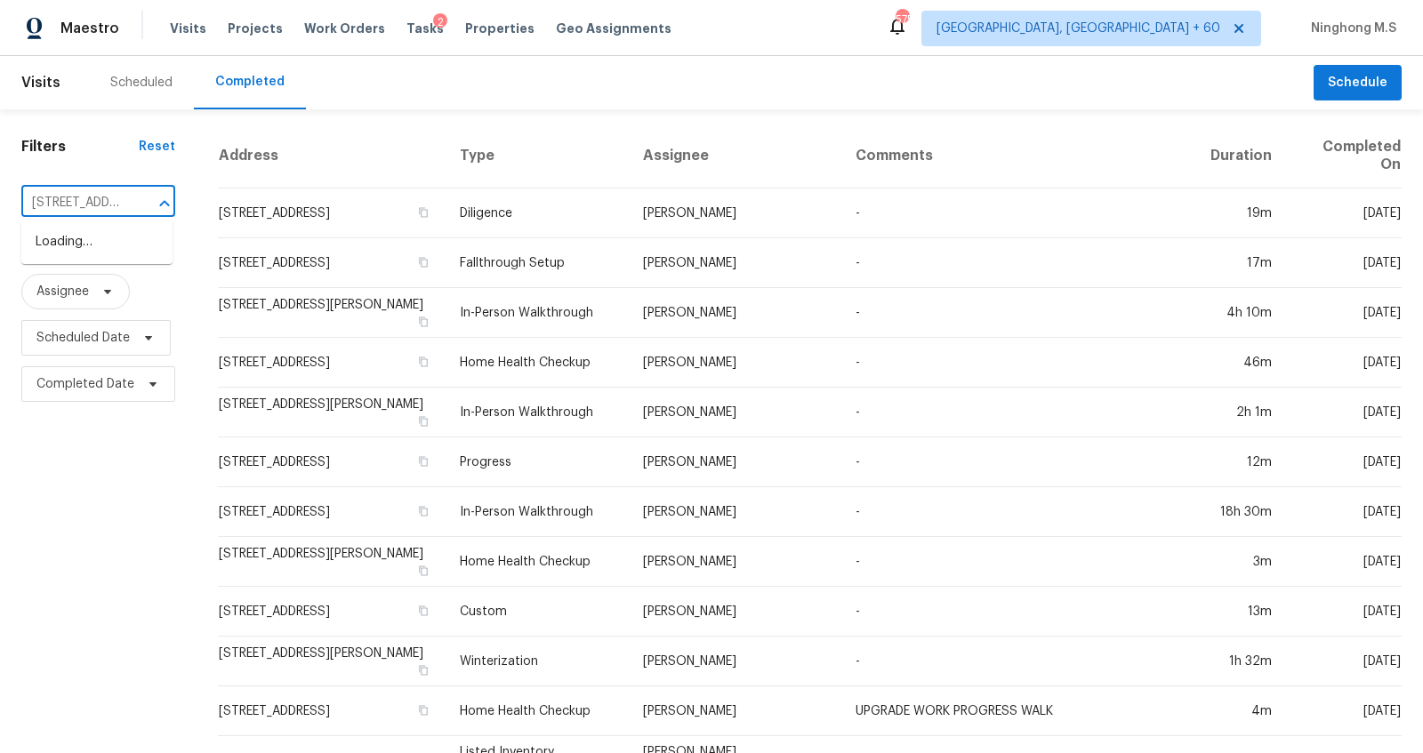
scroll to position [0, 116]
click at [109, 257] on li "[STREET_ADDRESS]" at bounding box center [96, 242] width 151 height 29
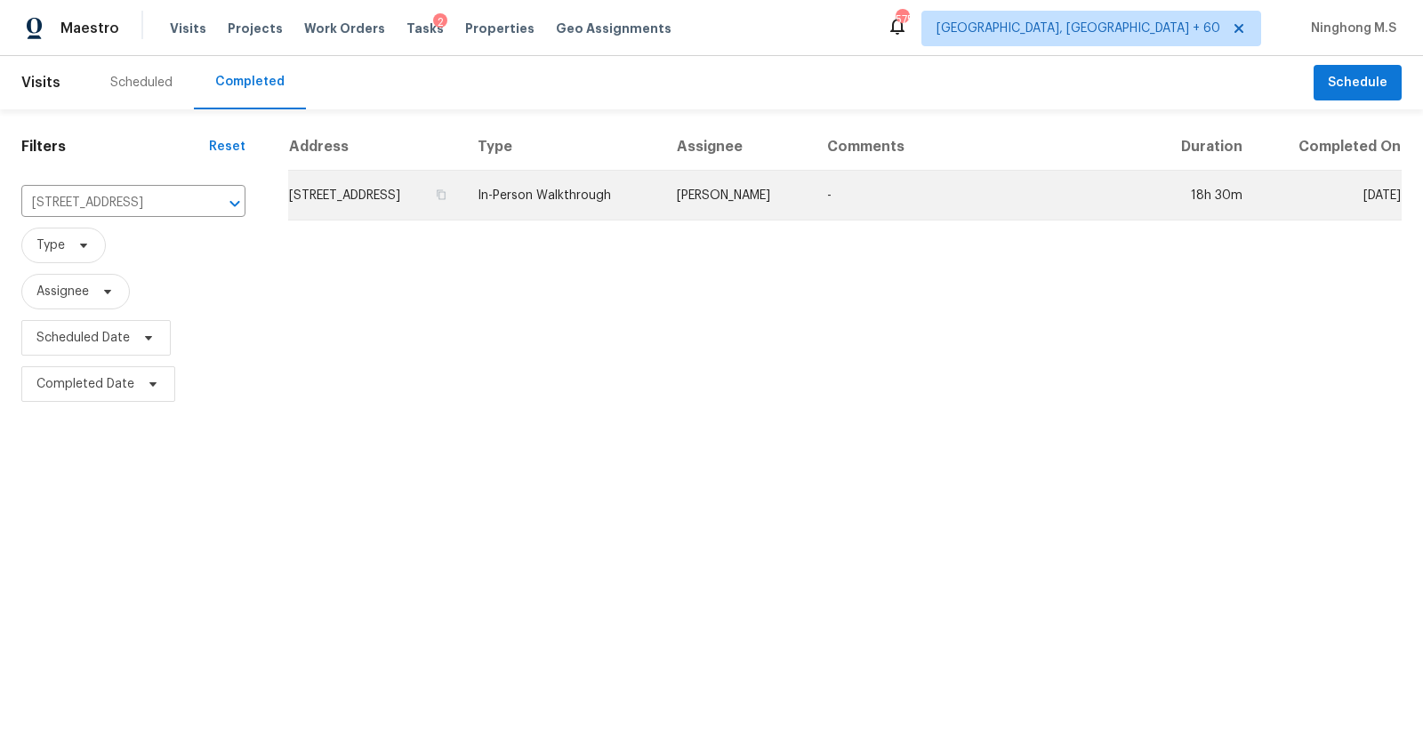
click at [463, 196] on td "[STREET_ADDRESS]" at bounding box center [375, 196] width 175 height 50
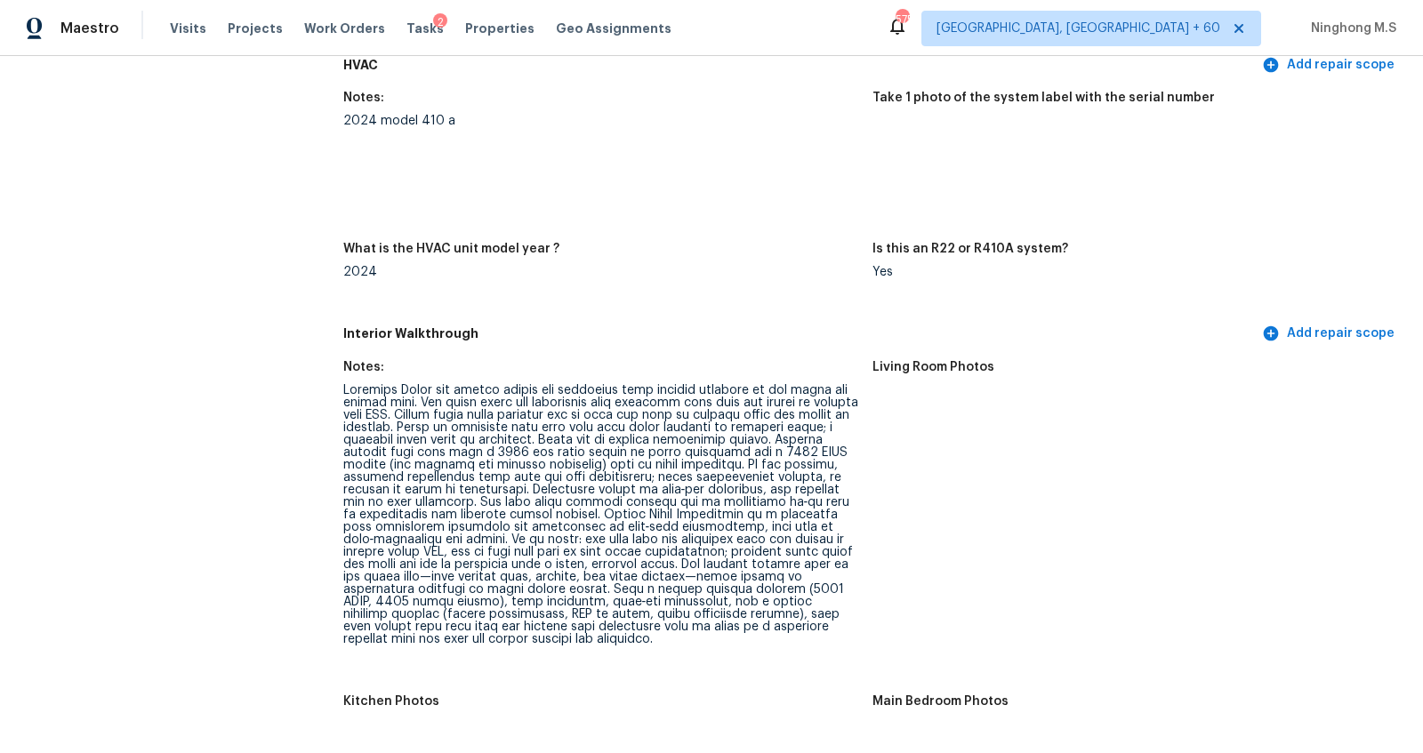
scroll to position [2019, 0]
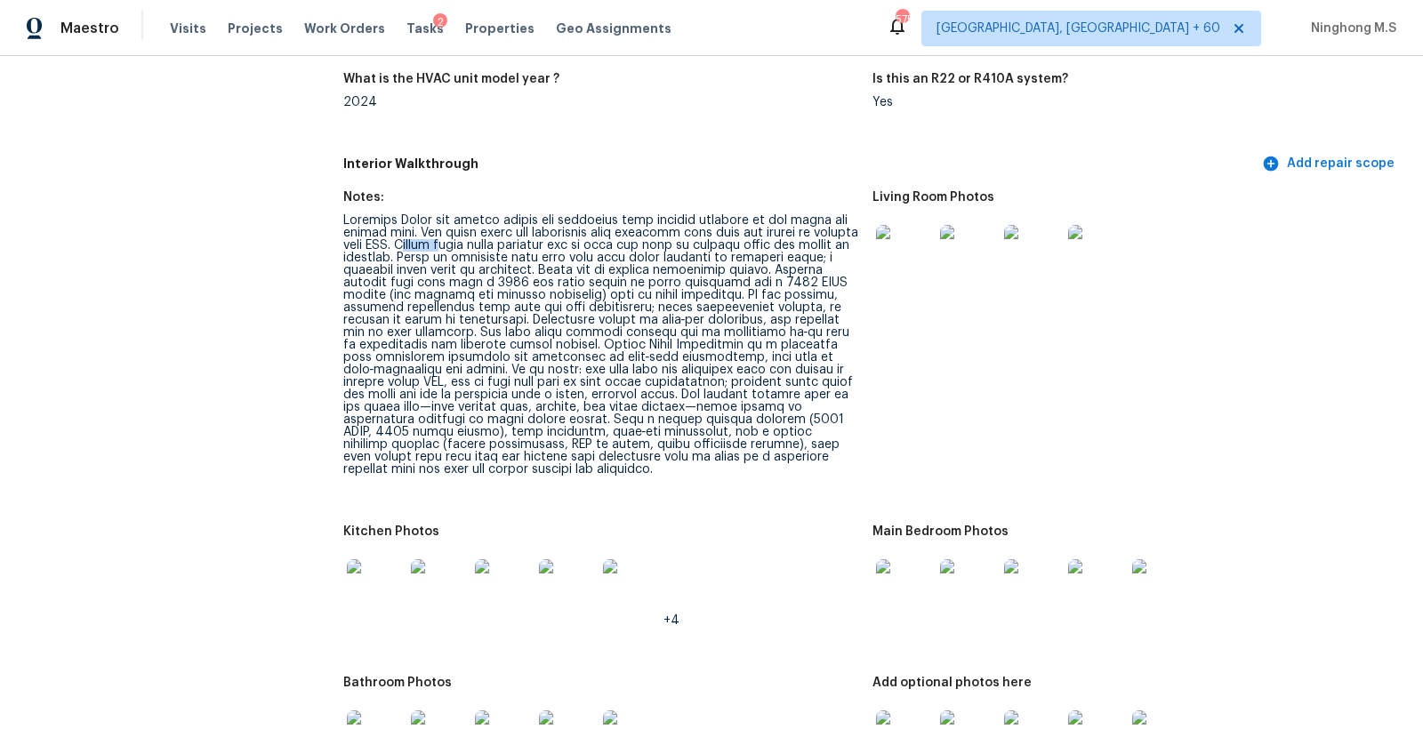
drag, startPoint x: 453, startPoint y: 230, endPoint x: 497, endPoint y: 230, distance: 43.6
click at [497, 230] on div at bounding box center [600, 344] width 515 height 261
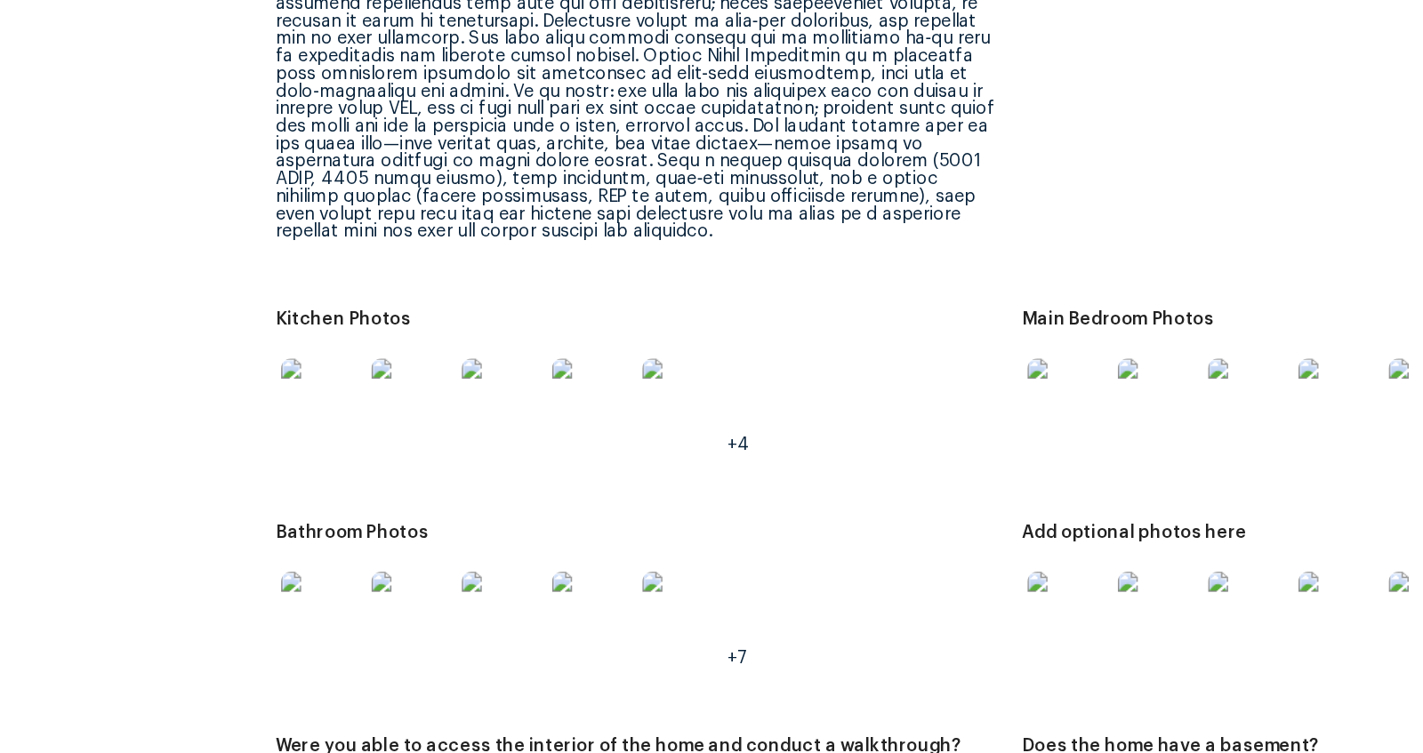
scroll to position [2245, 0]
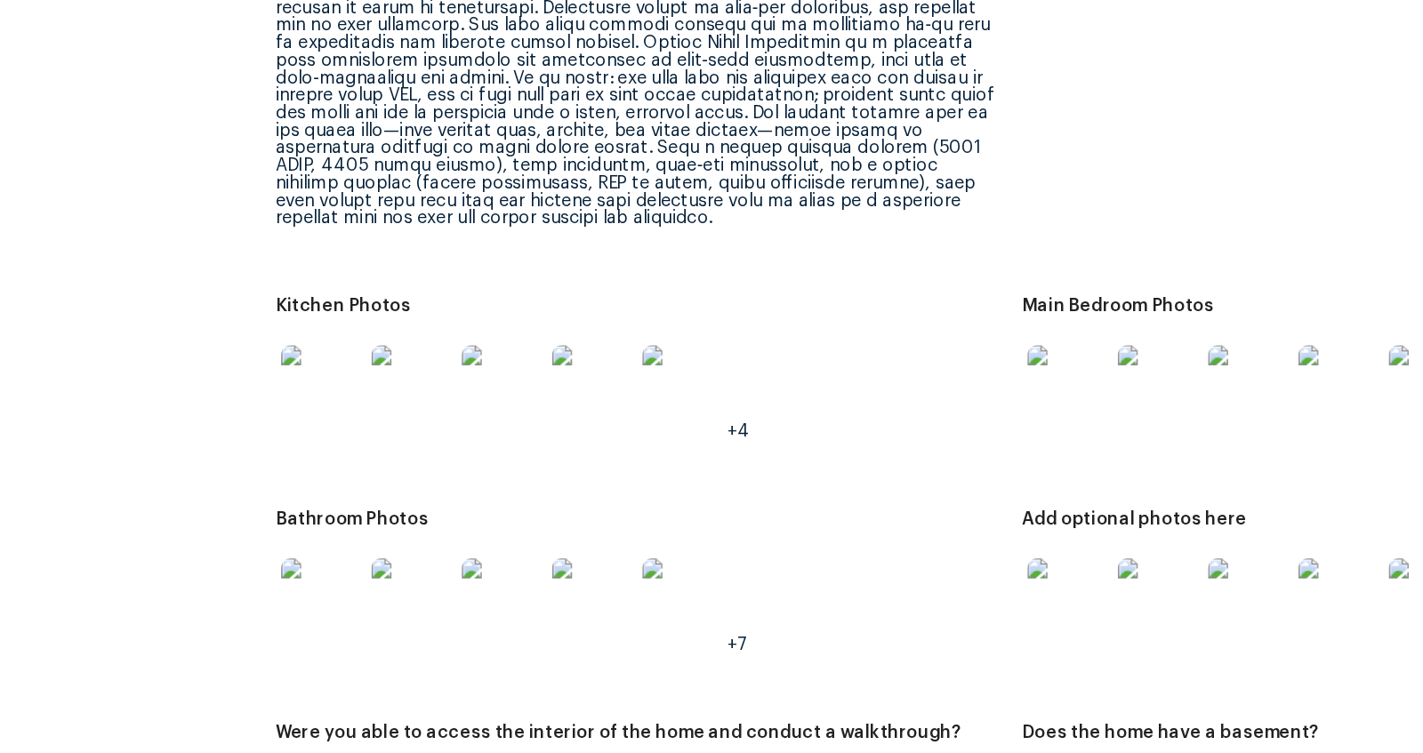
click at [378, 365] on img at bounding box center [375, 361] width 57 height 57
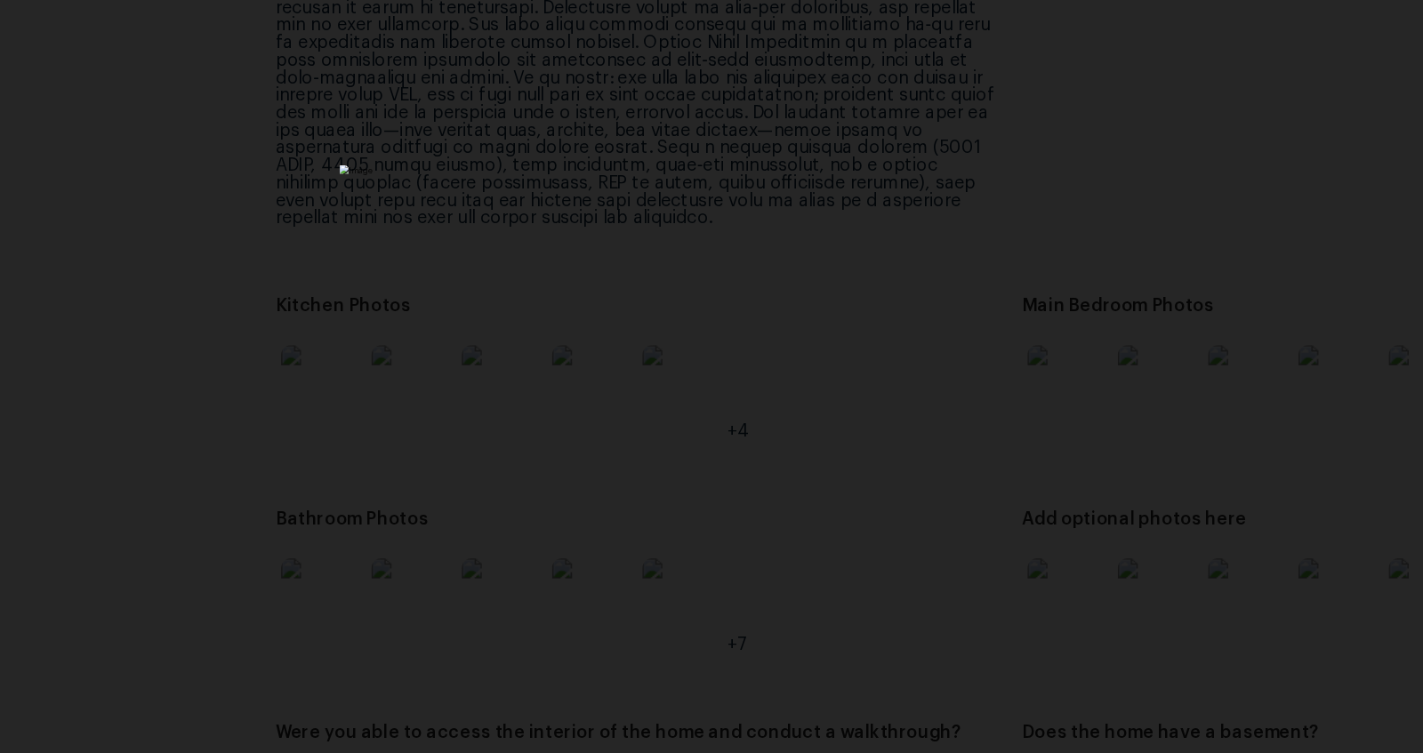
click at [959, 324] on div "Lightbox" at bounding box center [711, 376] width 1423 height 753
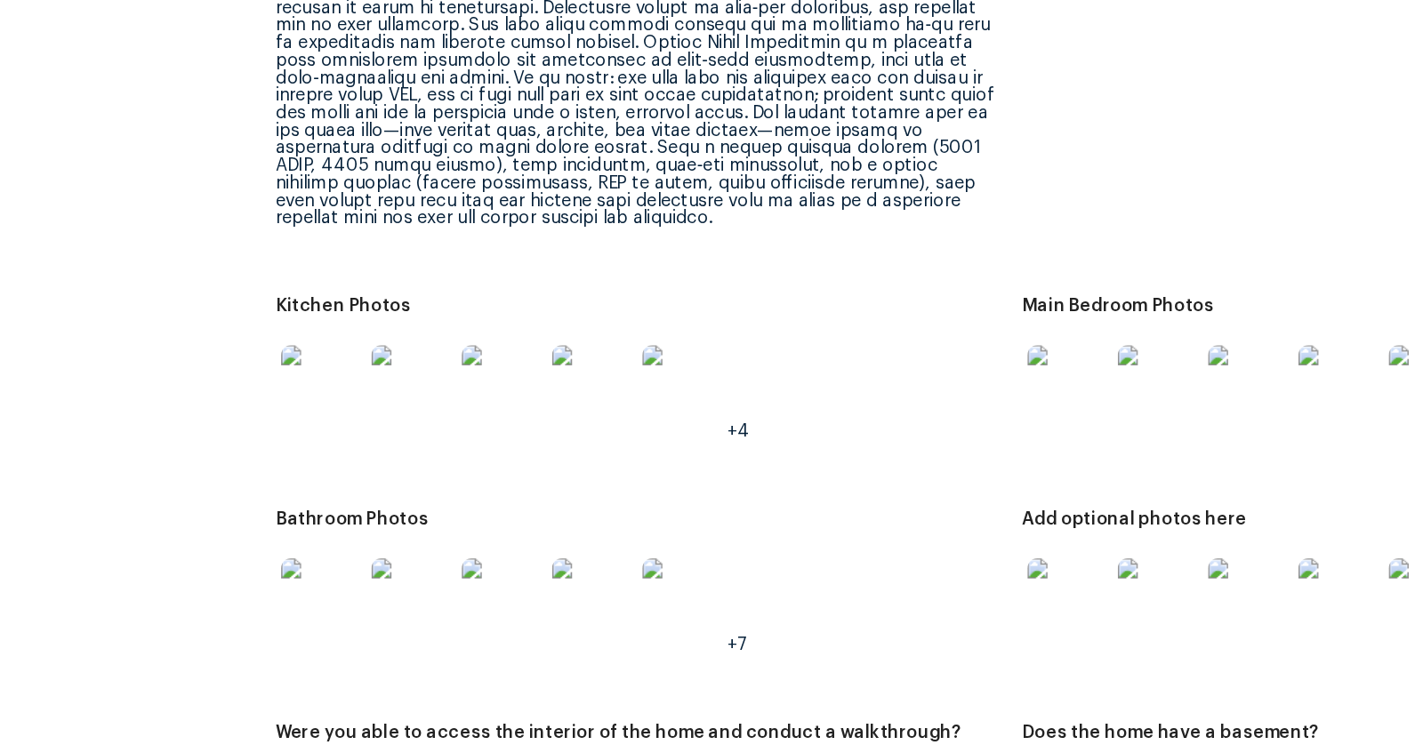
click at [616, 348] on img at bounding box center [631, 361] width 57 height 57
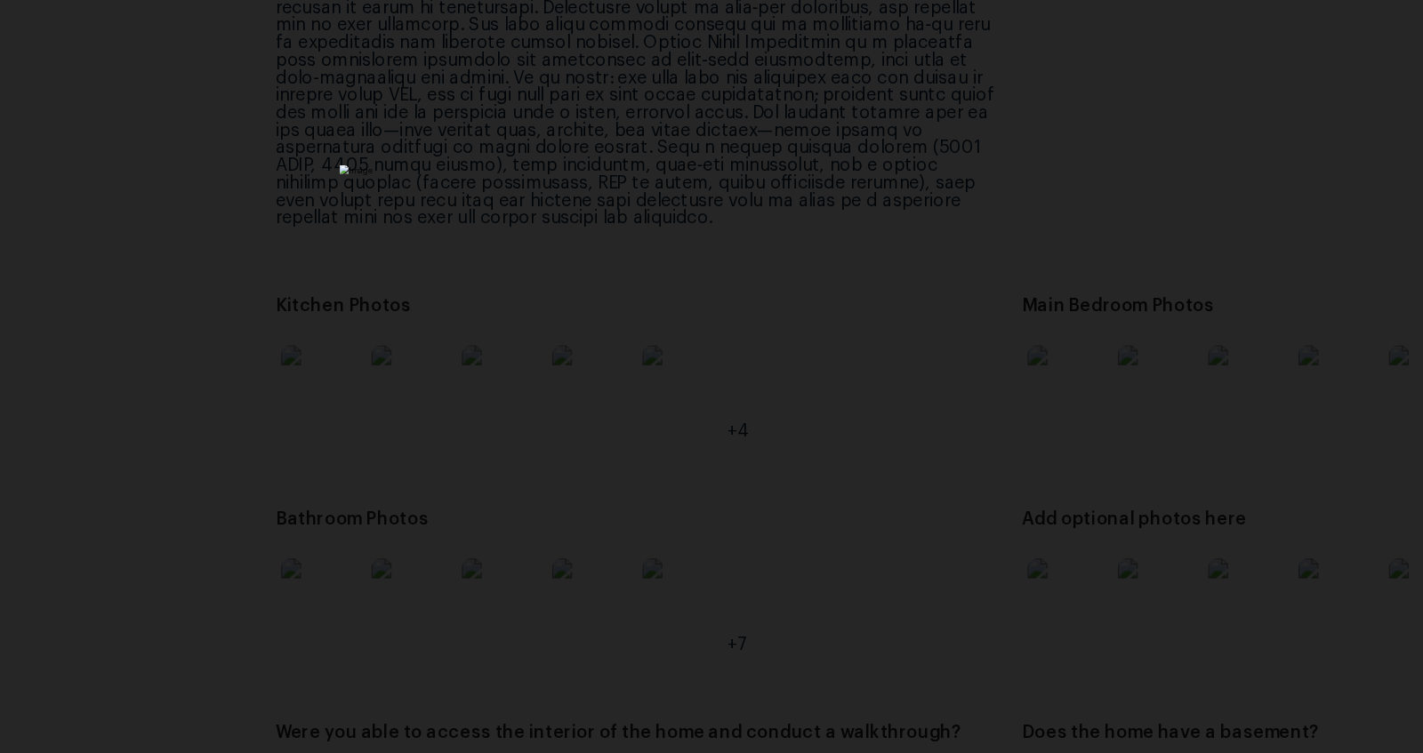
click at [1041, 247] on div "Lightbox" at bounding box center [711, 376] width 1423 height 753
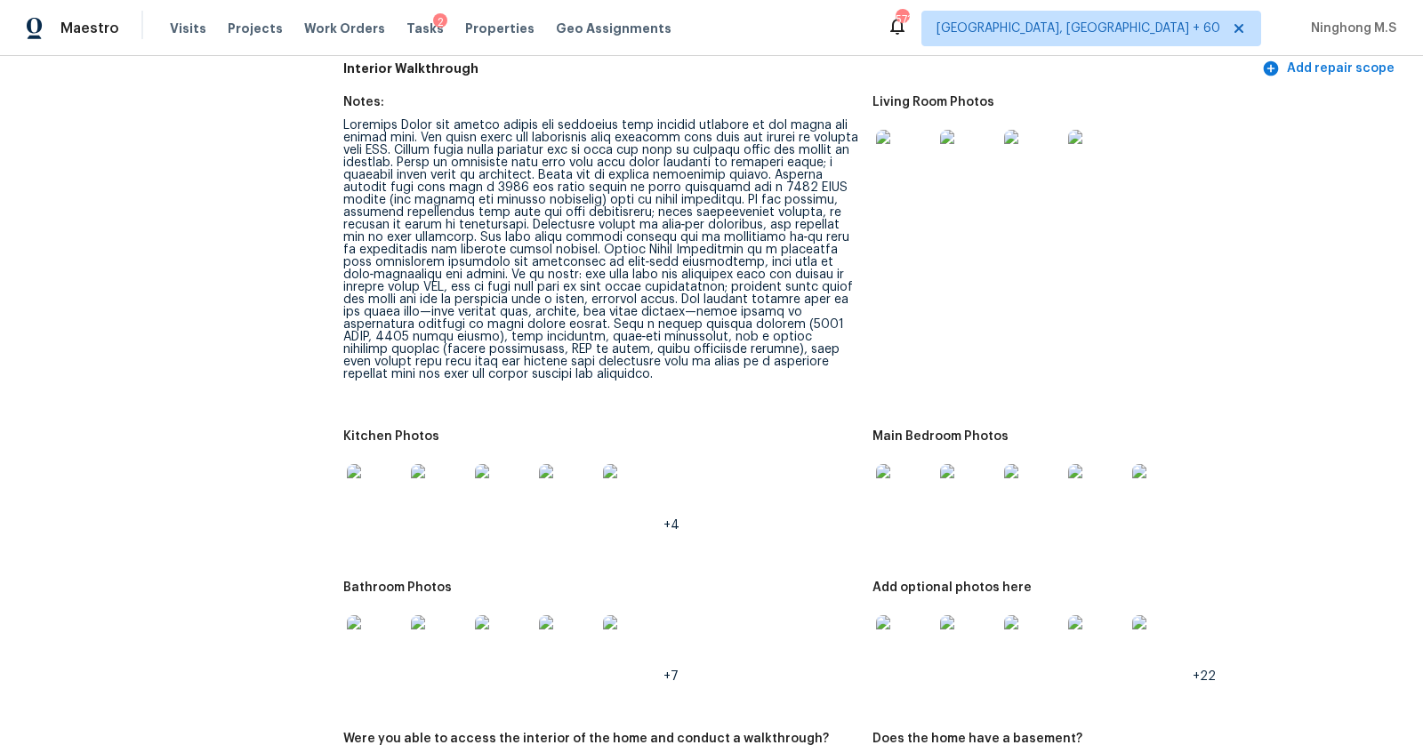
scroll to position [1691, 0]
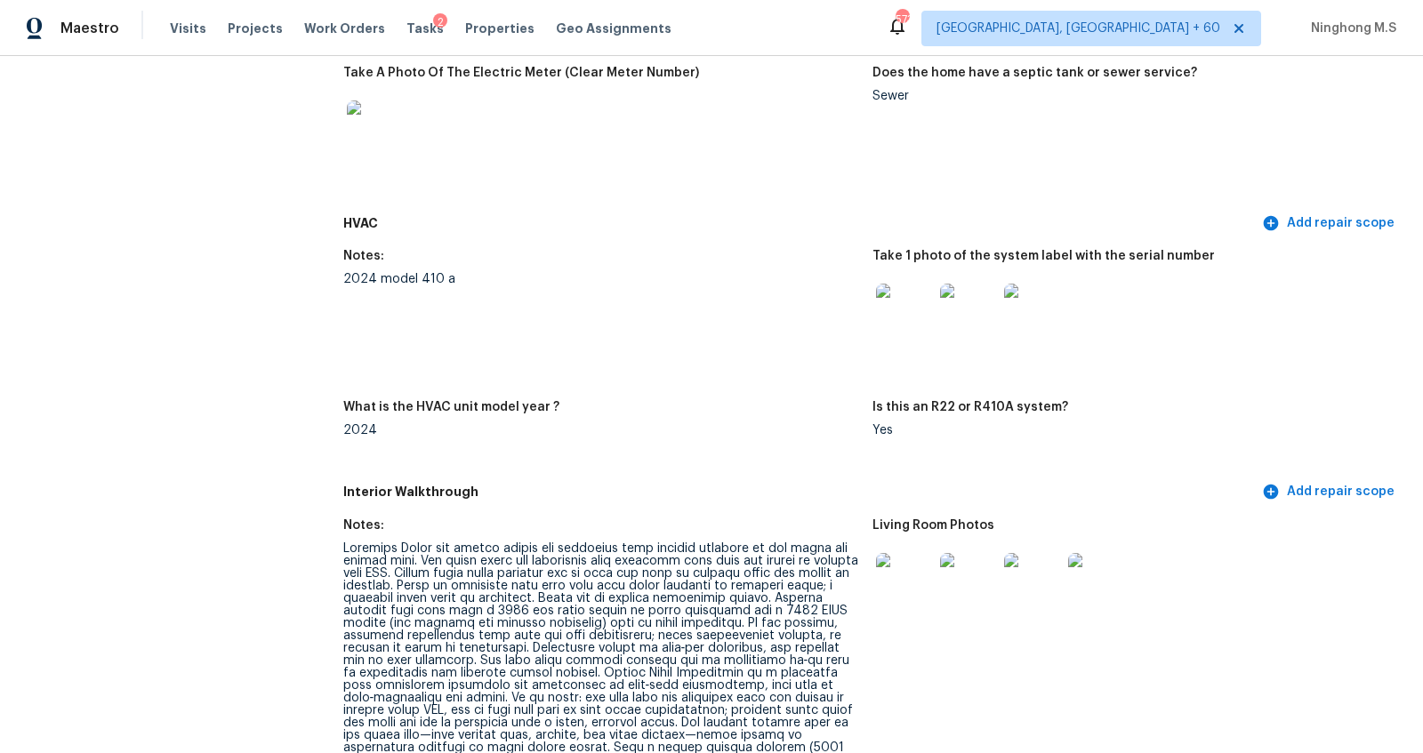
click at [905, 578] on img at bounding box center [904, 581] width 57 height 57
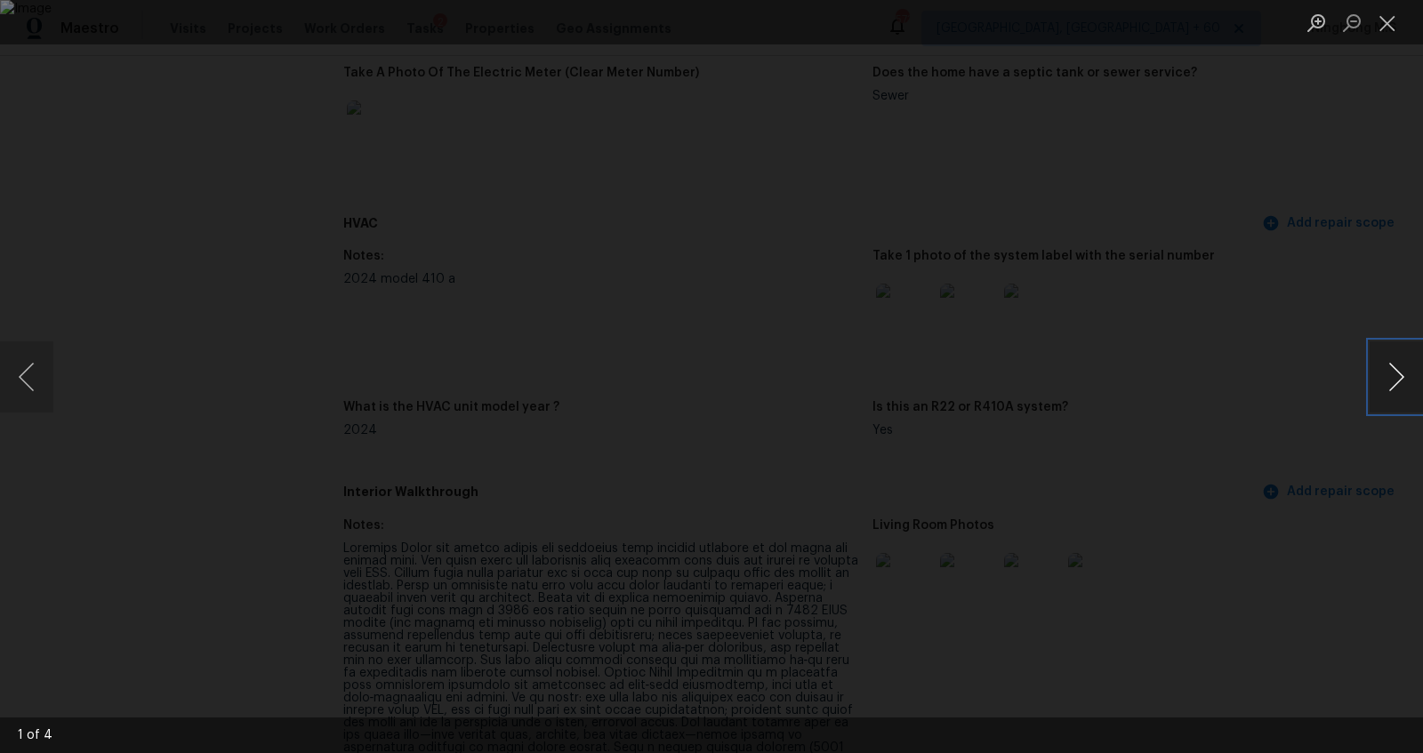
click at [1388, 373] on button "Next image" at bounding box center [1395, 376] width 53 height 71
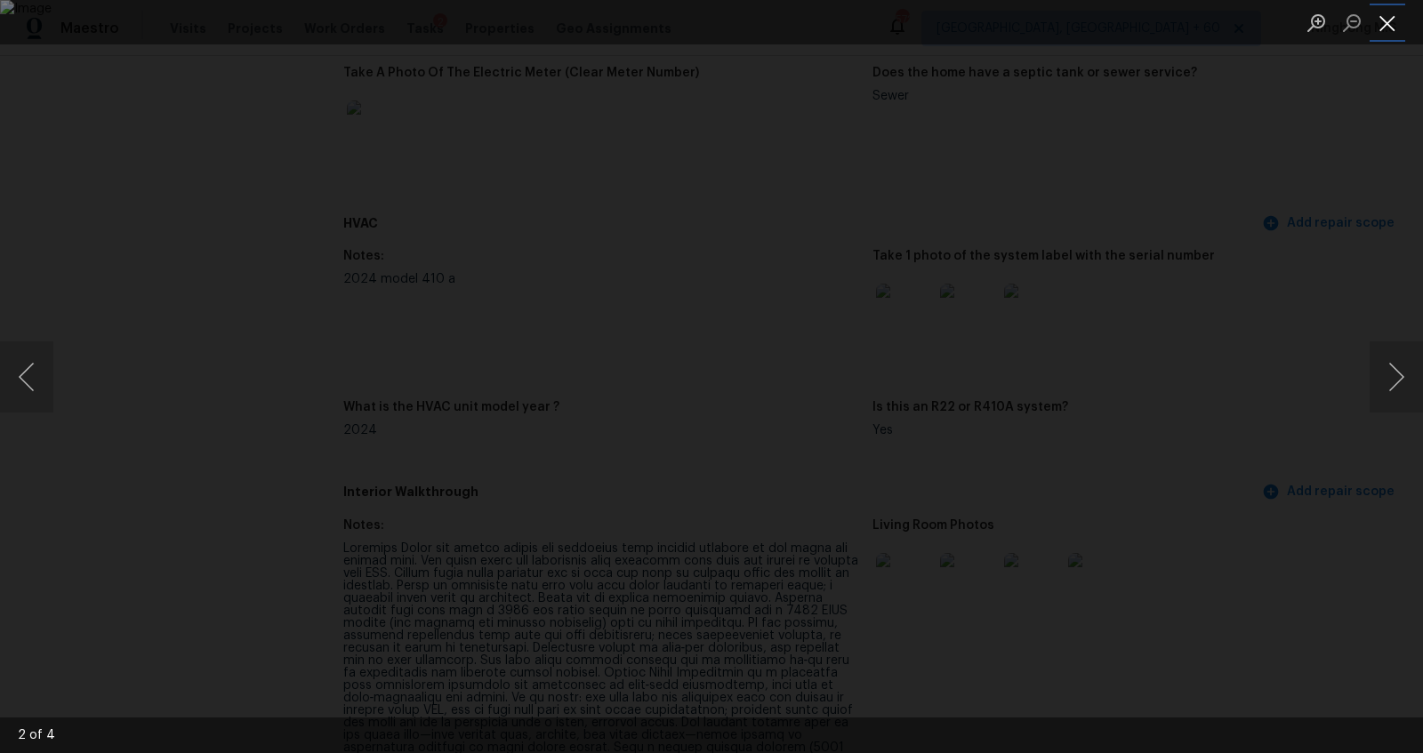
click at [1384, 20] on button "Close lightbox" at bounding box center [1387, 22] width 36 height 31
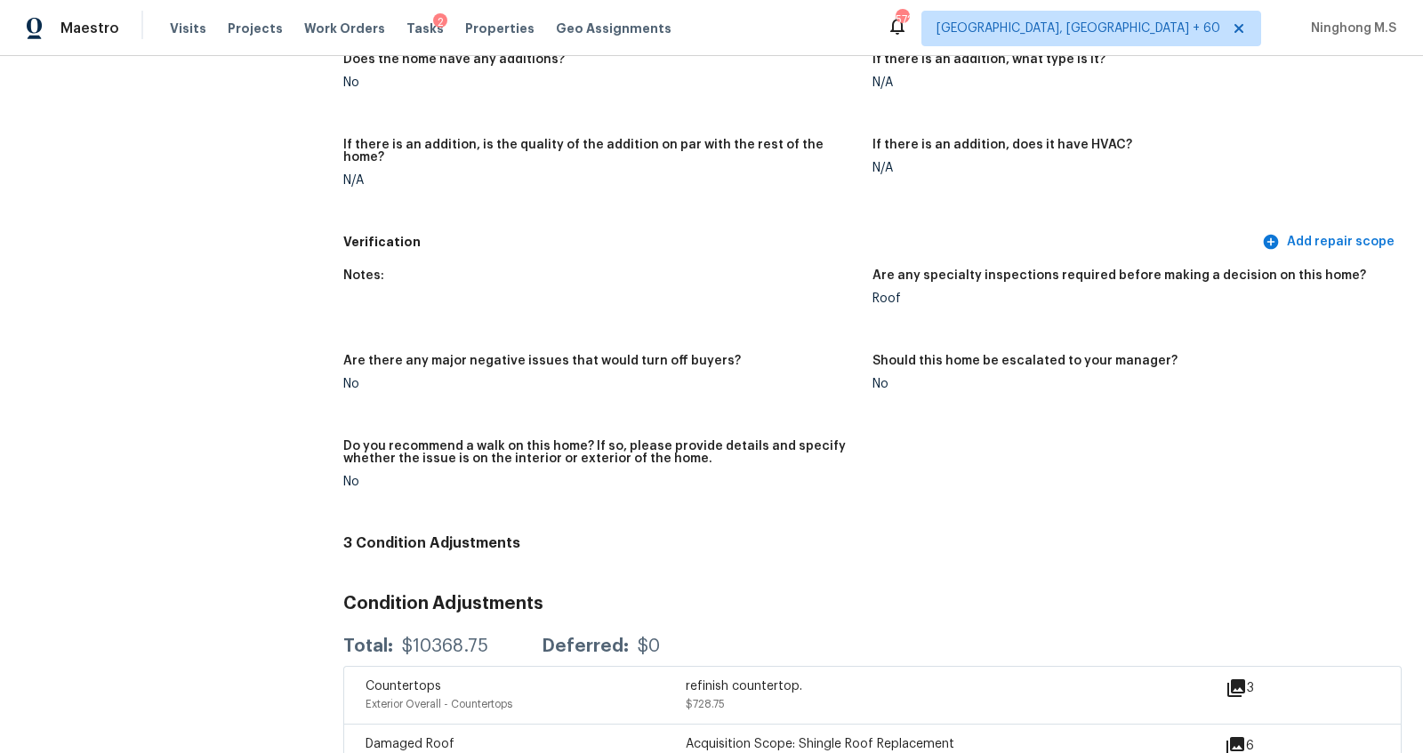
scroll to position [3774, 0]
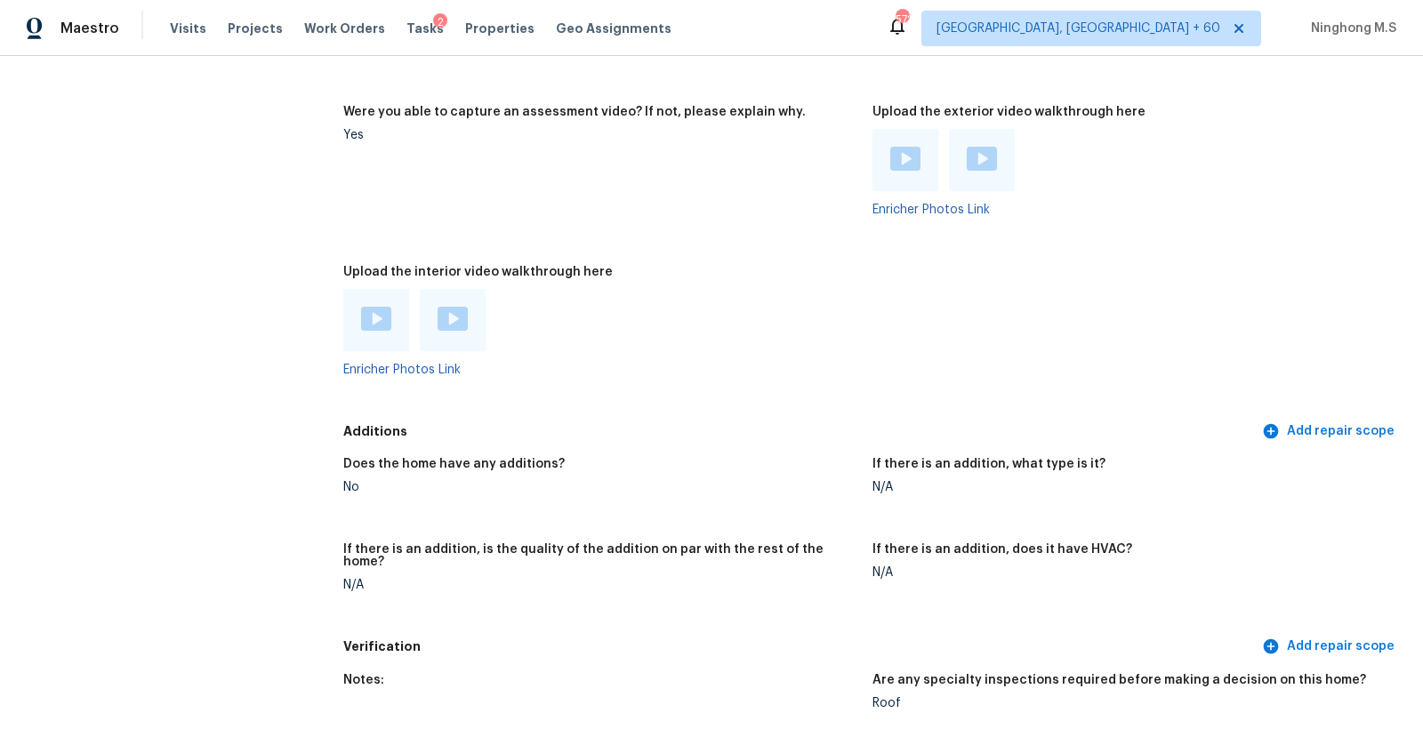
click at [370, 307] on img at bounding box center [376, 319] width 30 height 24
click at [462, 307] on img at bounding box center [452, 319] width 30 height 24
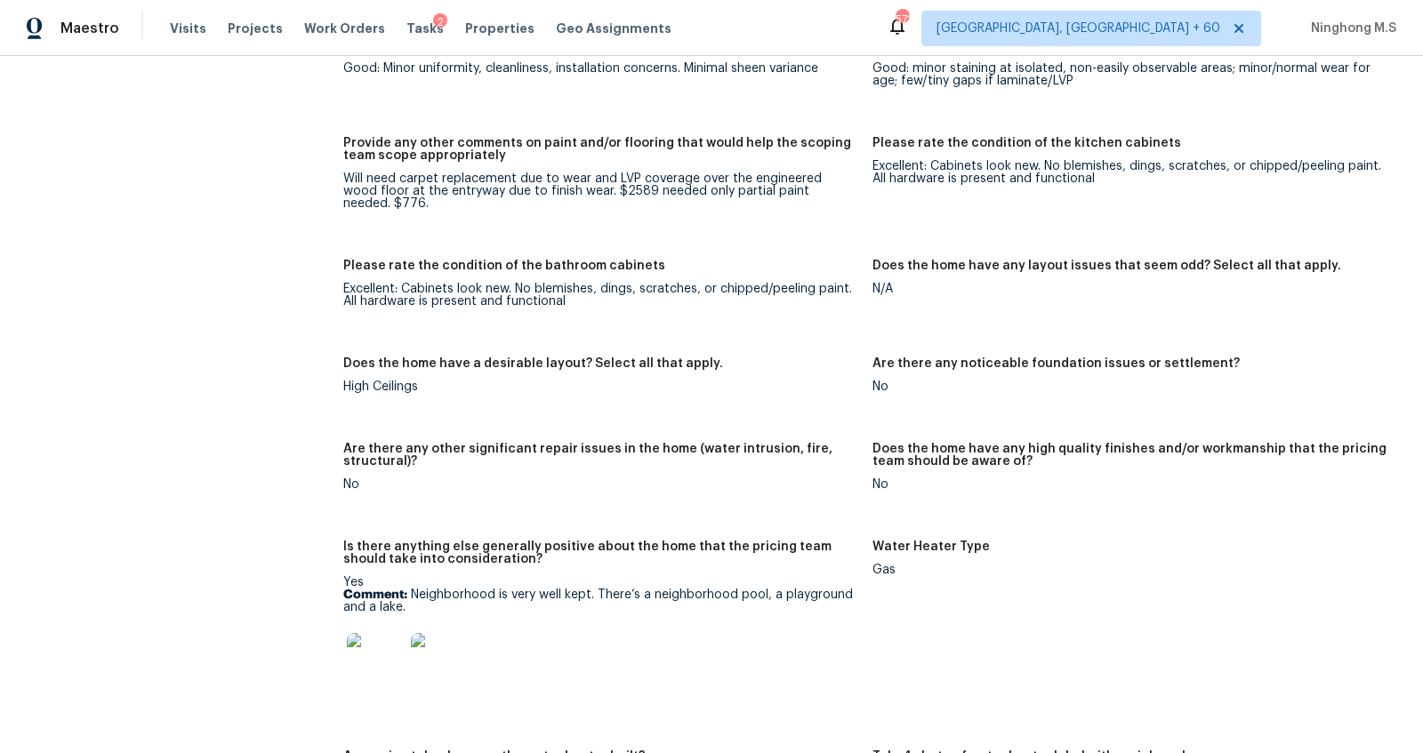
scroll to position [3021, 0]
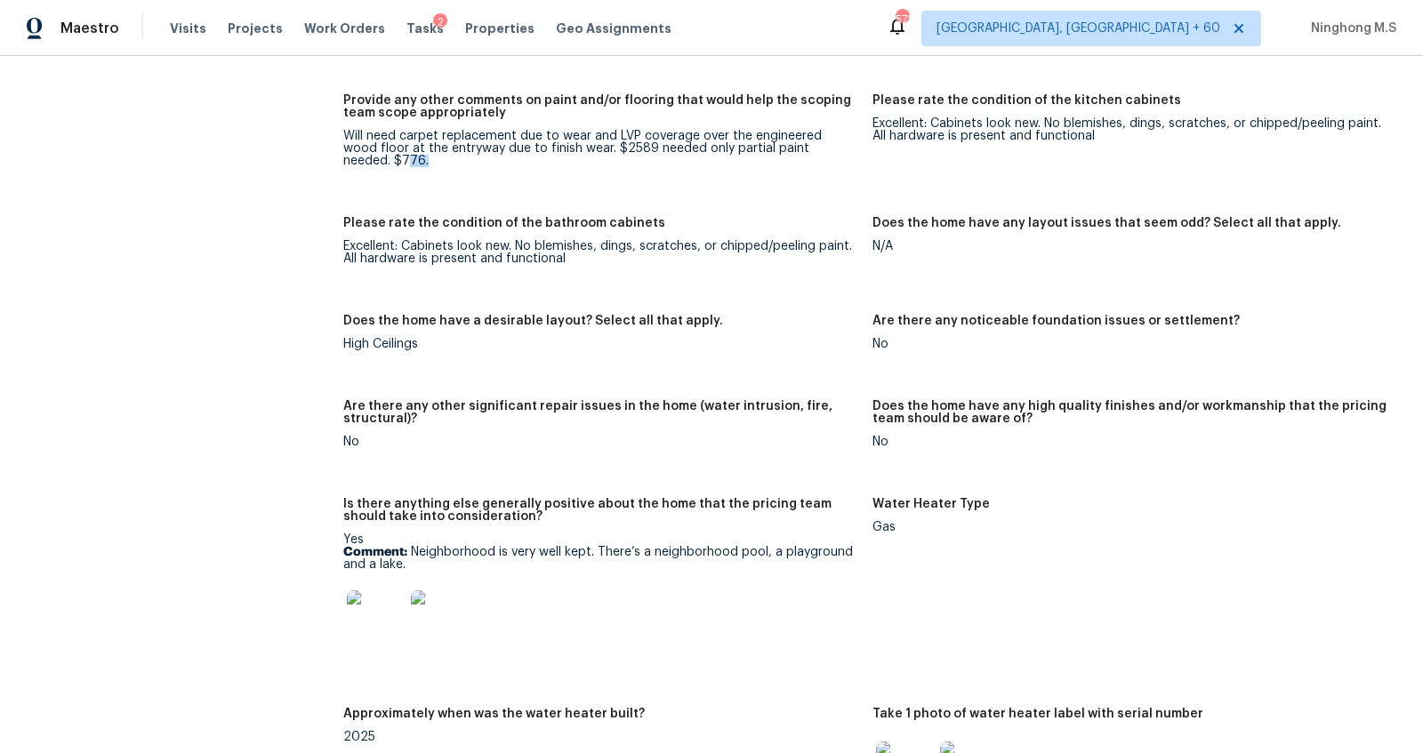
drag, startPoint x: 854, startPoint y: 135, endPoint x: 828, endPoint y: 135, distance: 26.7
click at [828, 135] on div "Will need carpet replacement due to wear and LVP coverage over the engineered w…" at bounding box center [600, 148] width 515 height 37
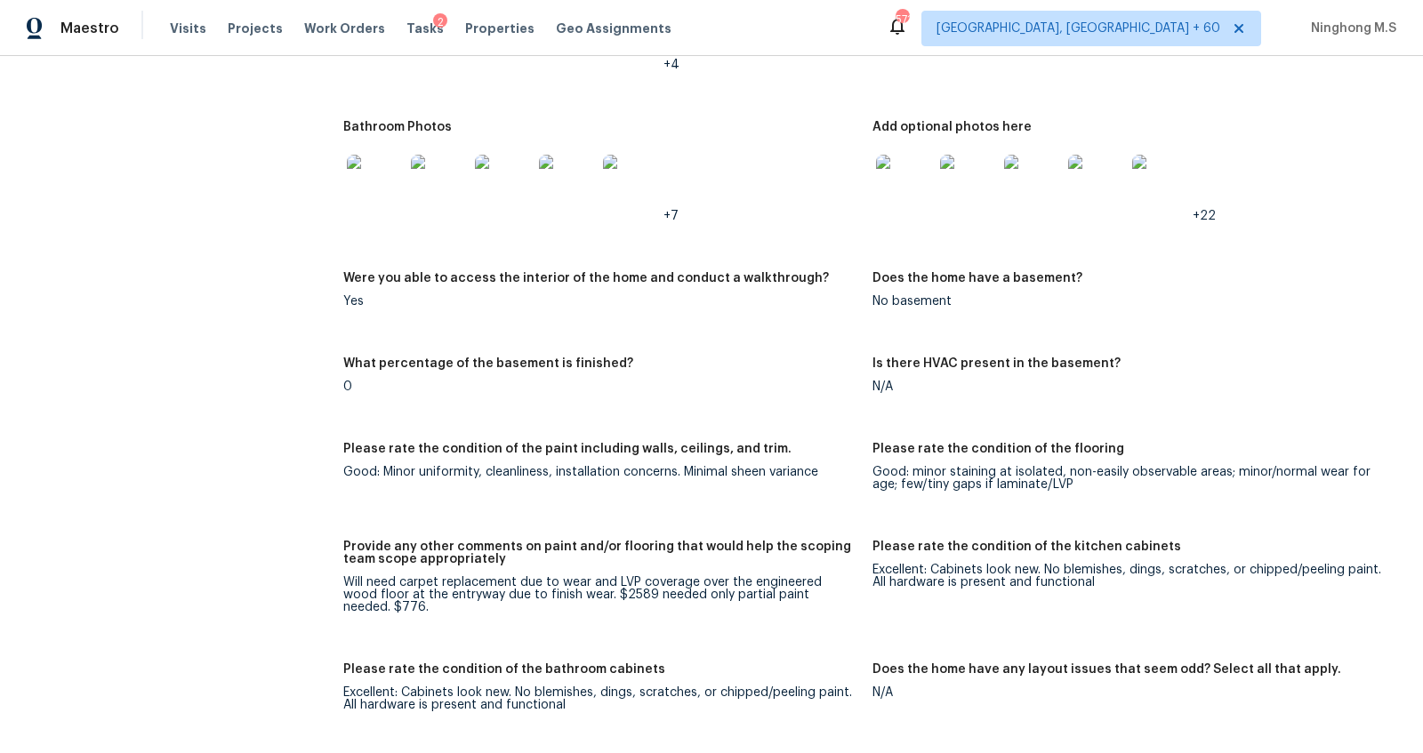
scroll to position [3035, 0]
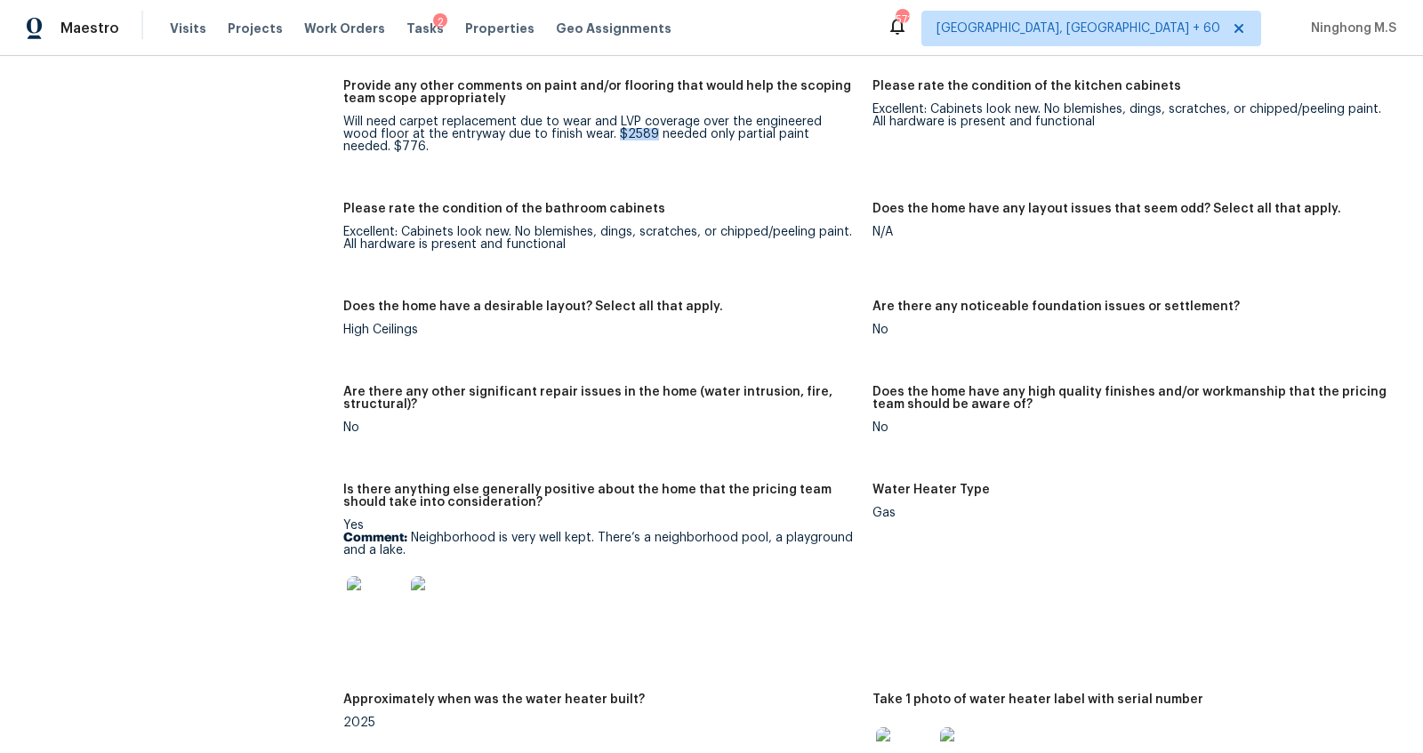
drag, startPoint x: 614, startPoint y: 119, endPoint x: 577, endPoint y: 118, distance: 37.4
click at [577, 118] on div "Will need carpet replacement due to wear and LVP coverage over the engineered w…" at bounding box center [600, 134] width 515 height 37
copy div "$2589"
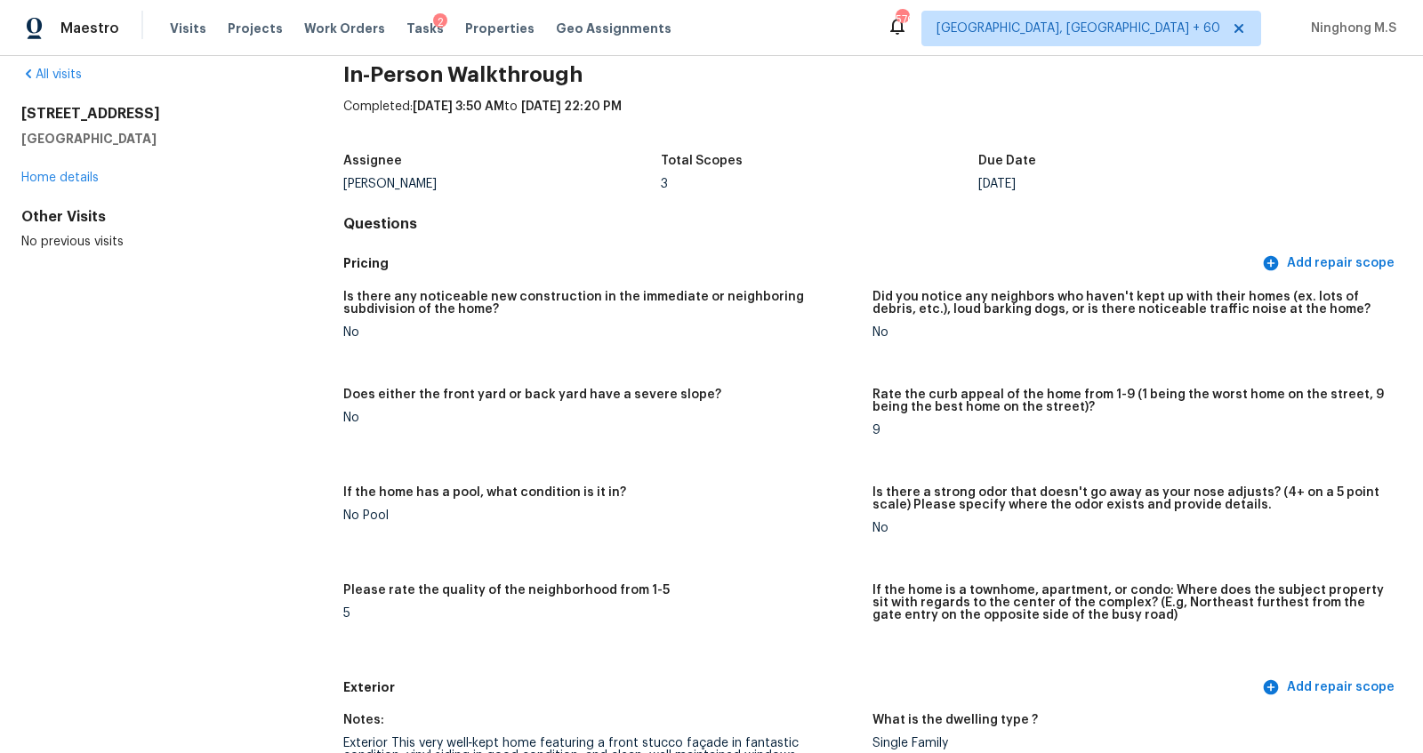
scroll to position [0, 0]
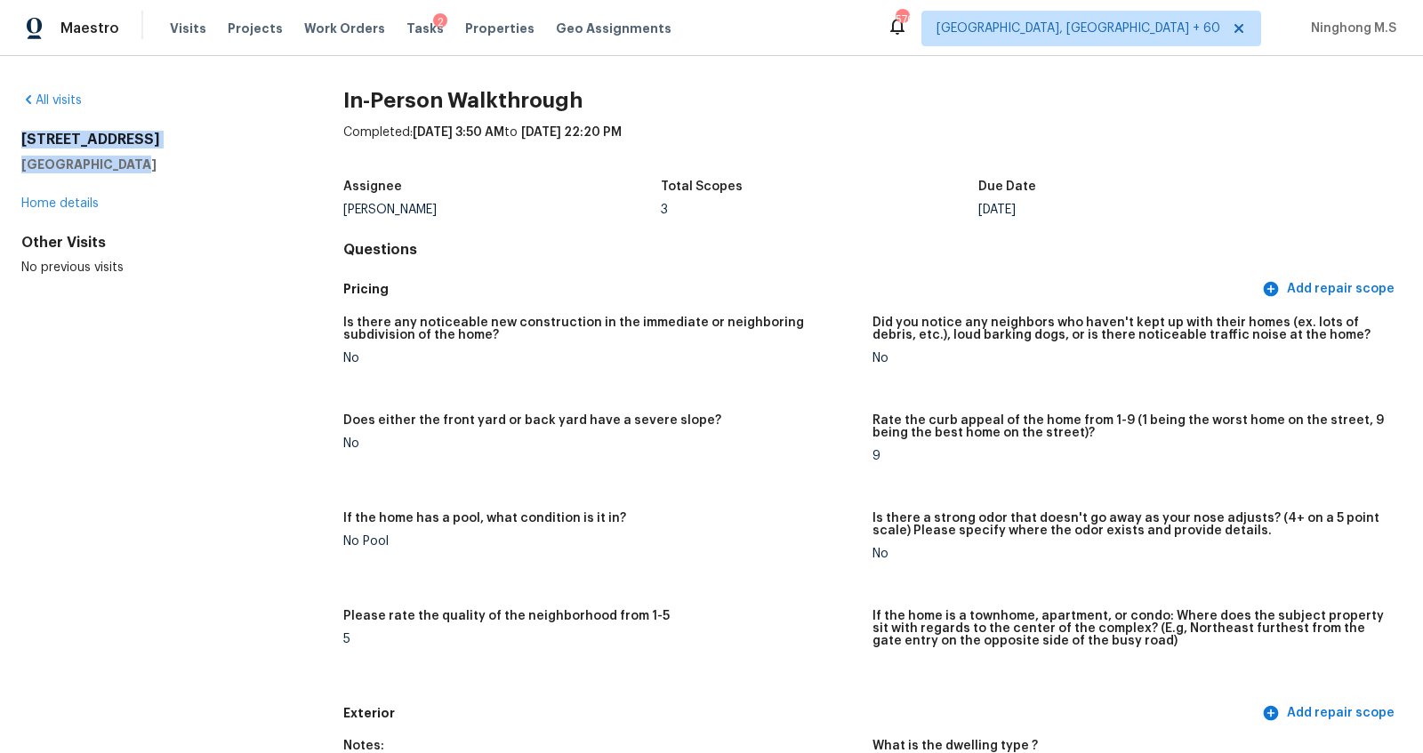
drag, startPoint x: 13, startPoint y: 132, endPoint x: 153, endPoint y: 157, distance: 141.8
click at [153, 157] on div "All visits [STREET_ADDRESS] Home details Other Visits No previous visits In-Per…" at bounding box center [711, 404] width 1423 height 697
copy div "[STREET_ADDRESS]"
